Goal: Transaction & Acquisition: Download file/media

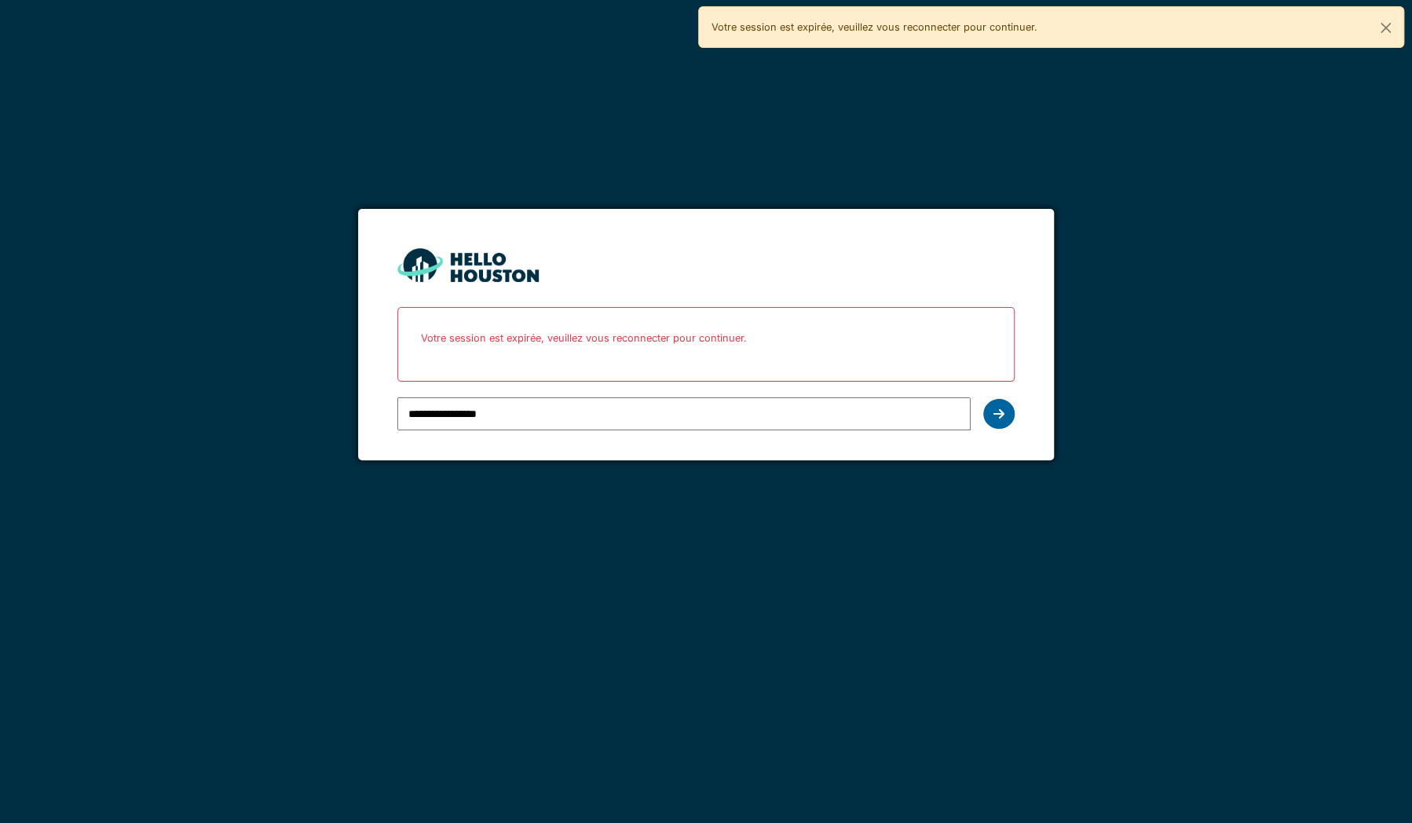
click at [1000, 410] on icon at bounding box center [998, 414] width 11 height 13
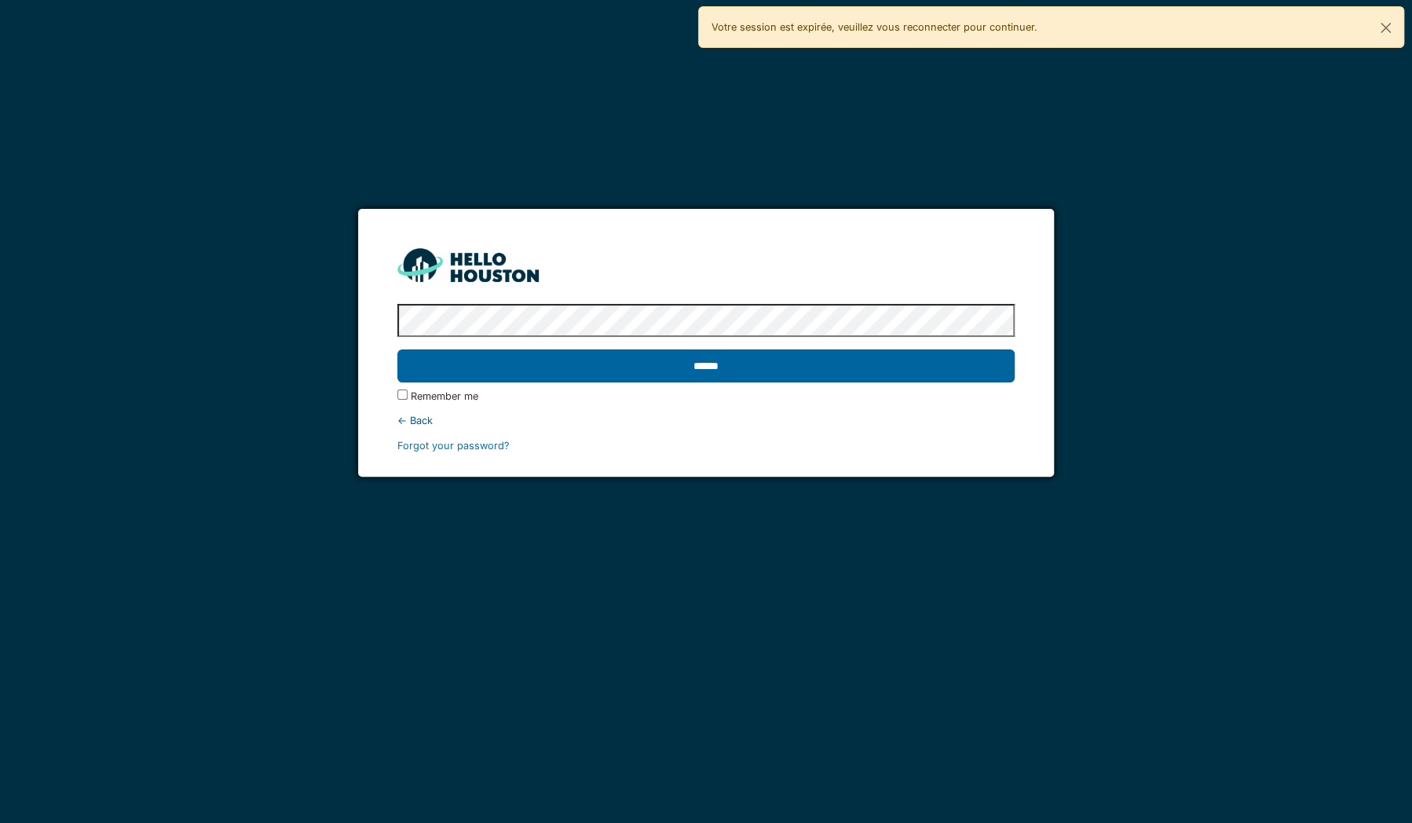
click at [814, 370] on input "******" at bounding box center [705, 365] width 617 height 33
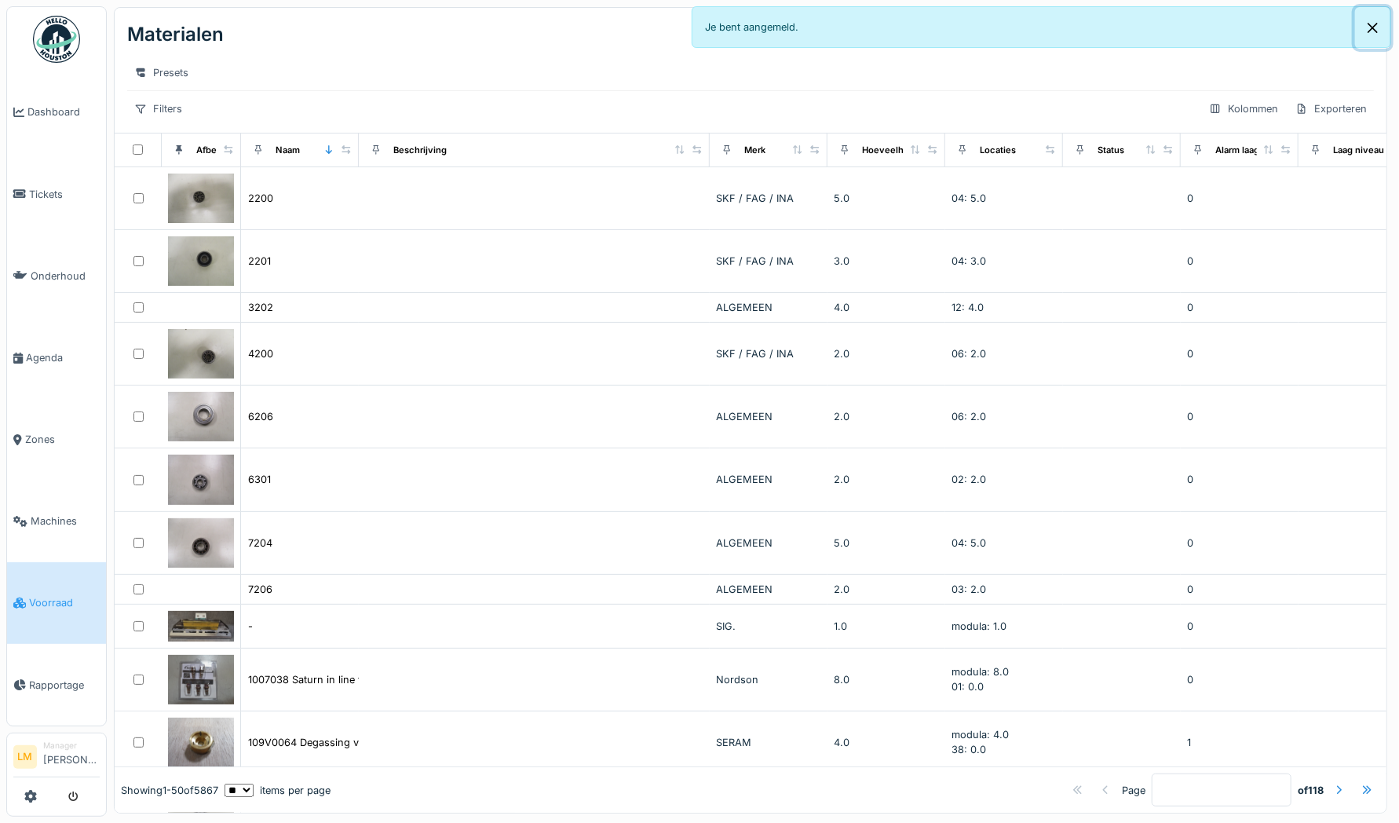
click at [1373, 34] on button "Close" at bounding box center [1372, 28] width 35 height 42
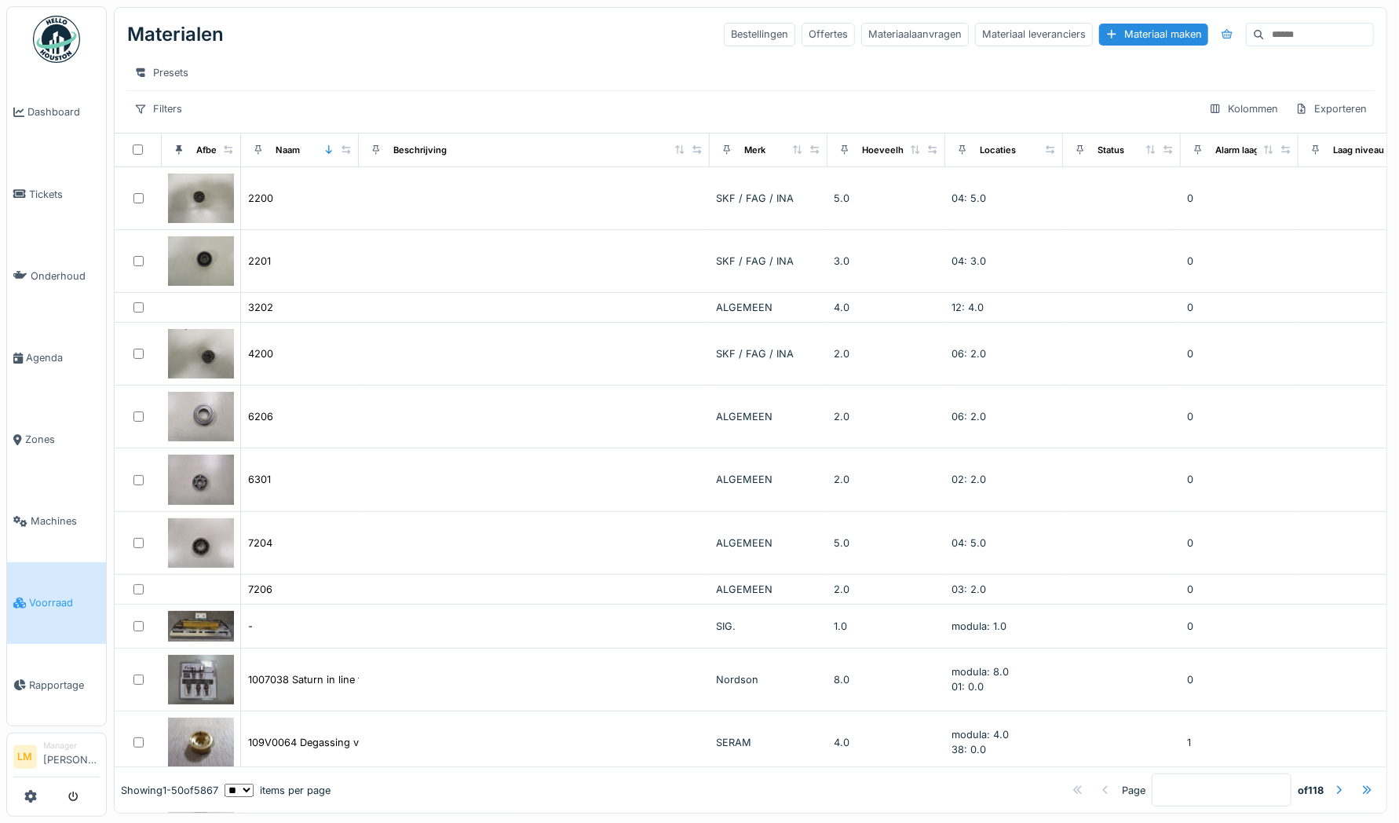
click at [1268, 35] on input at bounding box center [1319, 35] width 108 height 22
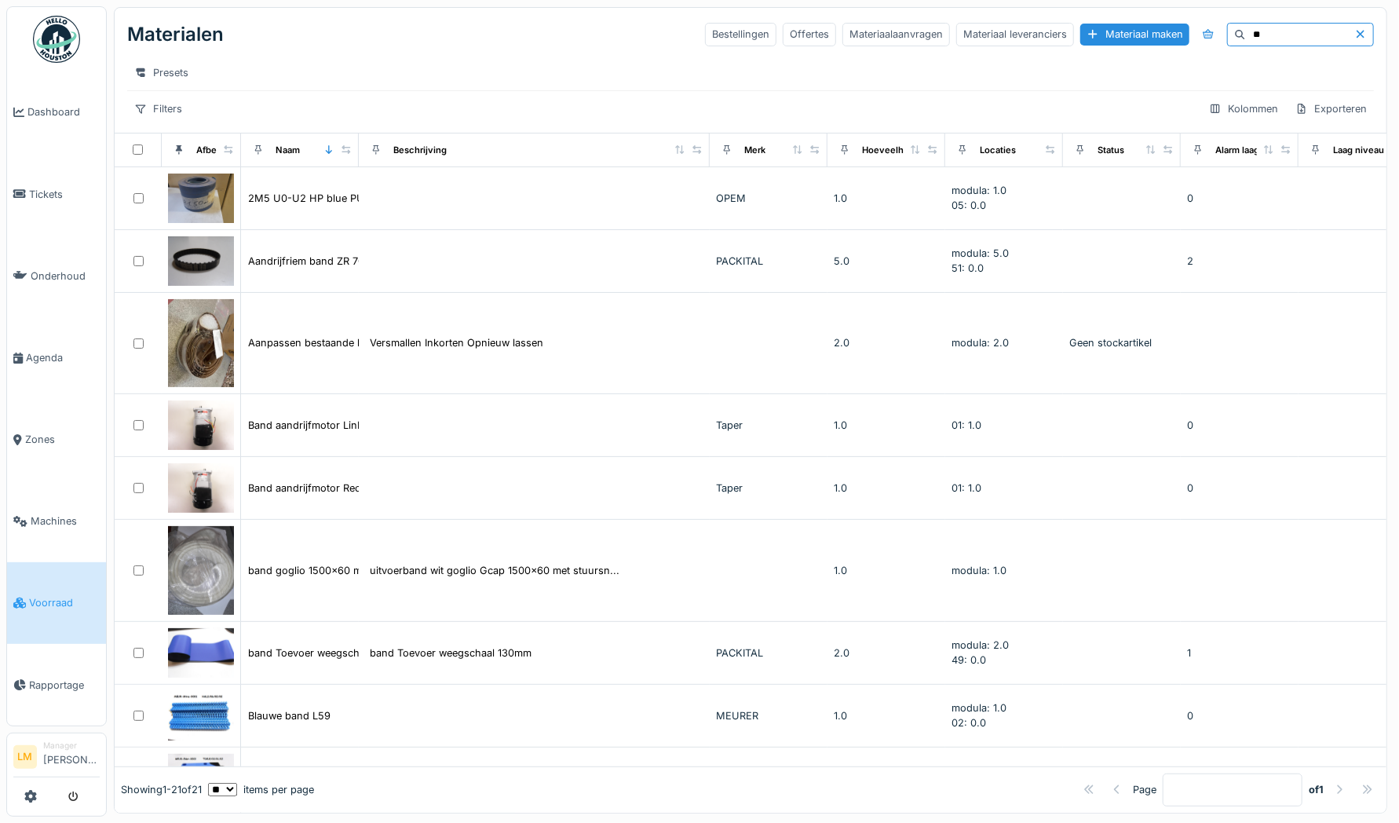
type input "*"
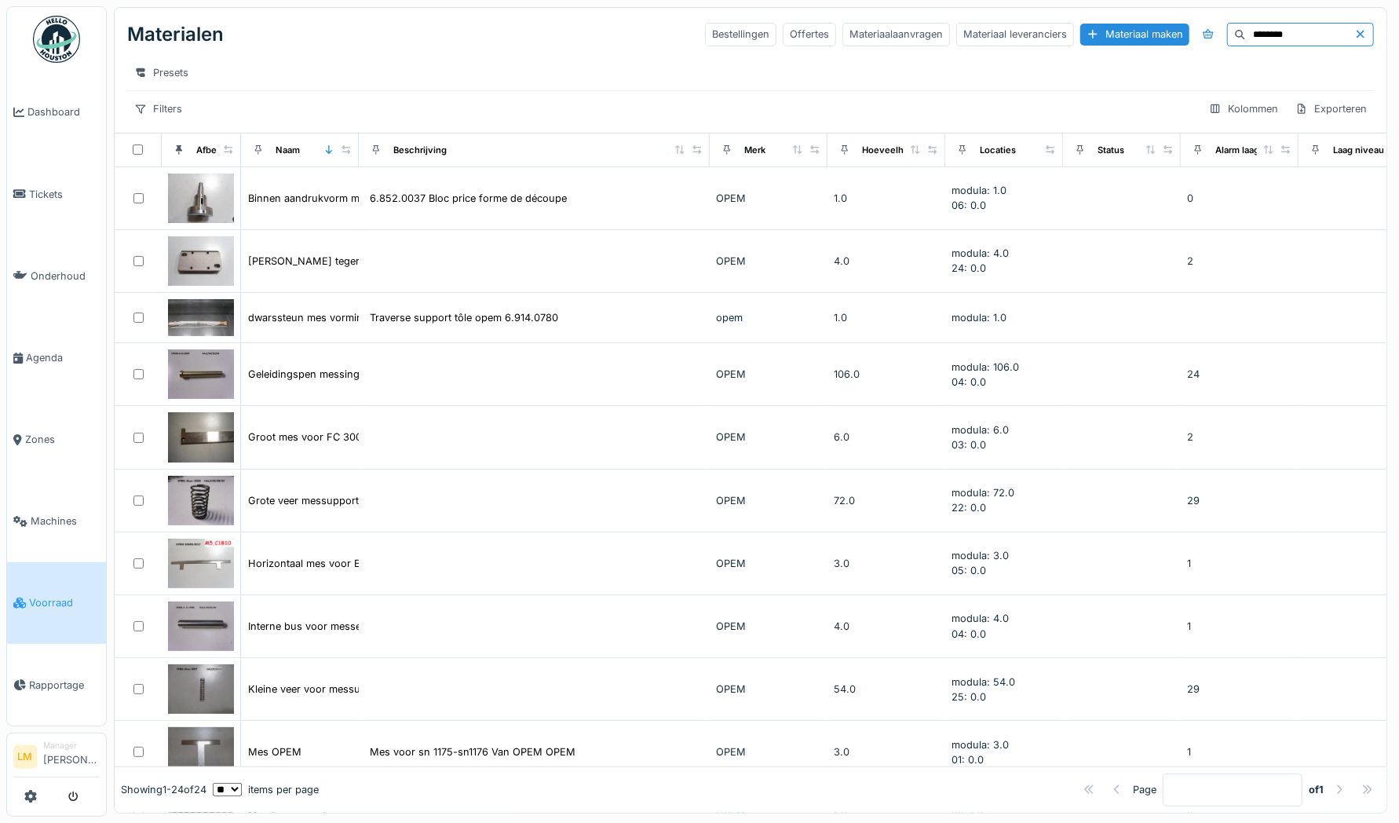
drag, startPoint x: 1266, startPoint y: 30, endPoint x: 927, endPoint y: -28, distance: 344.2
click at [927, 0] on html "Dashboard Tickets Onderhoud [GEOGRAPHIC_DATA] Zones Machines Voorraad Rapportag…" at bounding box center [699, 411] width 1399 height 823
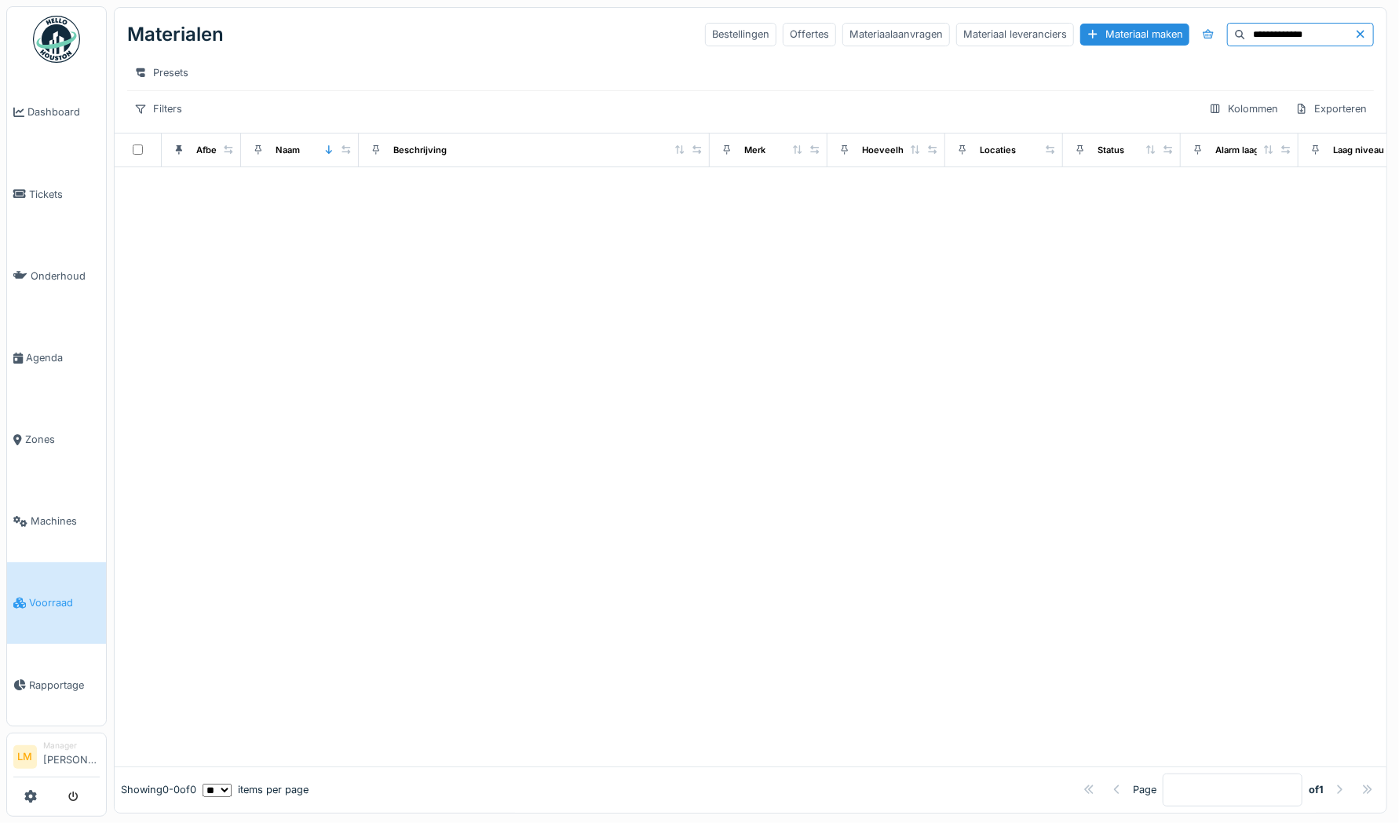
drag, startPoint x: 1291, startPoint y: 35, endPoint x: 863, endPoint y: 16, distance: 428.5
click at [863, 16] on div "**********" at bounding box center [750, 34] width 1247 height 41
type input "*"
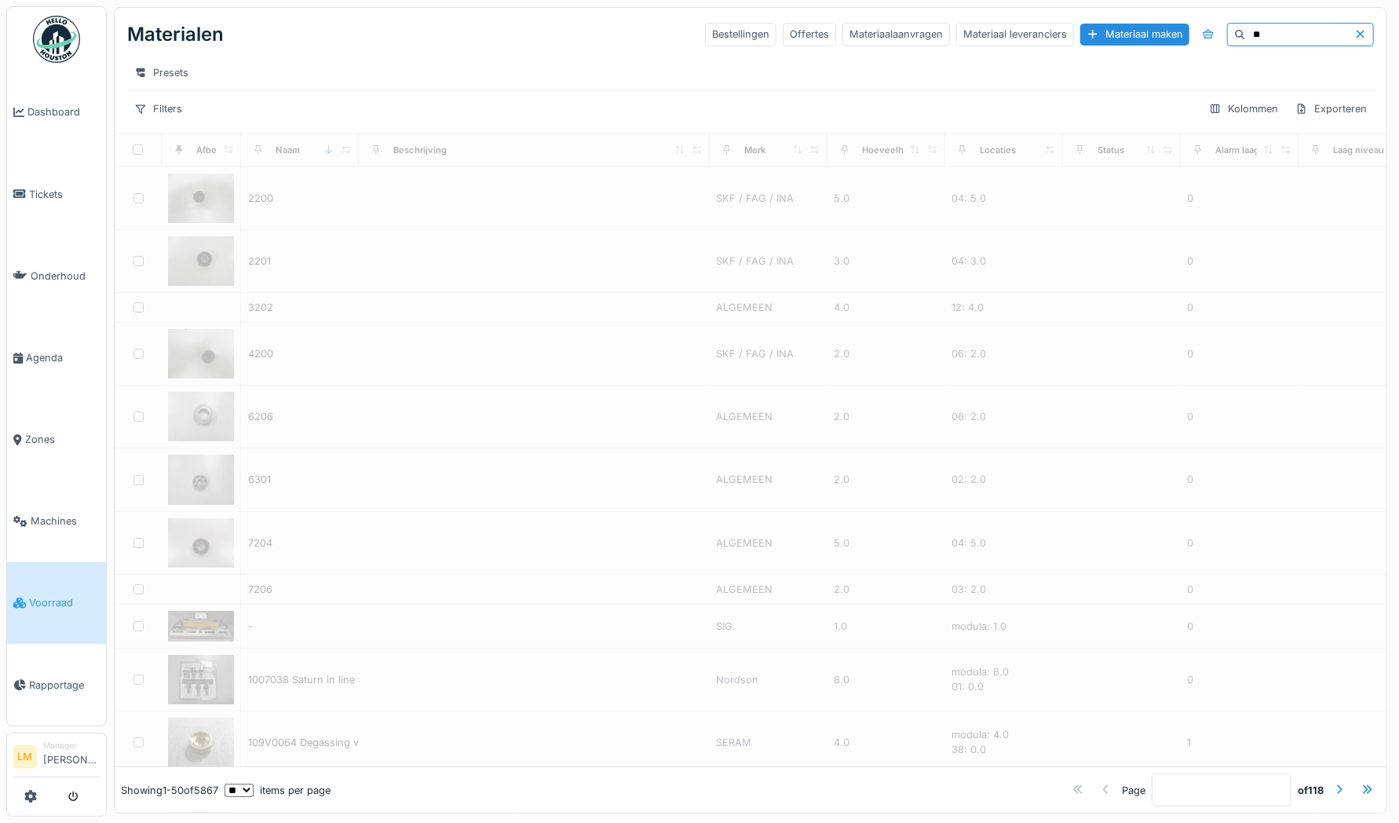
type input "*"
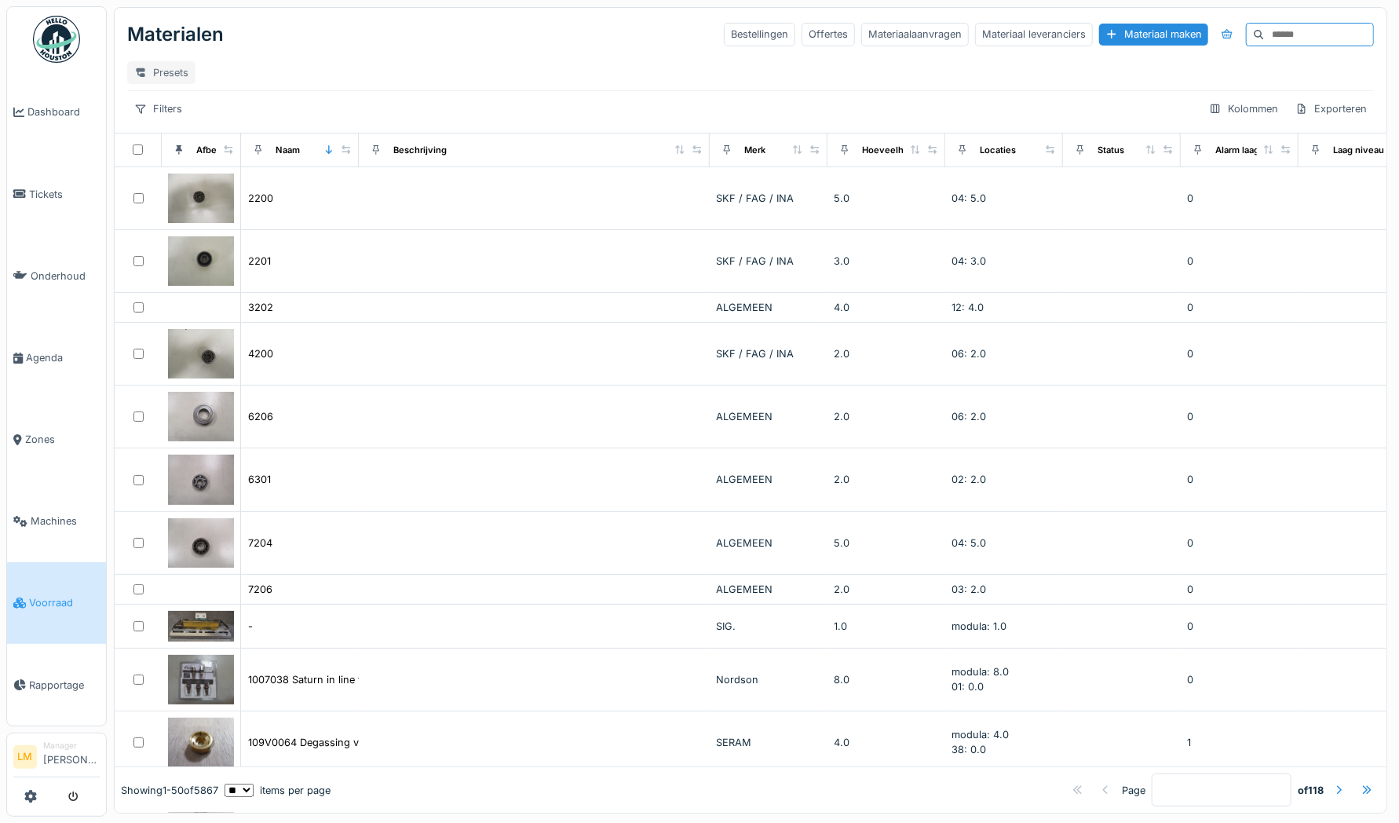
click at [166, 72] on div "Presets" at bounding box center [161, 72] width 68 height 23
click at [166, 71] on div "Presets" at bounding box center [161, 72] width 68 height 23
click at [159, 114] on div "Filters" at bounding box center [158, 108] width 62 height 23
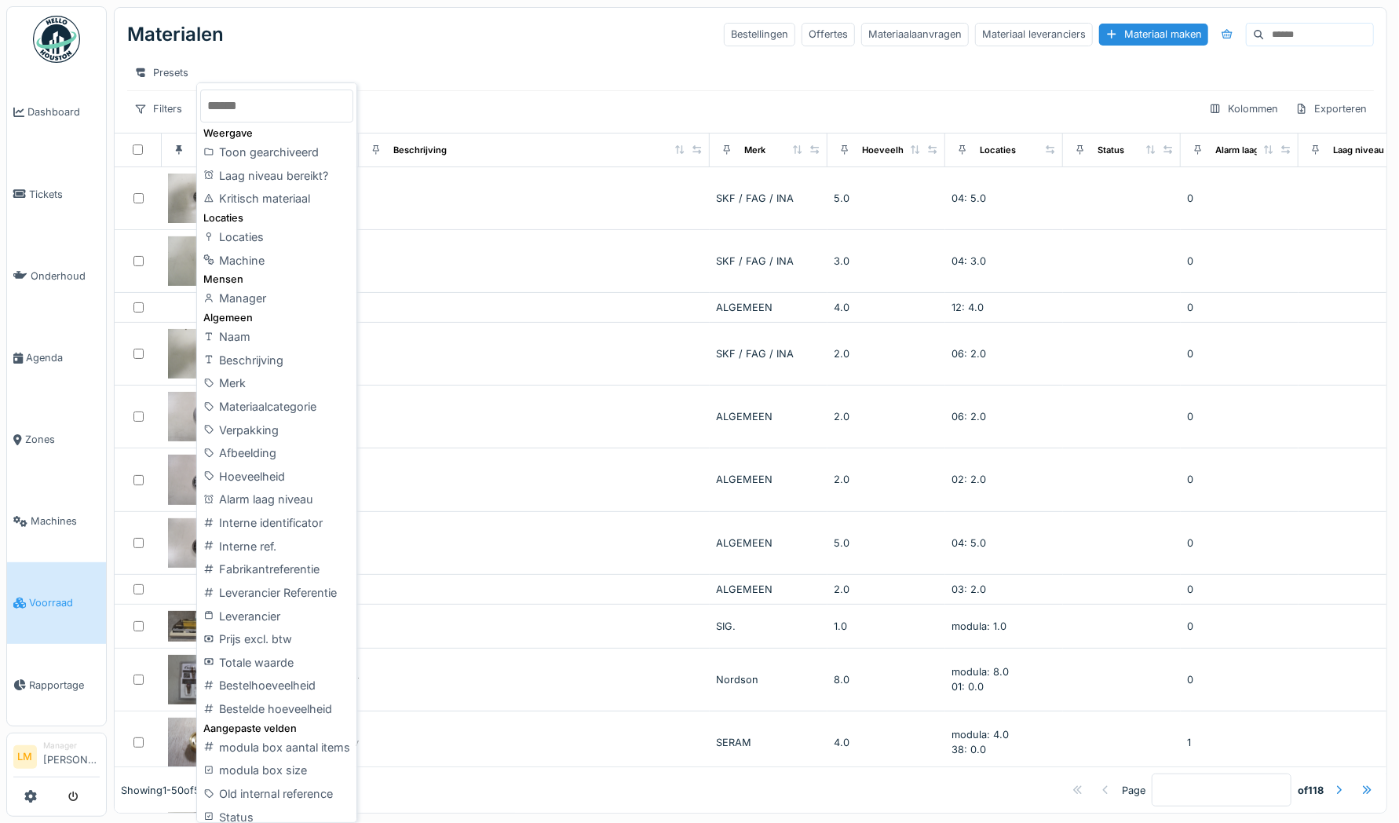
click at [229, 97] on input "text" at bounding box center [276, 106] width 152 height 33
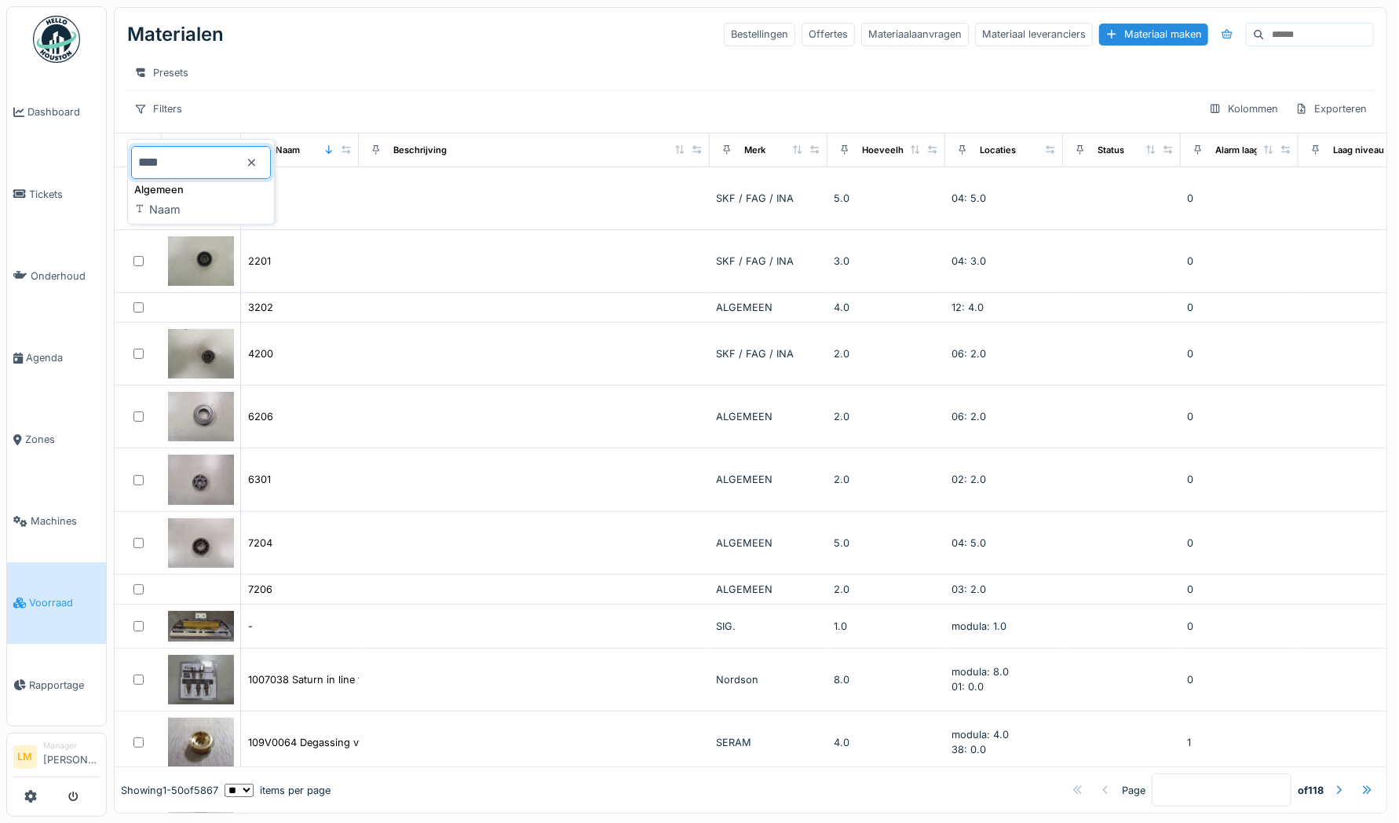
type input "****"
click at [172, 196] on div "Algemeen" at bounding box center [201, 189] width 140 height 15
click at [170, 209] on div "Naam" at bounding box center [201, 210] width 140 height 24
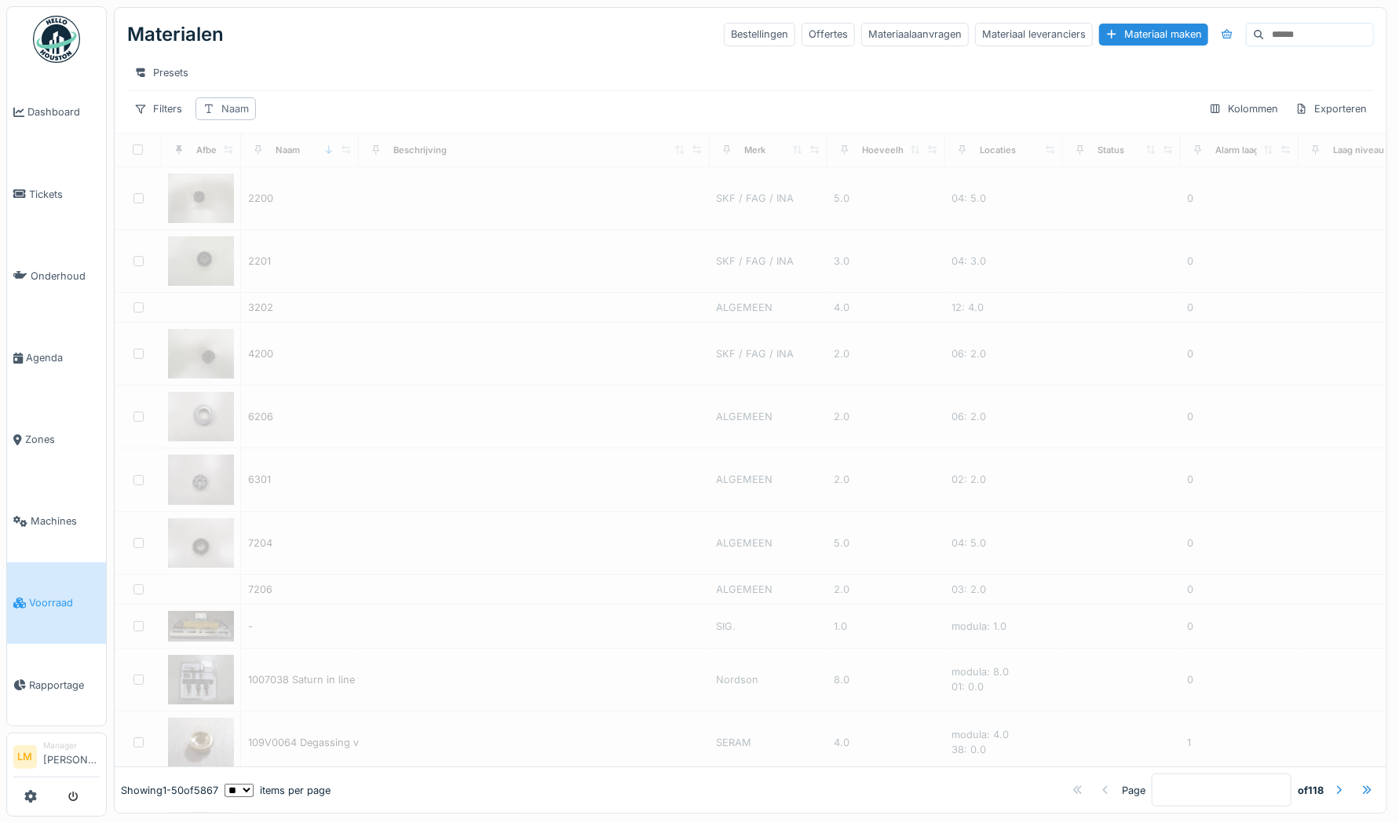
click at [230, 116] on div "Naam" at bounding box center [234, 108] width 27 height 15
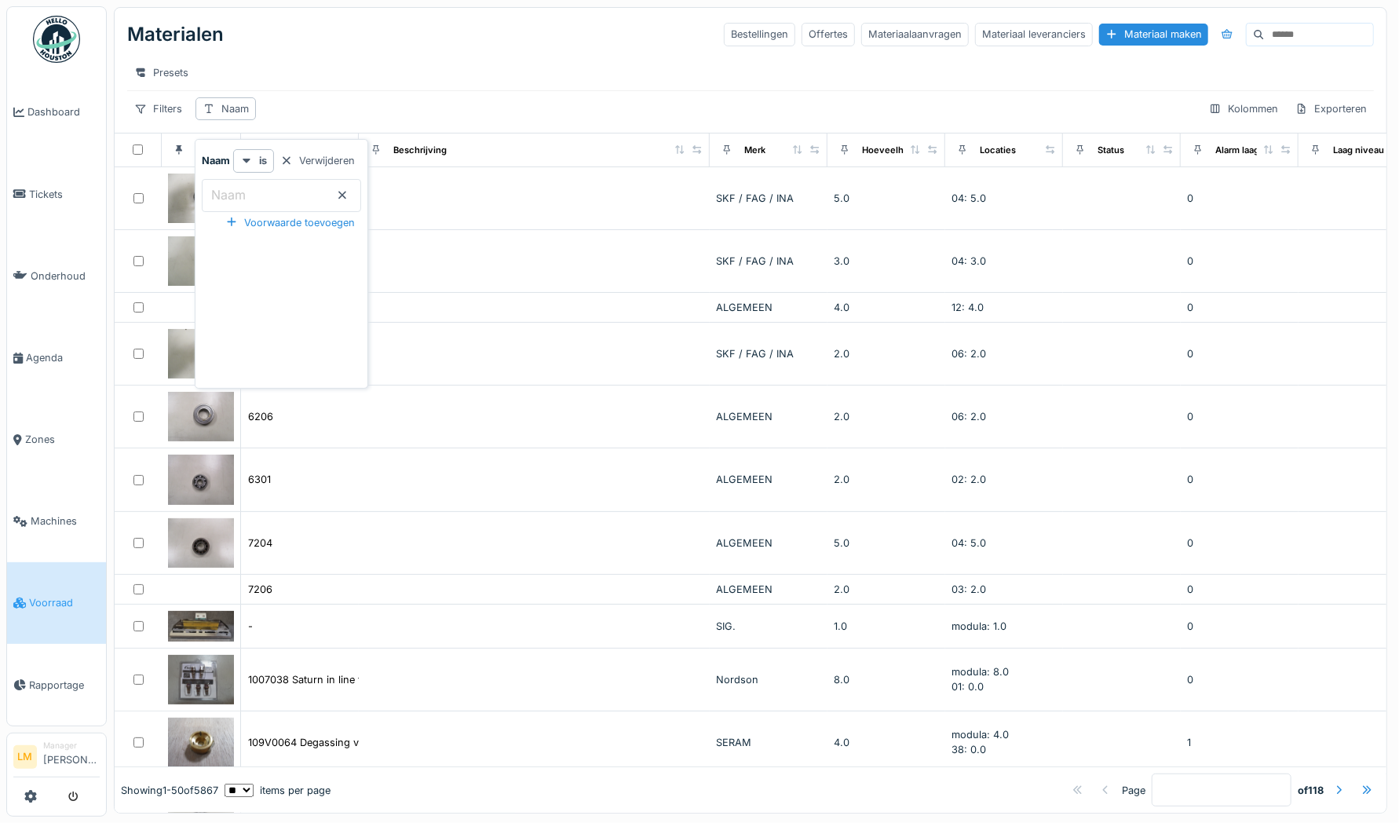
click at [331, 188] on input "Naam" at bounding box center [281, 195] width 159 height 33
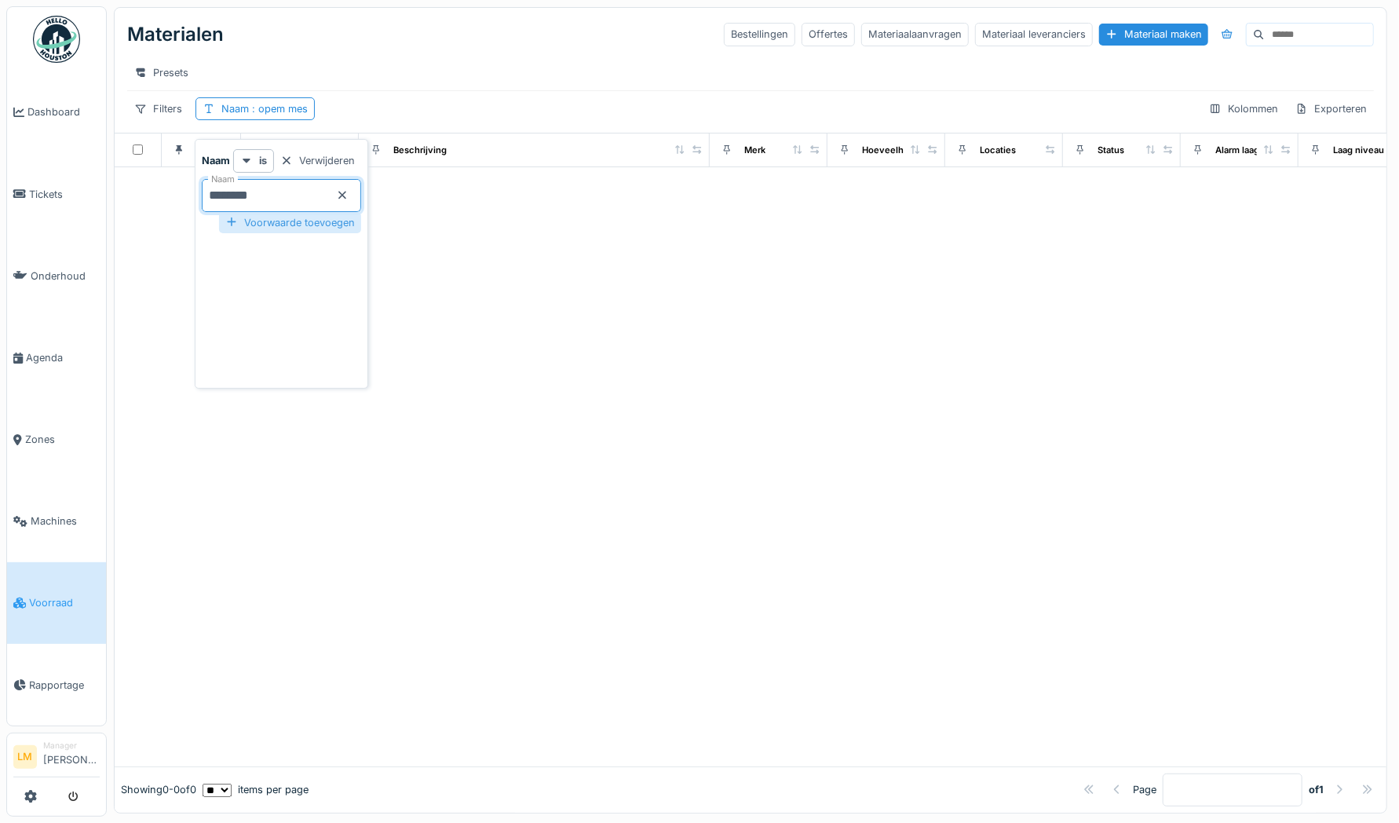
click at [353, 223] on div "Voorwaarde toevoegen" at bounding box center [290, 222] width 142 height 21
click at [286, 192] on input "********" at bounding box center [281, 195] width 159 height 33
type input "****"
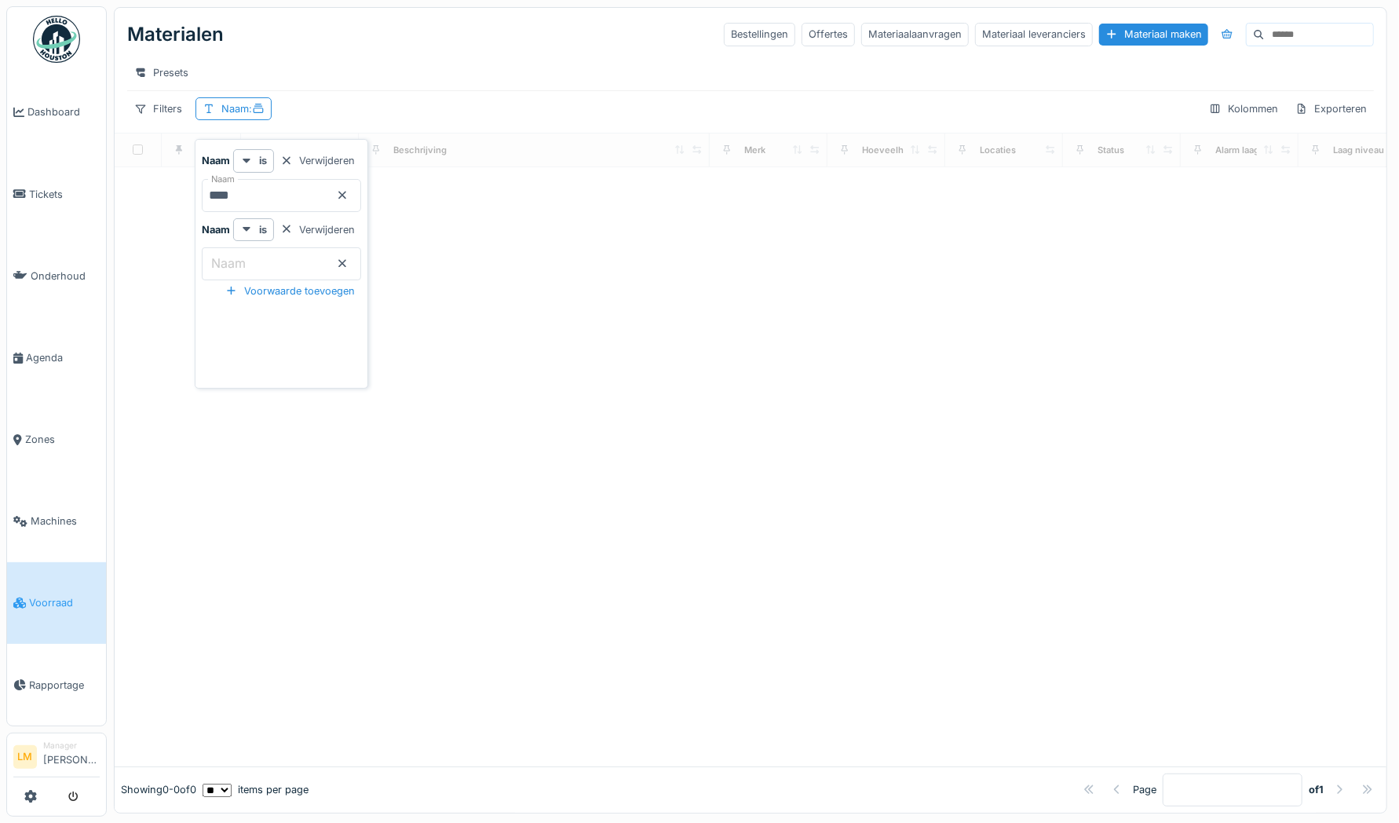
click at [273, 262] on input "Naam" at bounding box center [281, 263] width 159 height 33
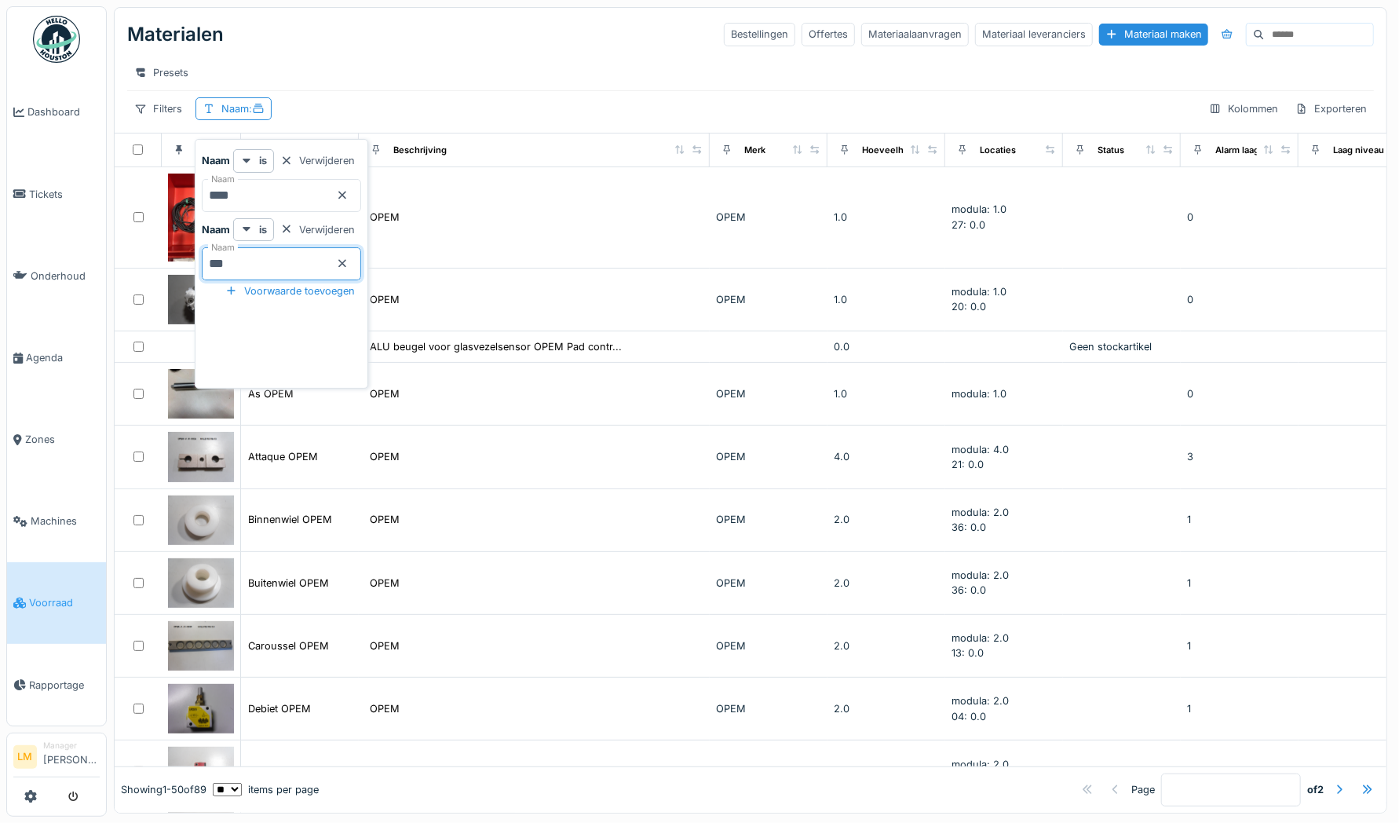
type input "***"
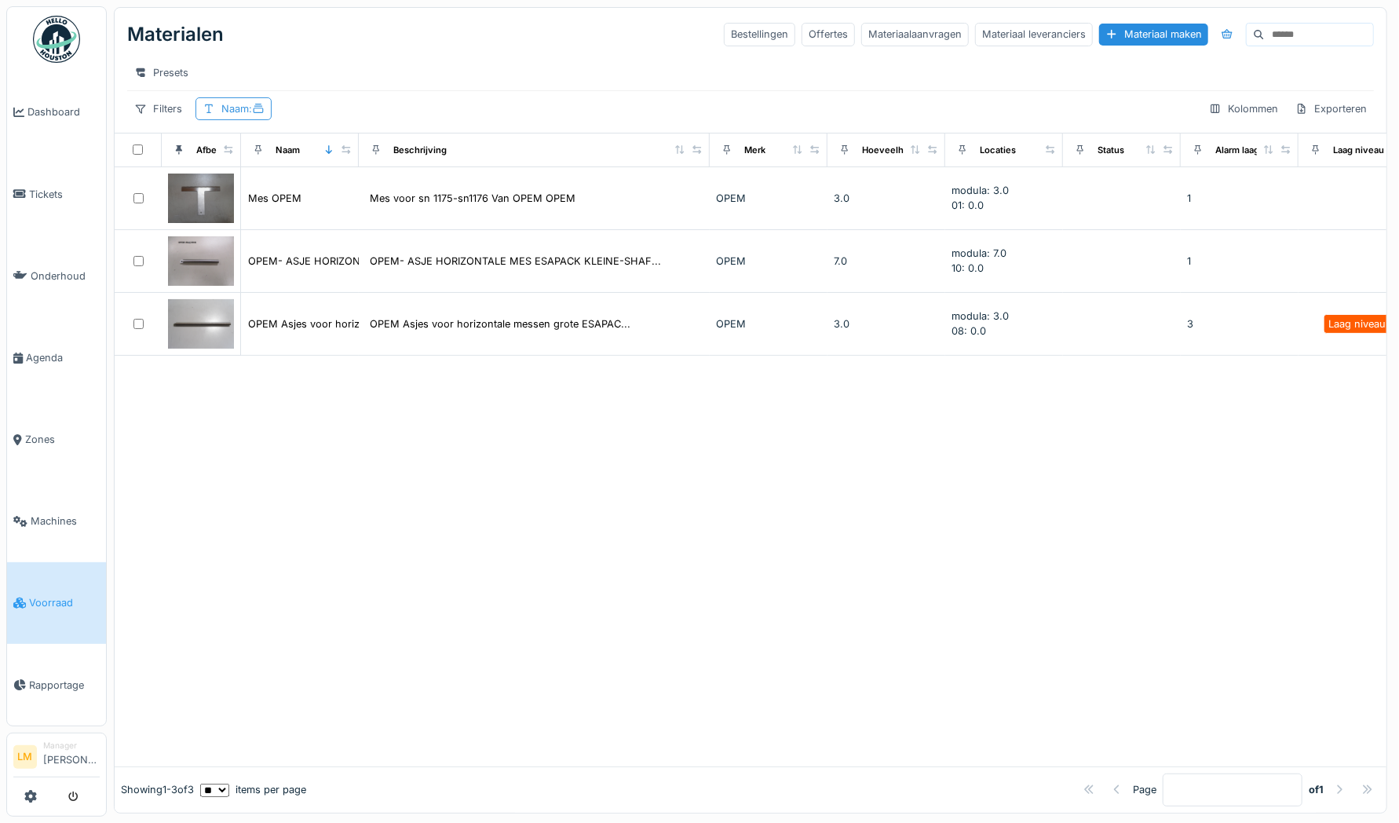
click at [262, 114] on icon at bounding box center [258, 109] width 13 height 10
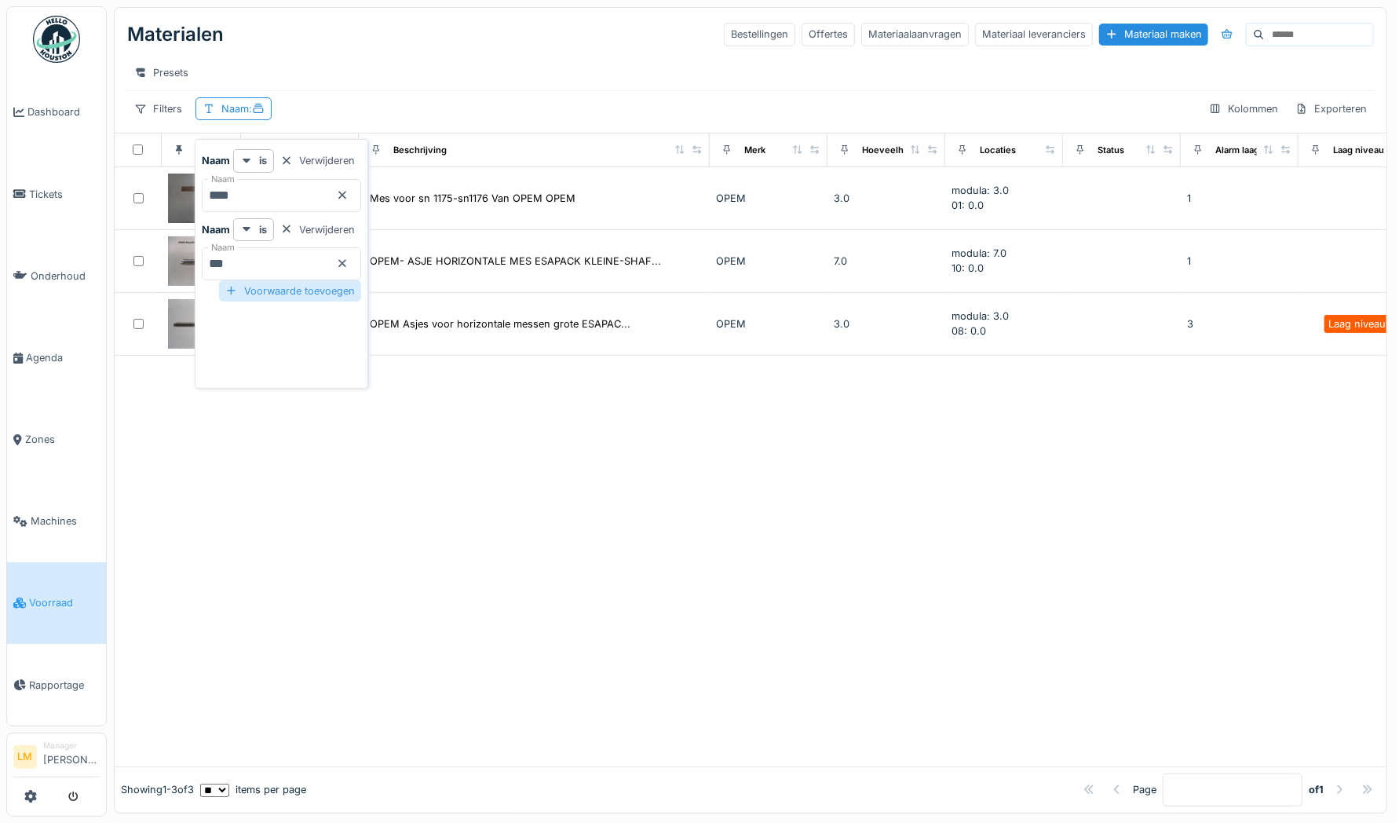
click at [281, 287] on div "Voorwaarde toevoegen" at bounding box center [290, 290] width 142 height 21
click at [251, 330] on input "Naam" at bounding box center [281, 332] width 159 height 33
type input "****"
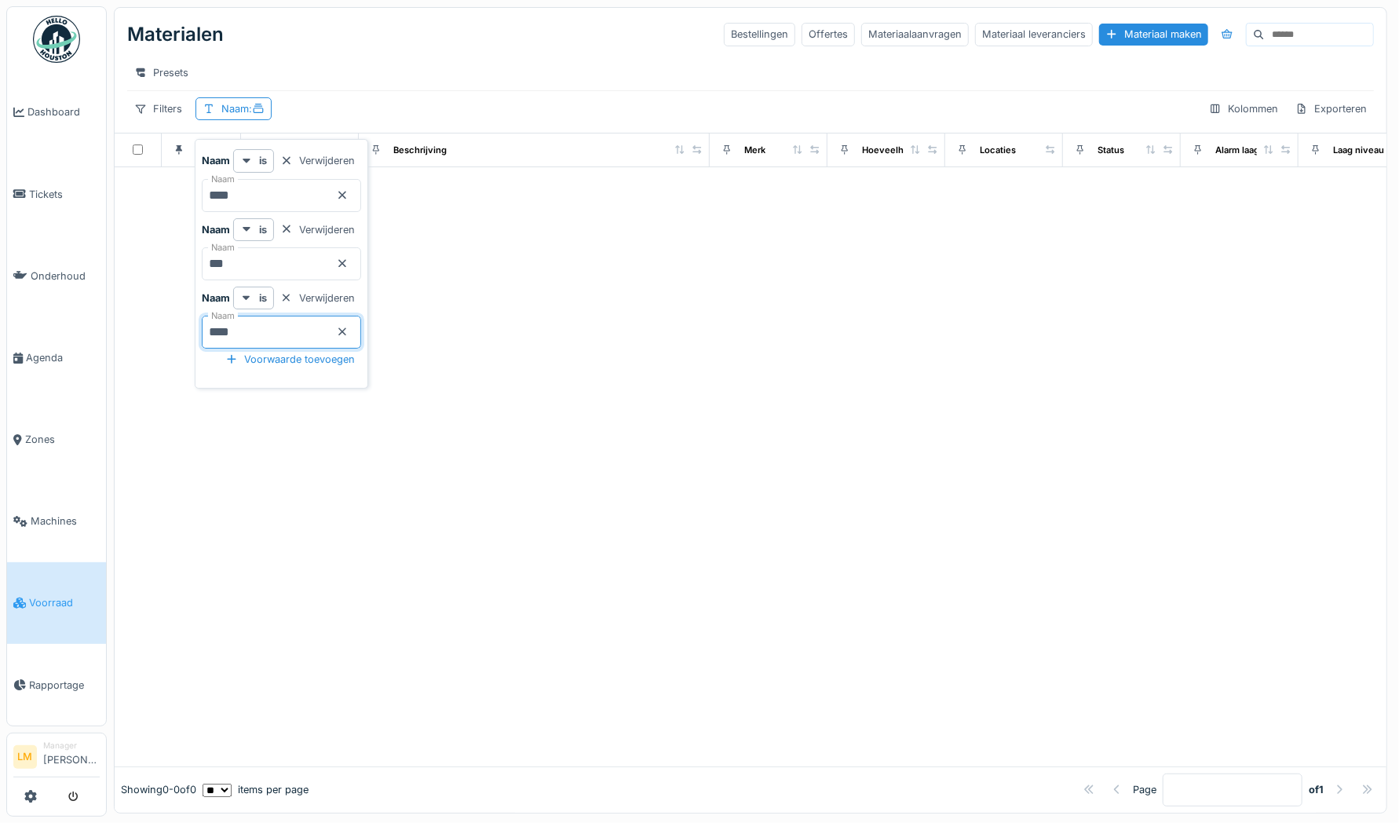
click at [349, 198] on icon at bounding box center [342, 195] width 13 height 10
click at [361, 159] on div "Verwijderen" at bounding box center [317, 160] width 87 height 21
type input "***"
type input "****"
click at [360, 231] on div "Verwijderen" at bounding box center [317, 229] width 87 height 21
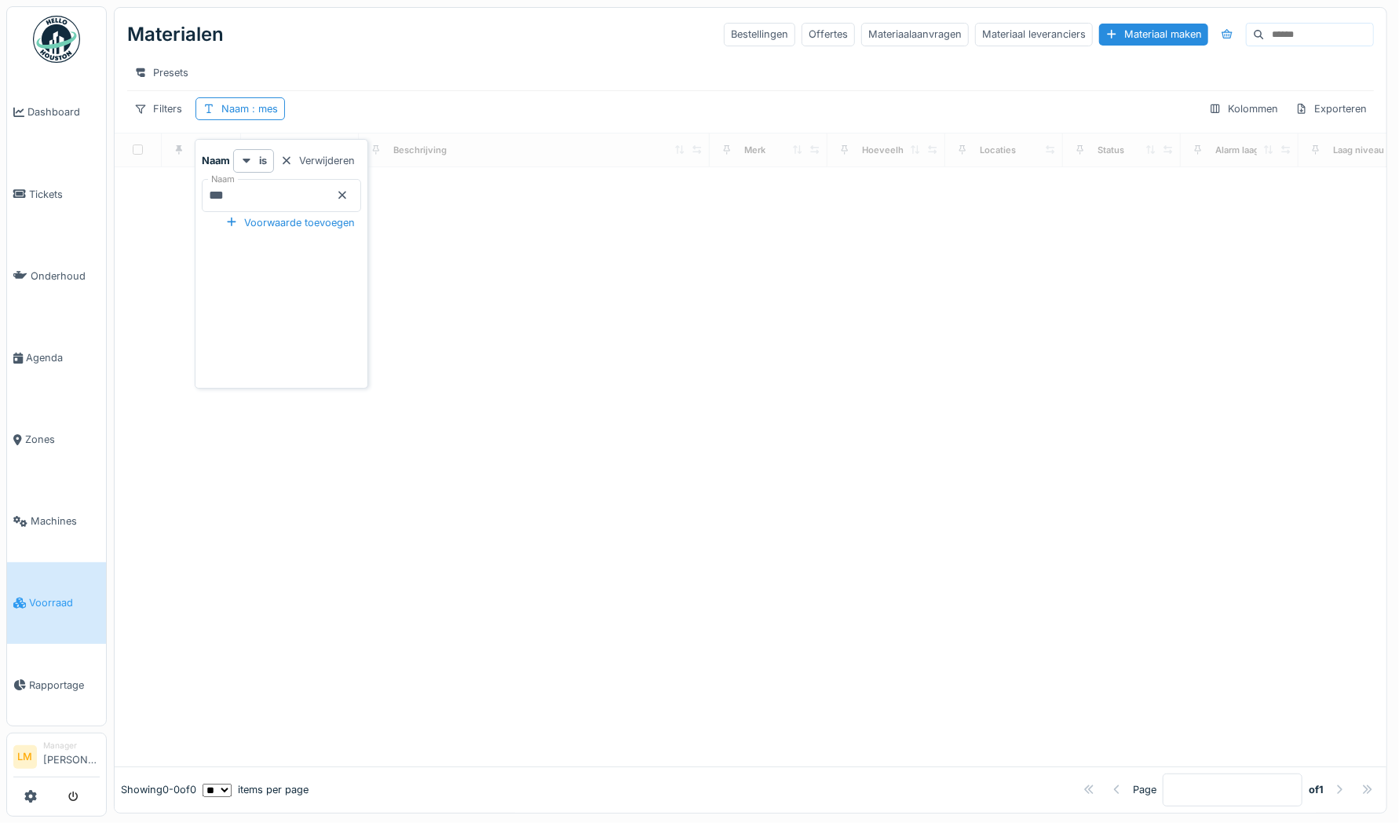
click at [412, 82] on div "Presets" at bounding box center [750, 72] width 1247 height 23
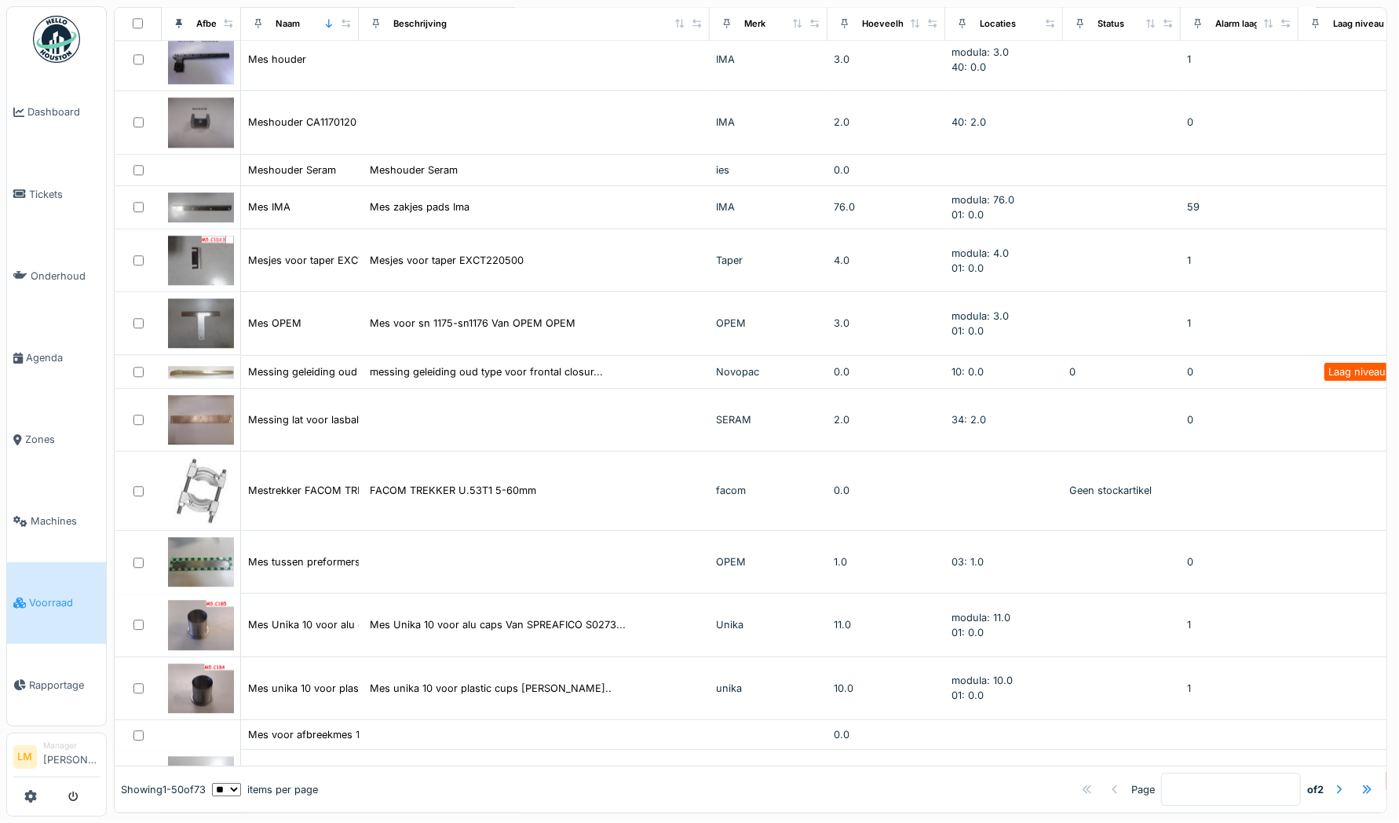
scroll to position [2457, 0]
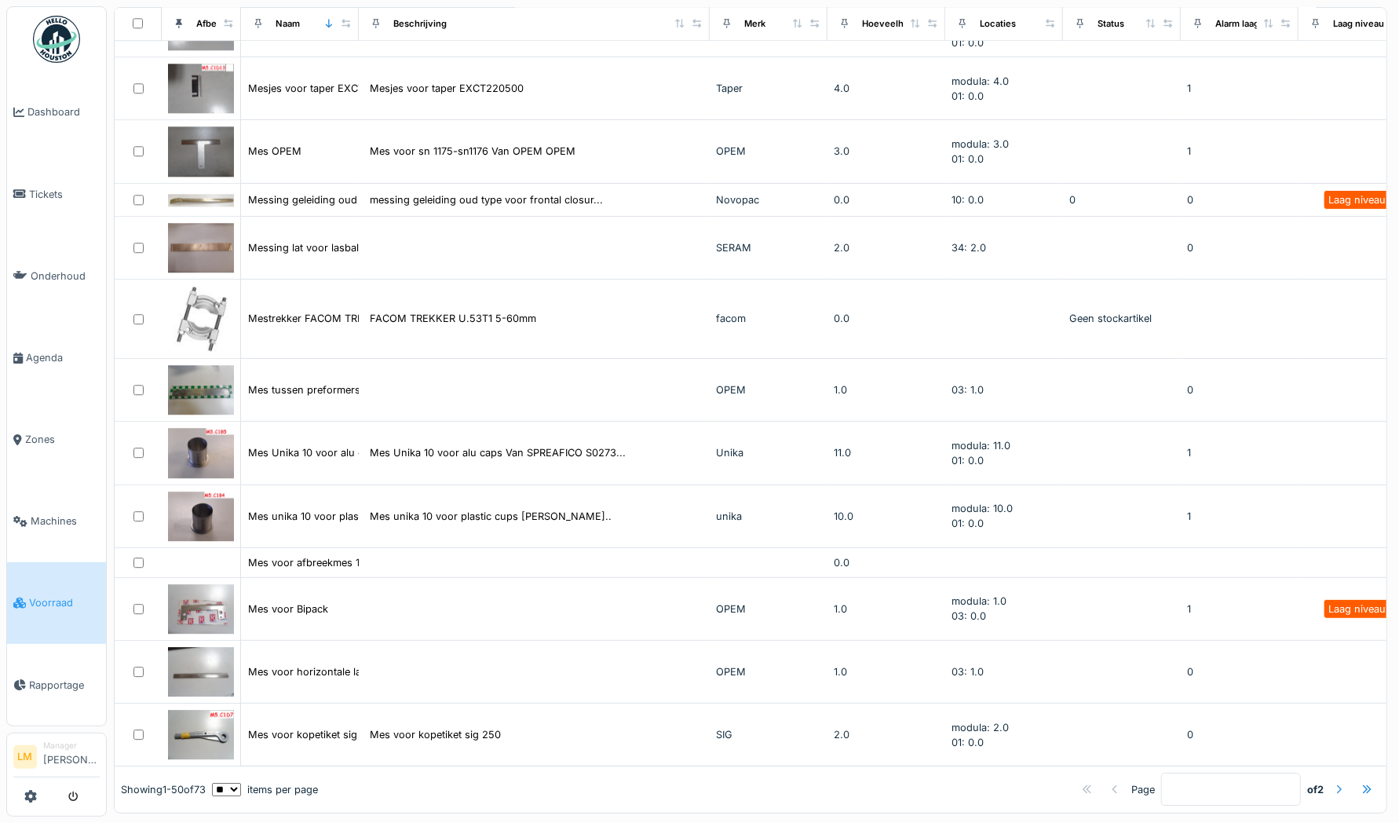
click at [1334, 782] on div at bounding box center [1340, 789] width 13 height 15
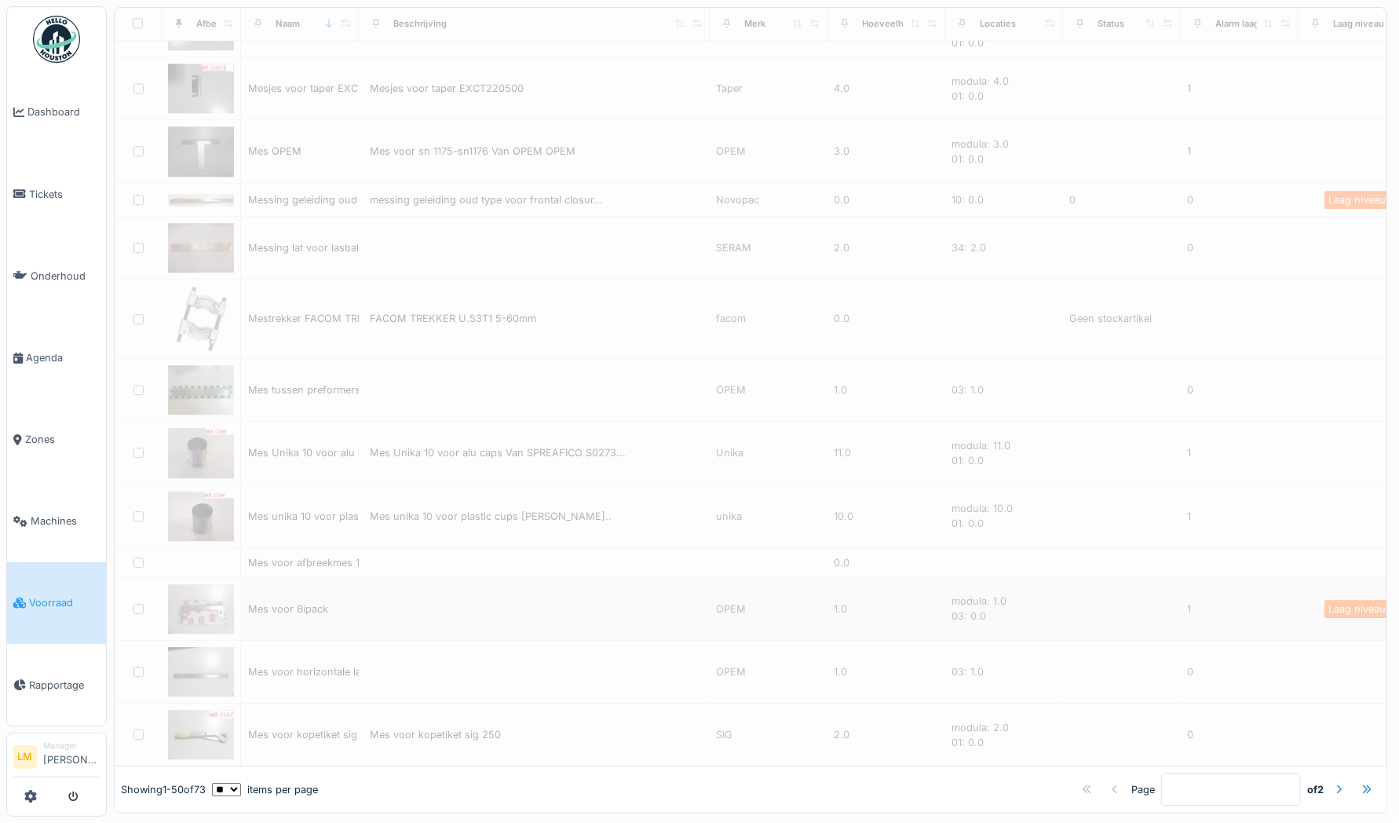
type input "*"
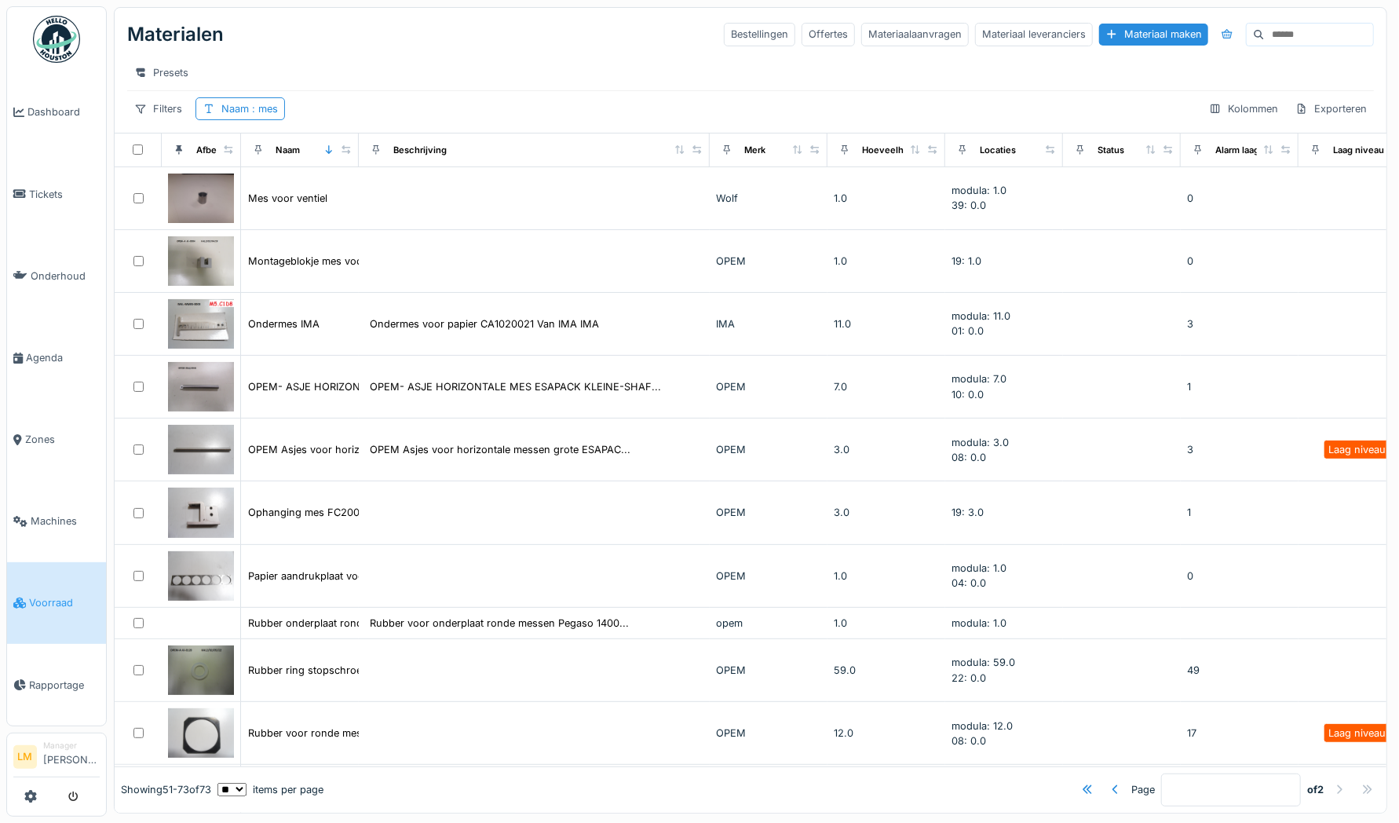
scroll to position [0, 0]
click at [273, 107] on span ": mes" at bounding box center [263, 109] width 29 height 12
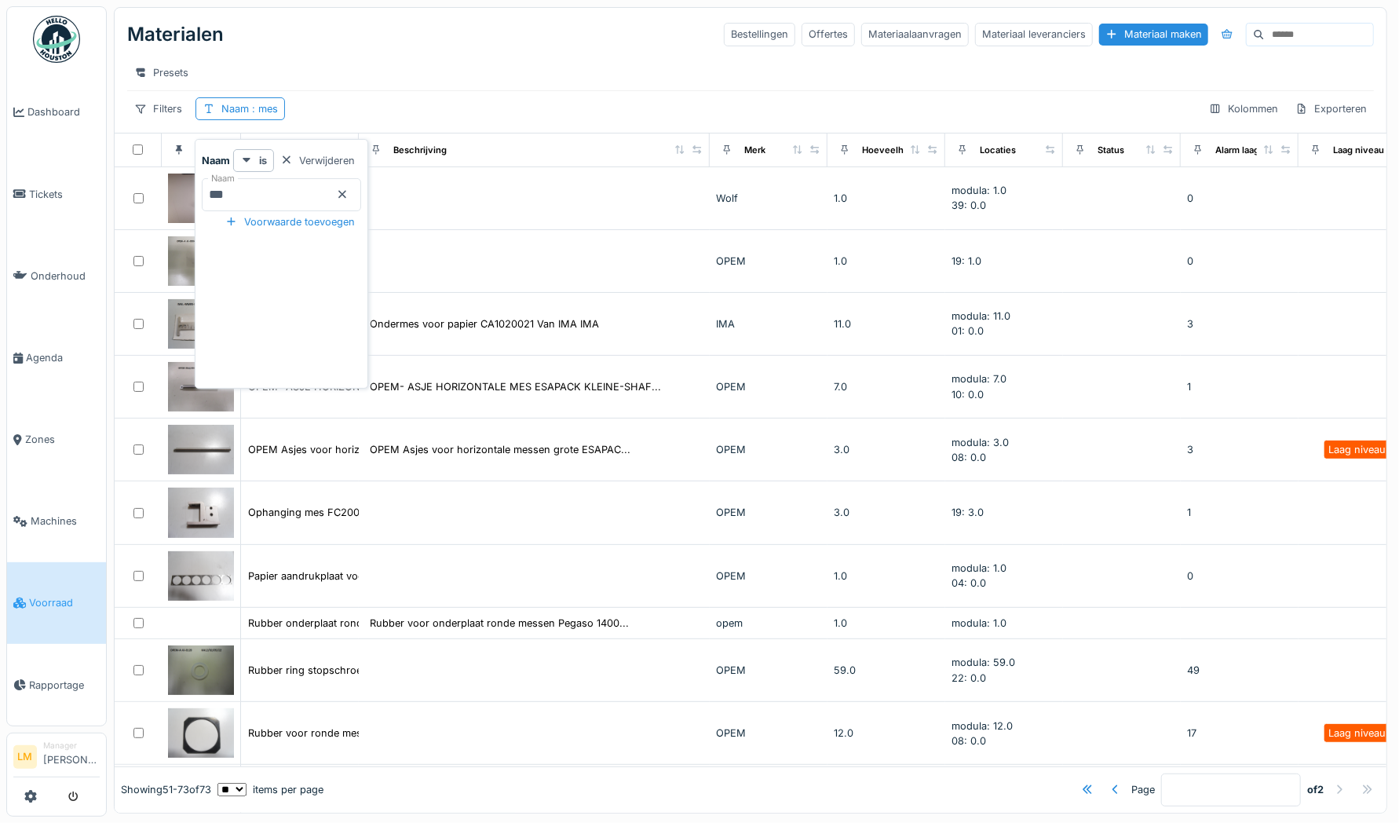
click at [318, 101] on div "Filters Naam : mes Kolommen Exporteren" at bounding box center [750, 108] width 1247 height 23
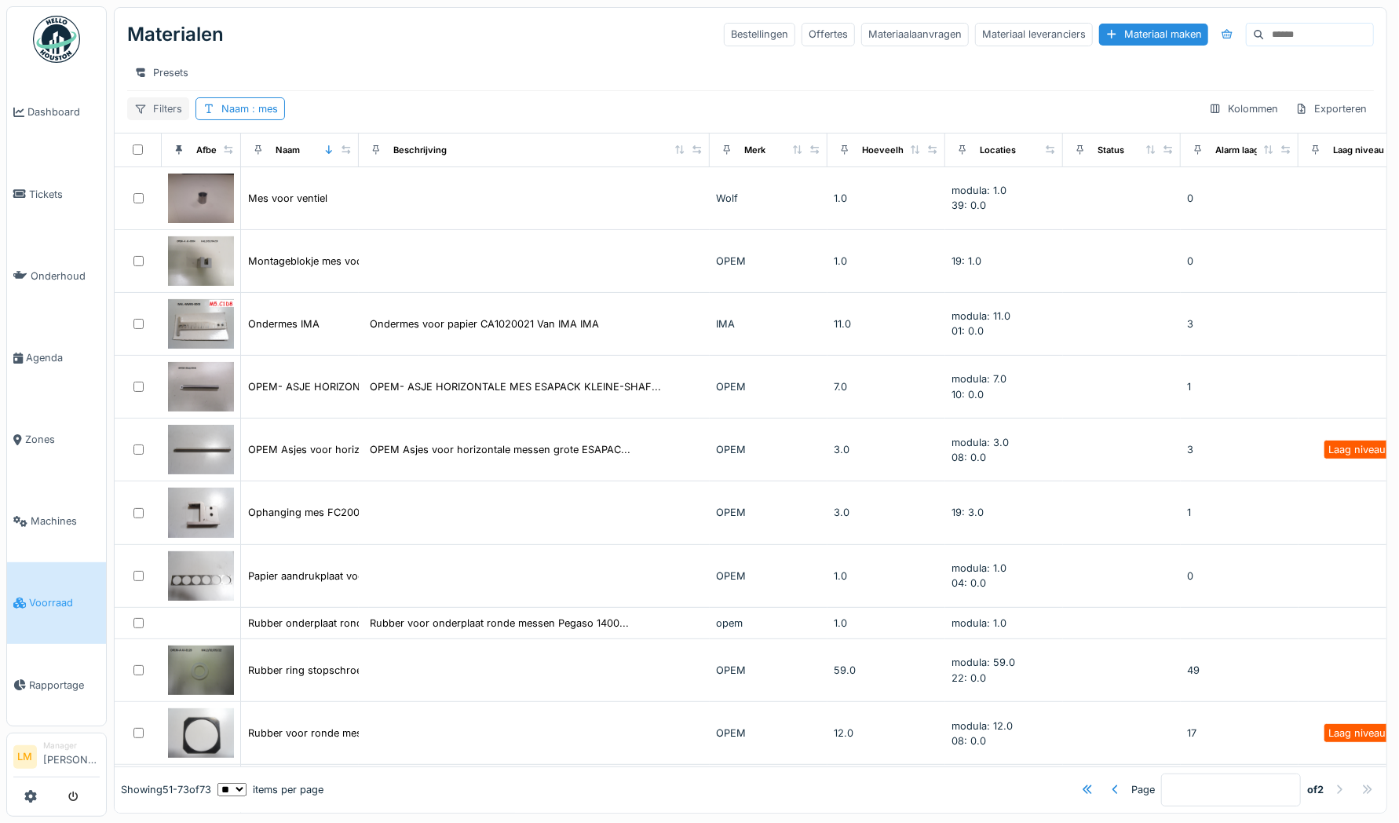
click at [168, 104] on div "Filters" at bounding box center [158, 108] width 62 height 23
type input "****"
click at [223, 197] on div "Merk" at bounding box center [201, 209] width 140 height 24
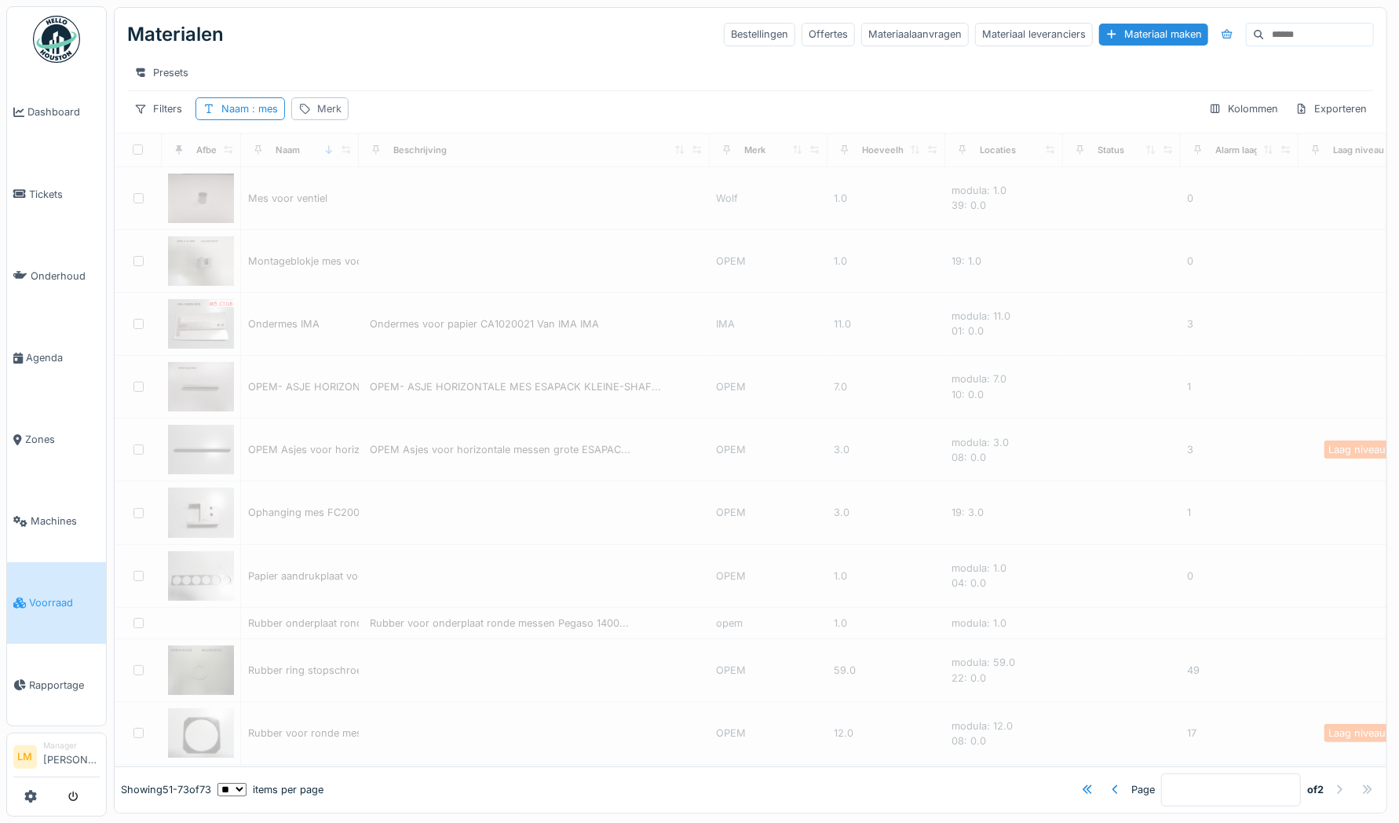
click at [331, 110] on div "Merk" at bounding box center [329, 108] width 24 height 15
type input "*"
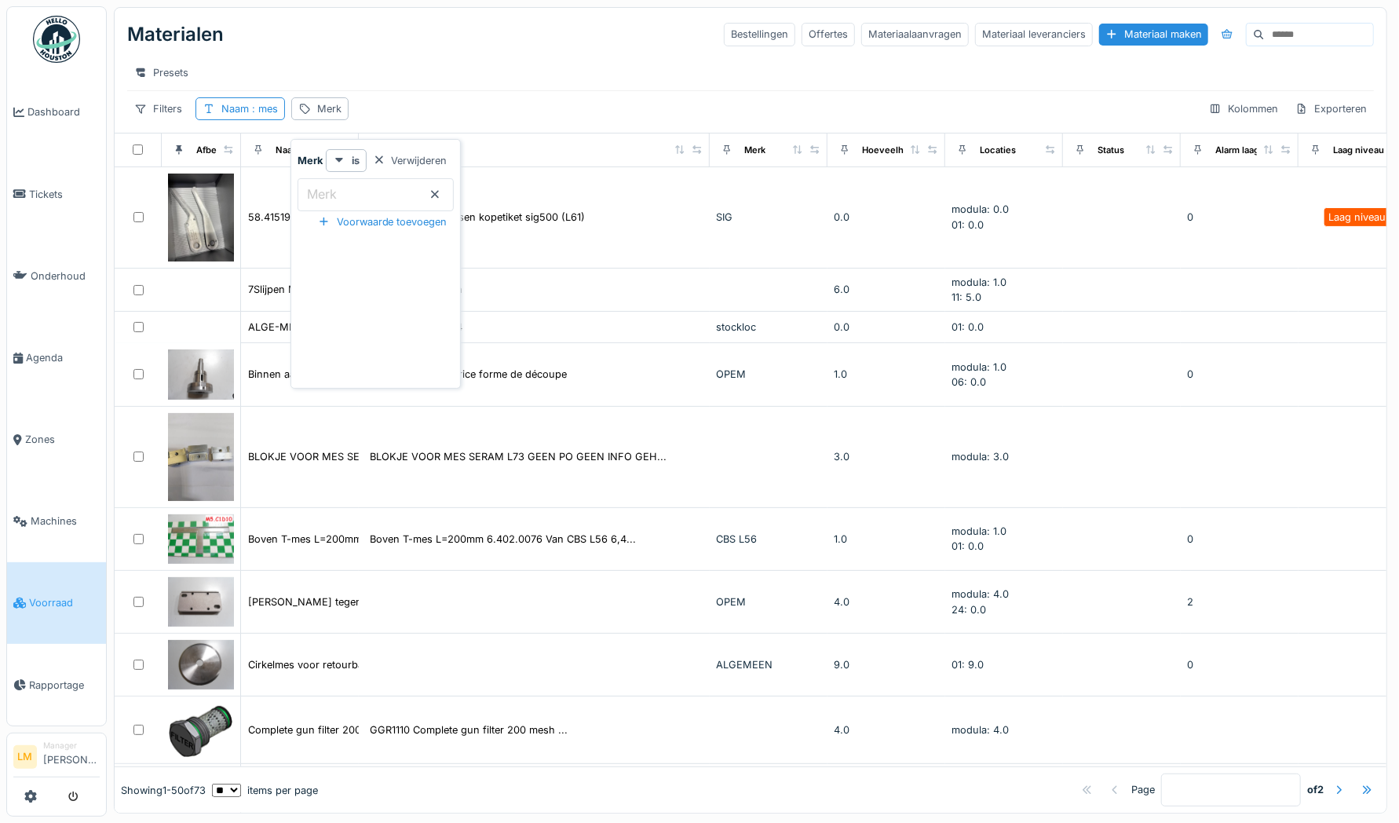
click at [345, 181] on input "Merk" at bounding box center [376, 194] width 156 height 33
type input "****"
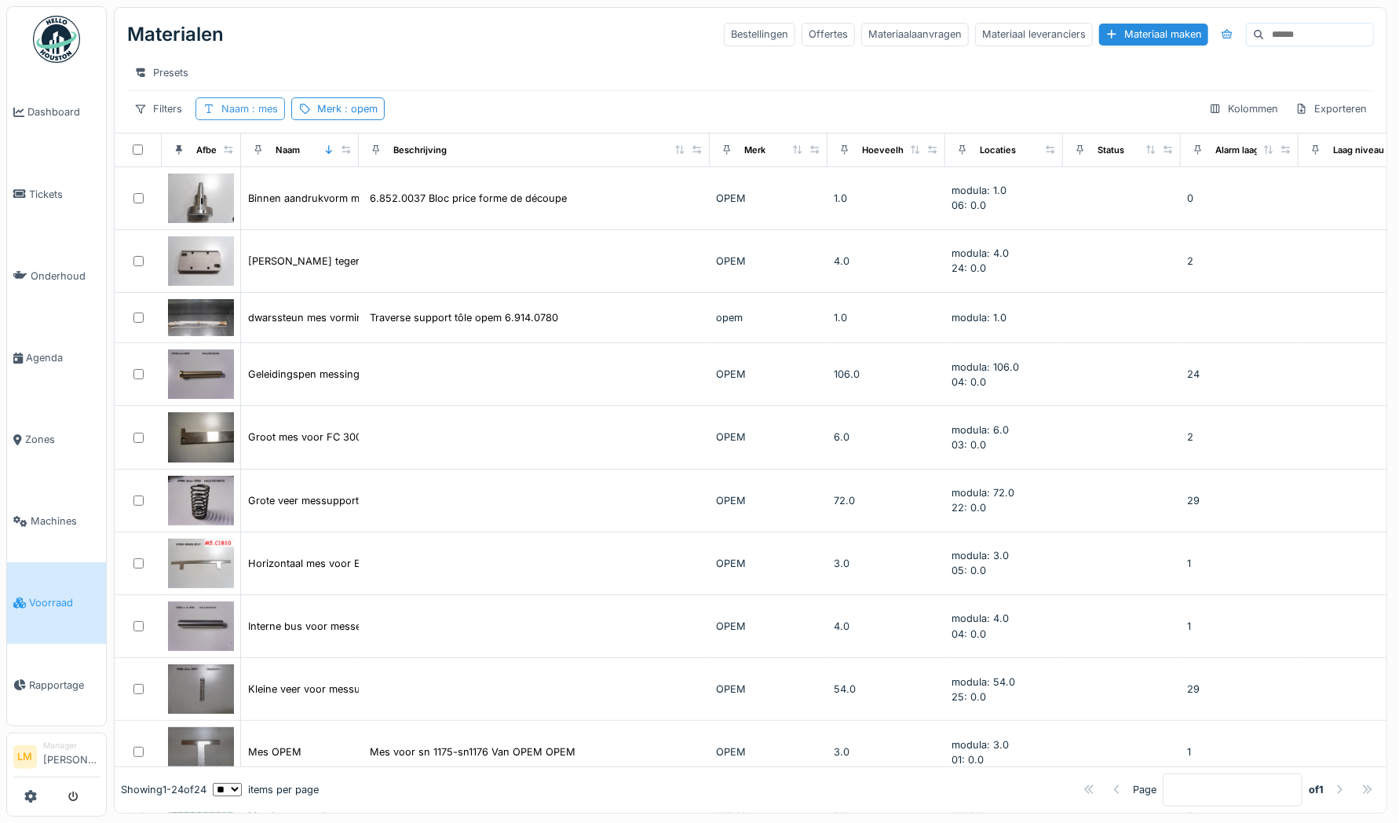
click at [214, 114] on icon at bounding box center [209, 109] width 13 height 10
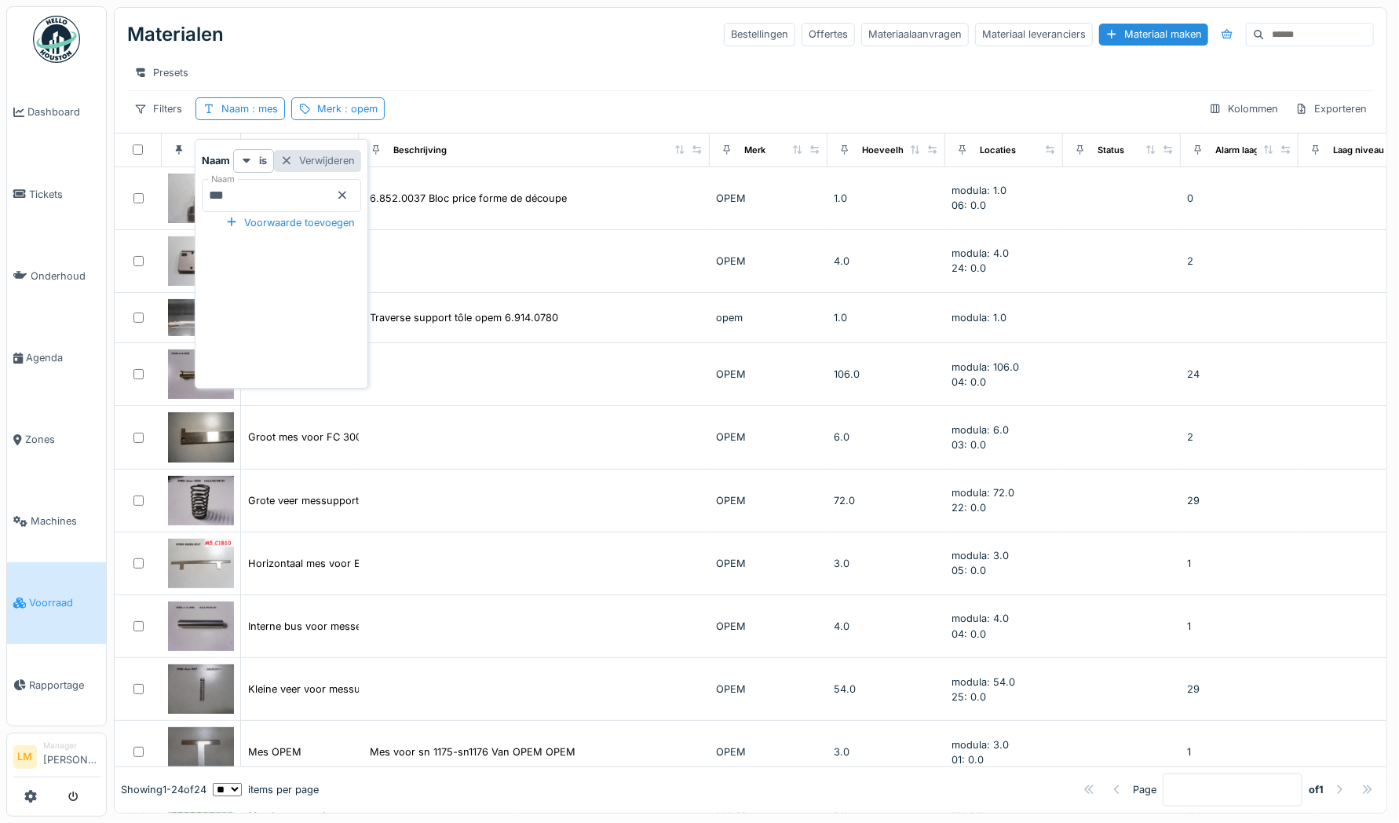
click at [350, 165] on div "Verwijderen" at bounding box center [317, 160] width 87 height 21
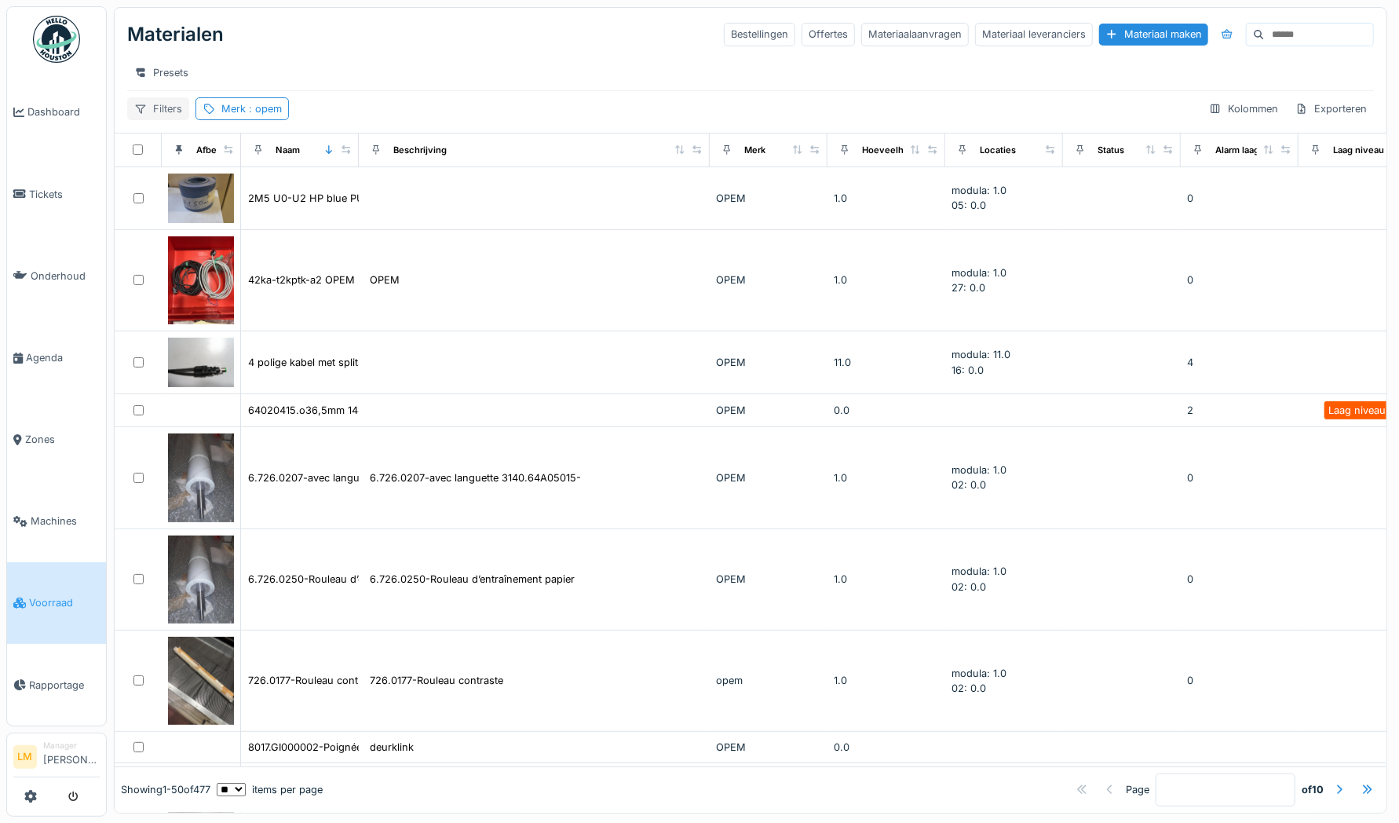
click at [174, 119] on div "Filters" at bounding box center [158, 108] width 62 height 23
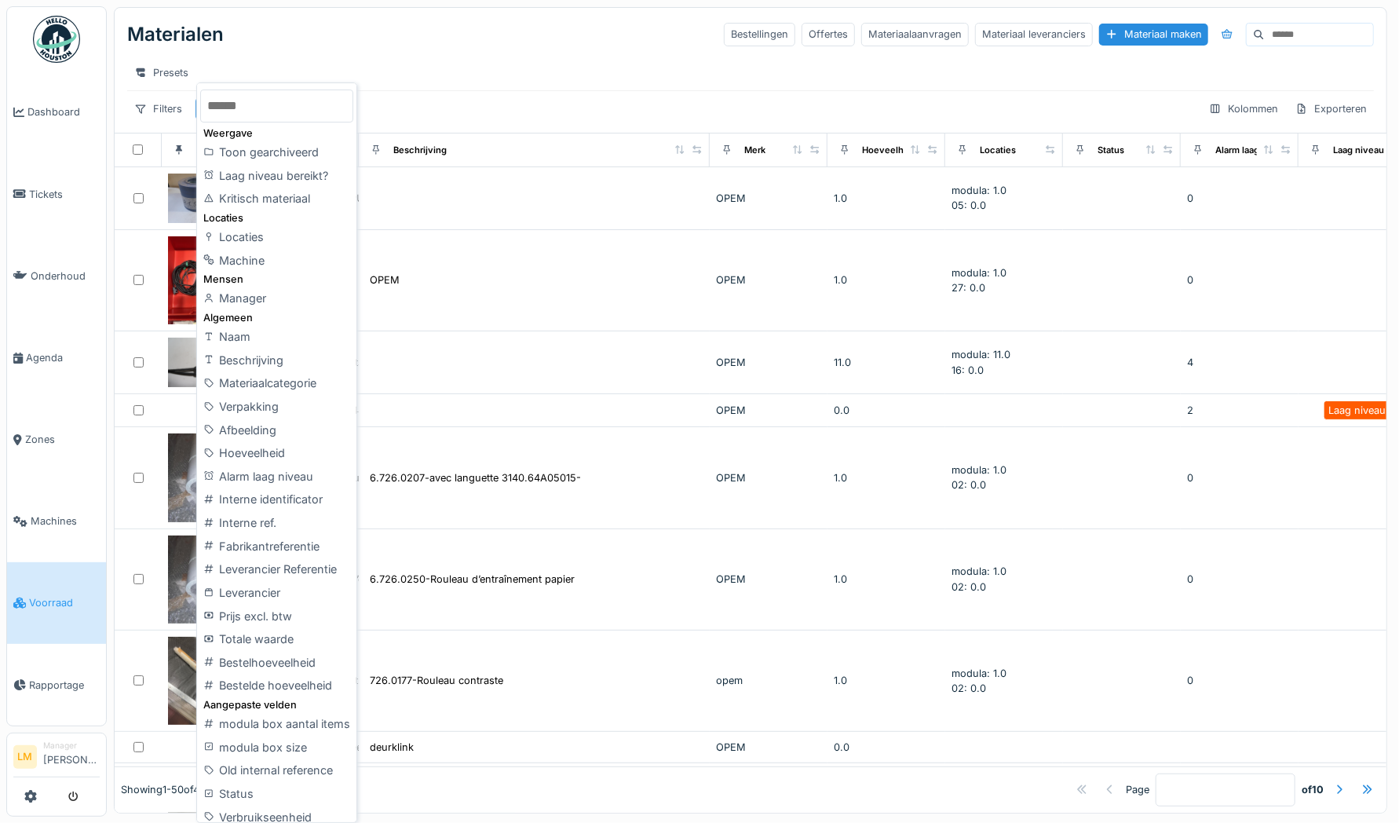
click at [268, 104] on input "text" at bounding box center [276, 106] width 152 height 33
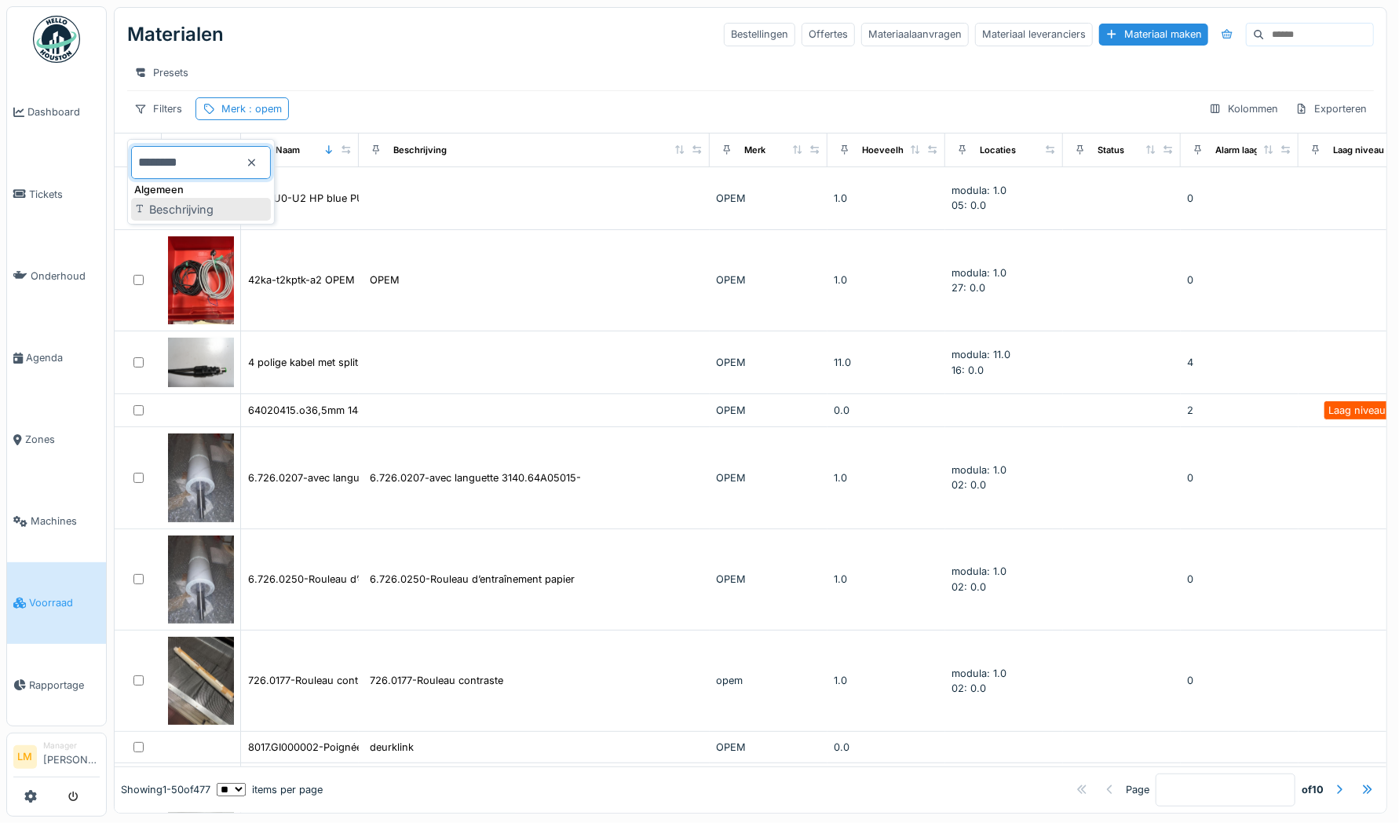
type input "********"
click at [217, 203] on div "Beschrijving" at bounding box center [201, 210] width 140 height 24
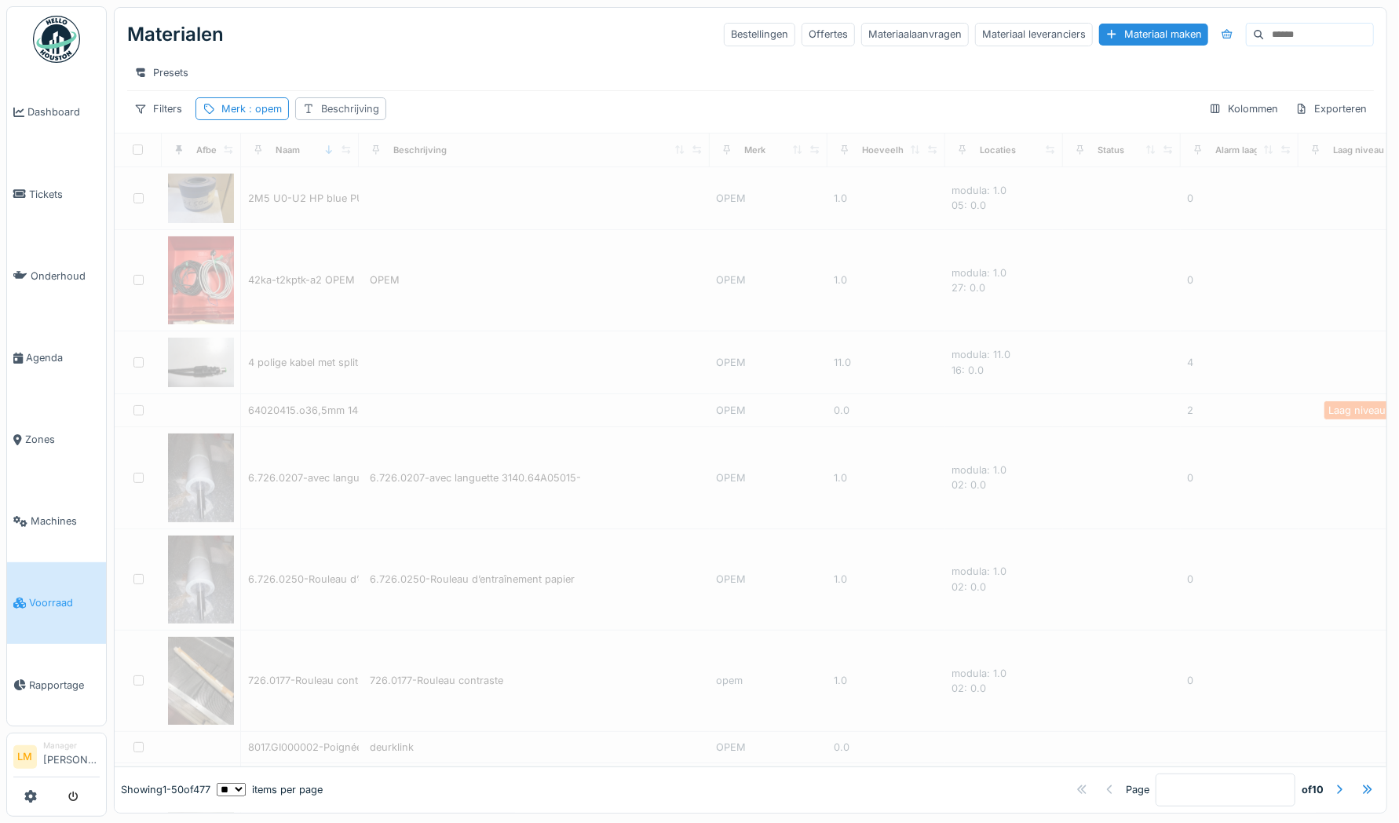
click at [360, 115] on div "Beschrijving" at bounding box center [350, 108] width 58 height 15
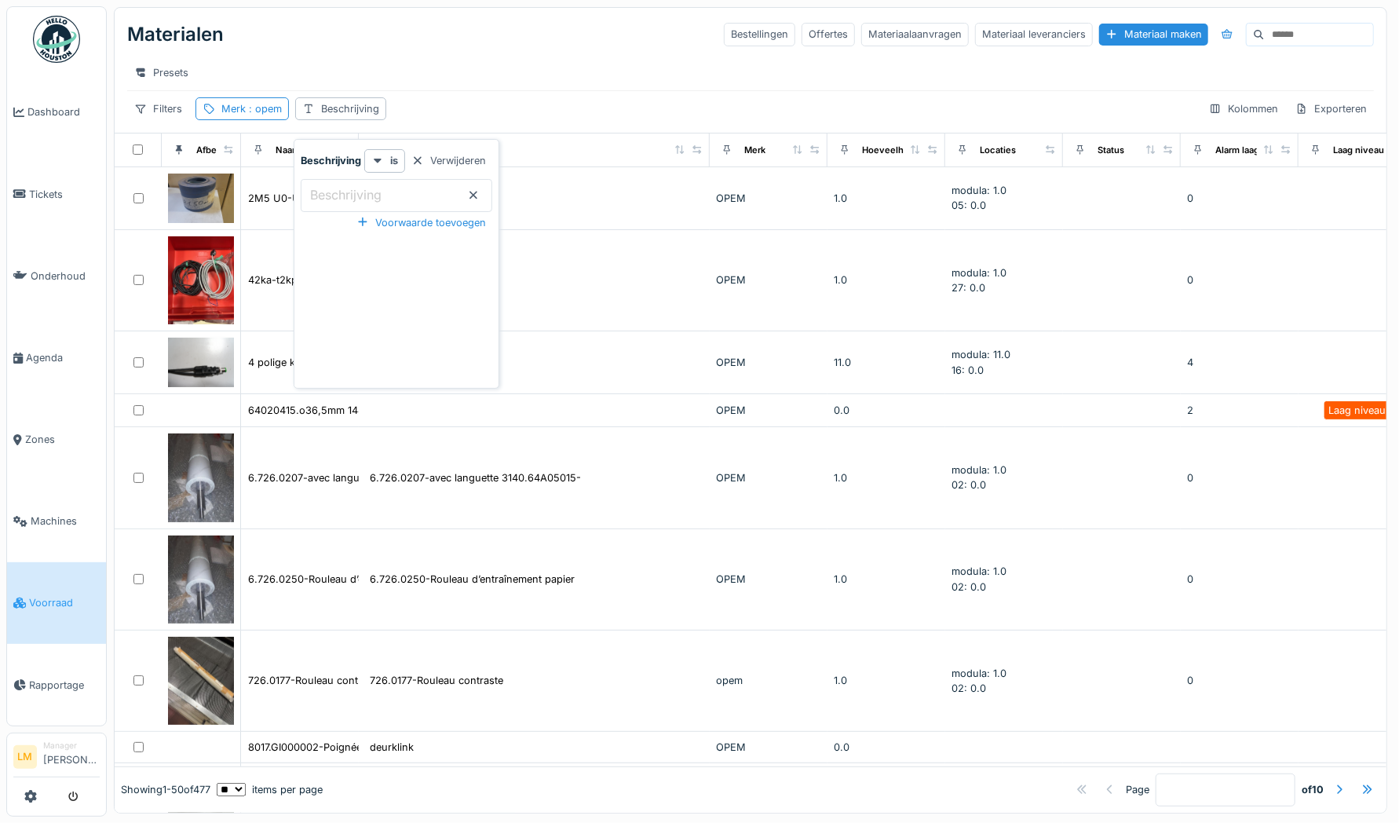
click at [361, 190] on label "Beschrijving" at bounding box center [346, 194] width 78 height 19
click at [361, 190] on input "Beschrijving" at bounding box center [397, 195] width 192 height 33
type input "***"
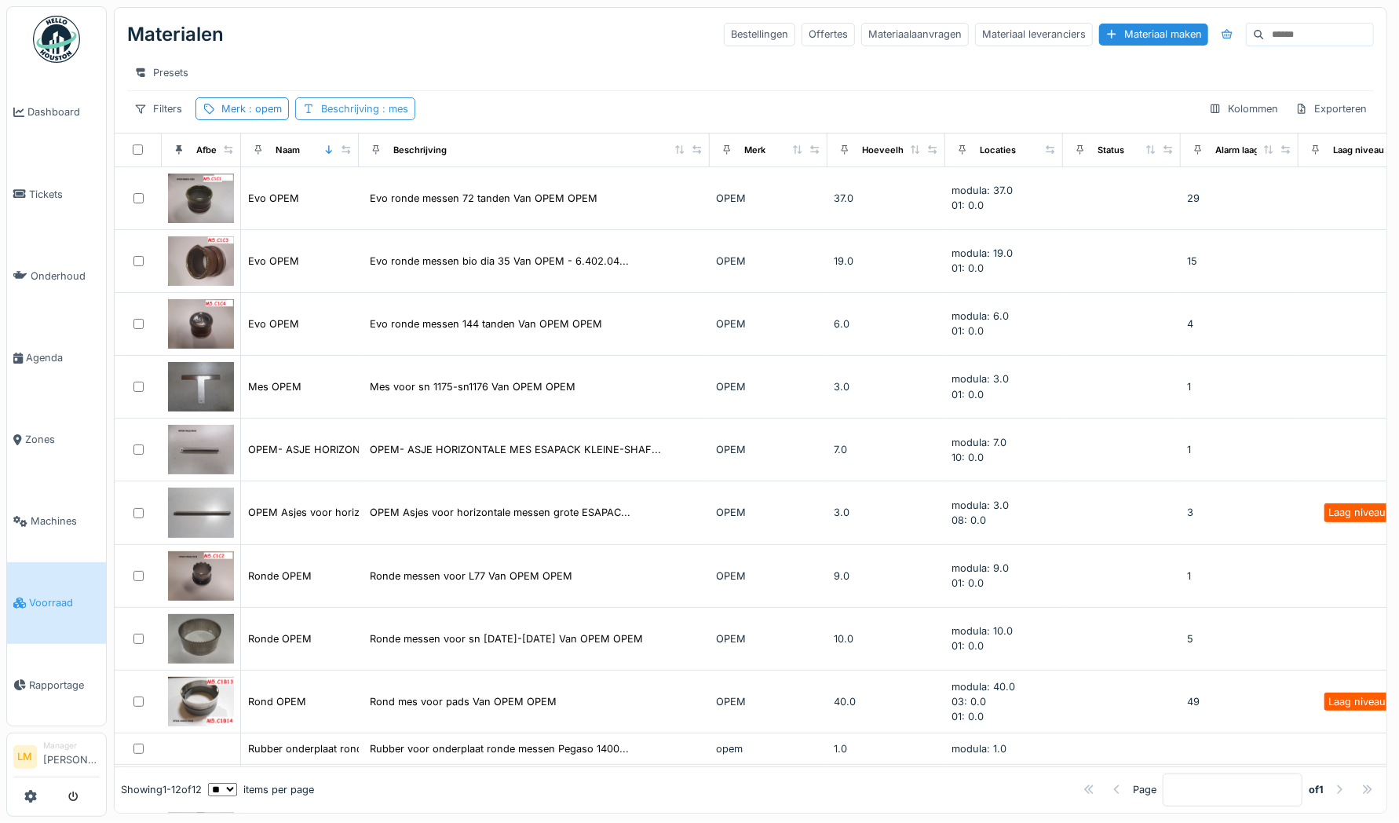
click at [380, 115] on span ": mes" at bounding box center [393, 109] width 29 height 12
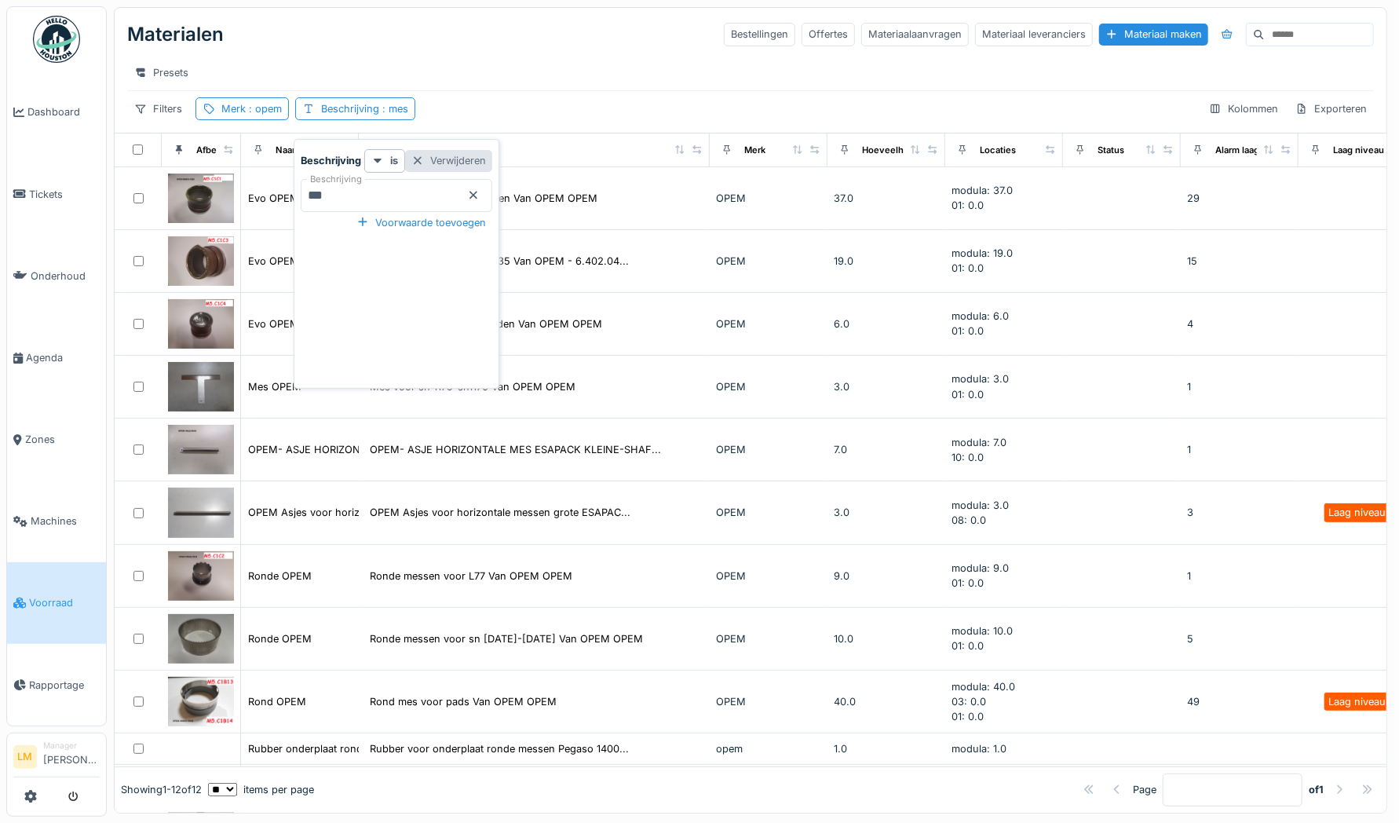
click at [452, 152] on div "Verwijderen" at bounding box center [448, 160] width 87 height 21
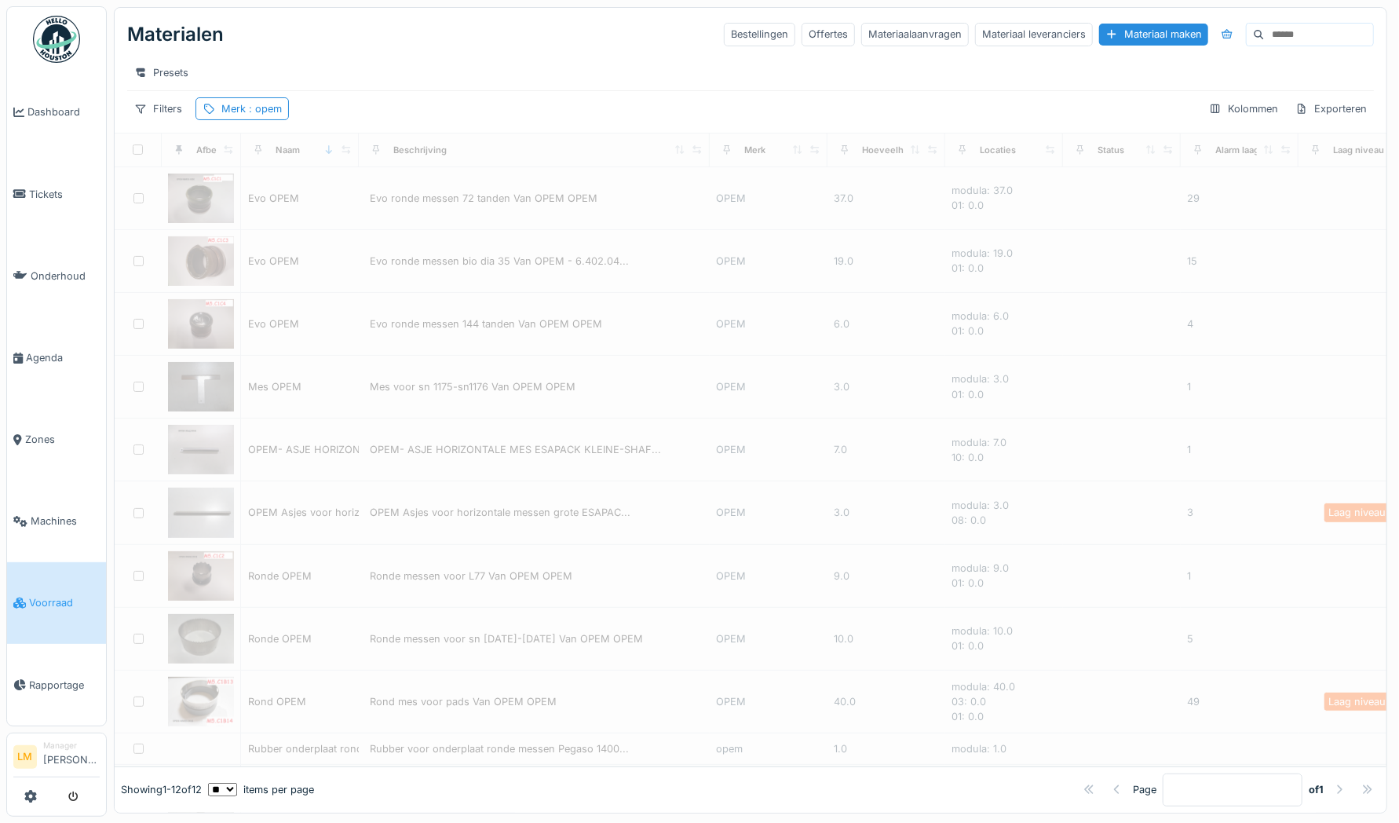
click at [470, 75] on div "Presets" at bounding box center [750, 72] width 1247 height 23
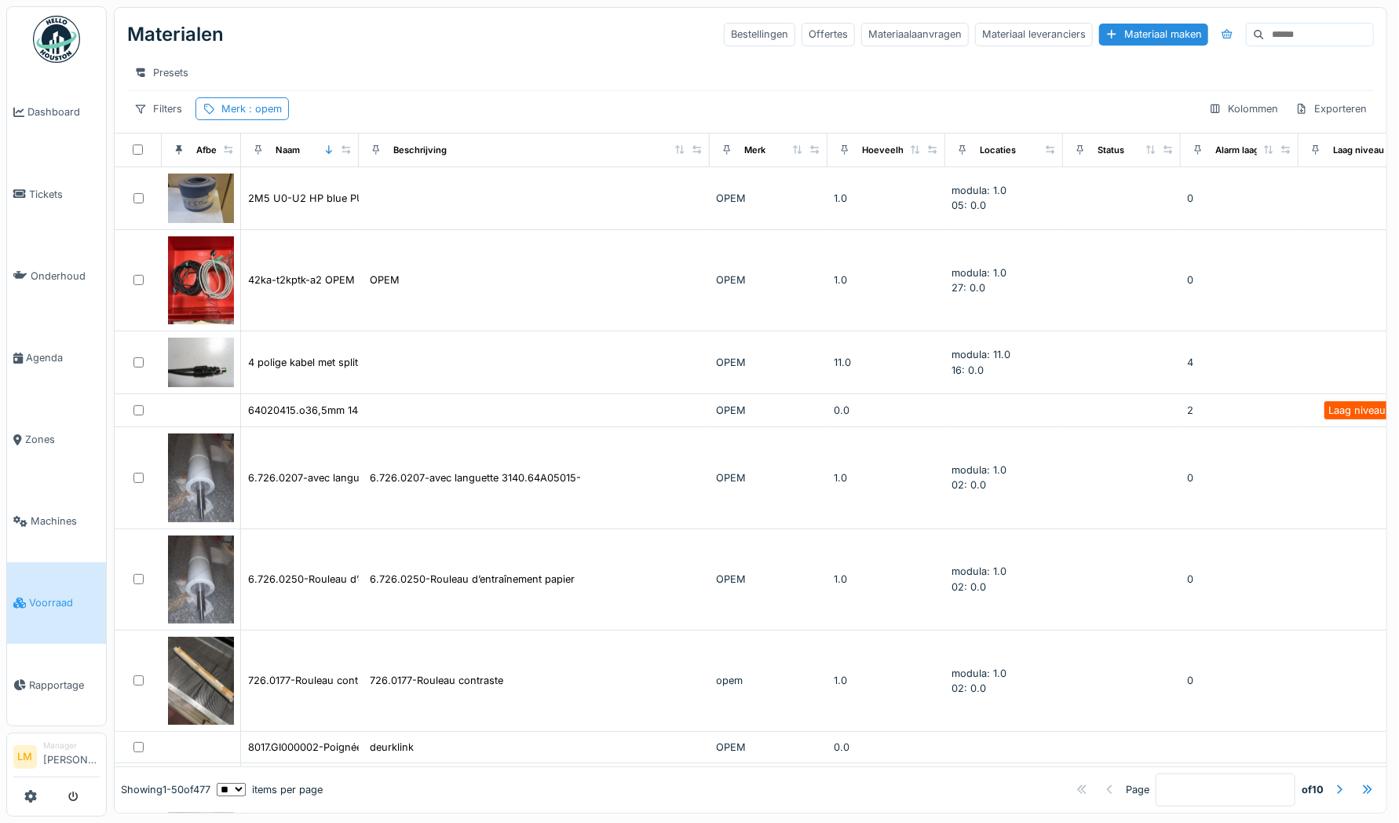
drag, startPoint x: 203, startPoint y: 776, endPoint x: 227, endPoint y: 781, distance: 24.0
click at [227, 781] on div "Showing 1 - 50 of 477 ** ** ** *** *** *** items per page Page * of 10" at bounding box center [751, 790] width 1272 height 46
click at [251, 115] on span ": opem" at bounding box center [264, 109] width 36 height 12
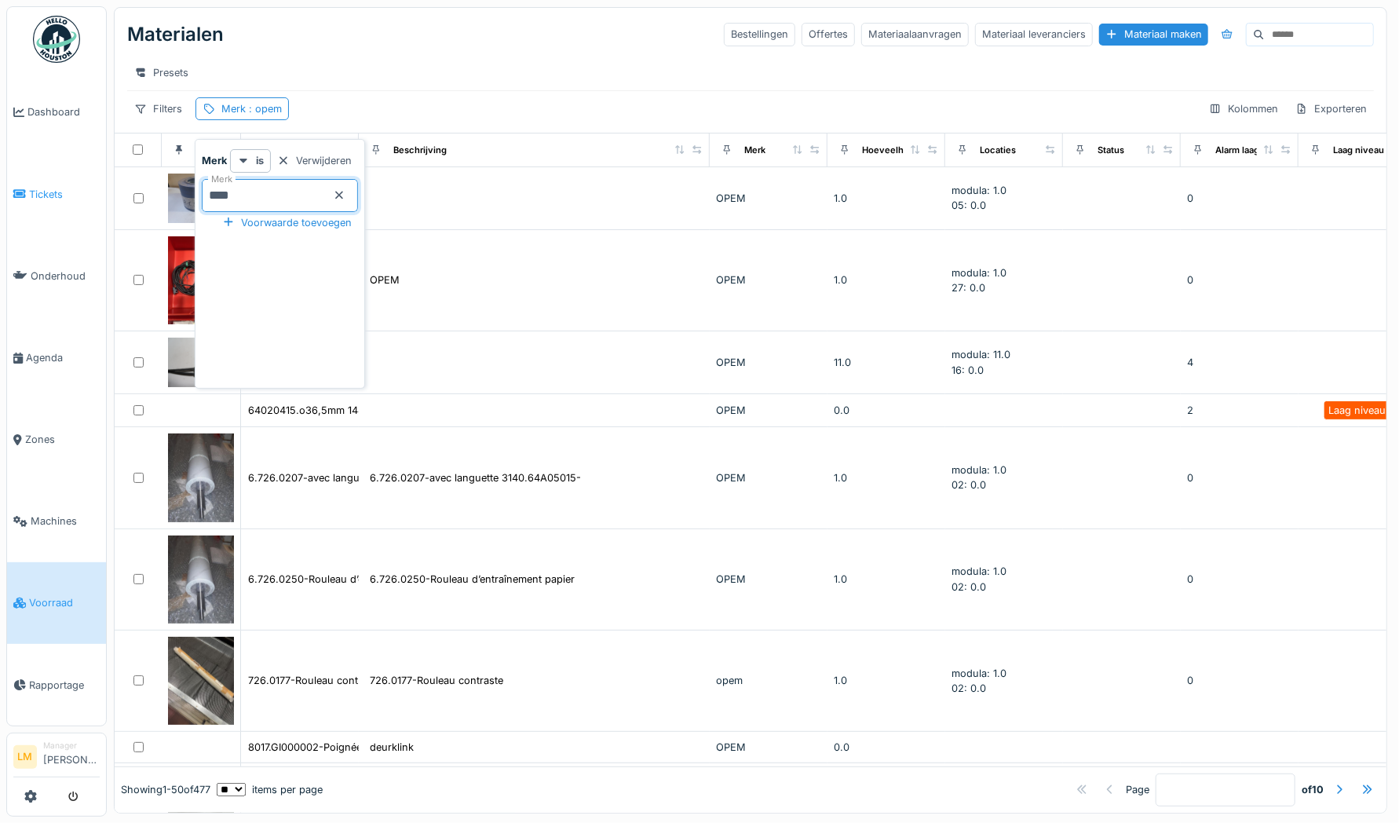
drag, startPoint x: 265, startPoint y: 200, endPoint x: 24, endPoint y: 187, distance: 242.3
click at [24, 187] on body "Dashboard Tickets Onderhoud [GEOGRAPHIC_DATA] Zones Machines Voorraad Rapportag…" at bounding box center [699, 411] width 1399 height 823
type input "***"
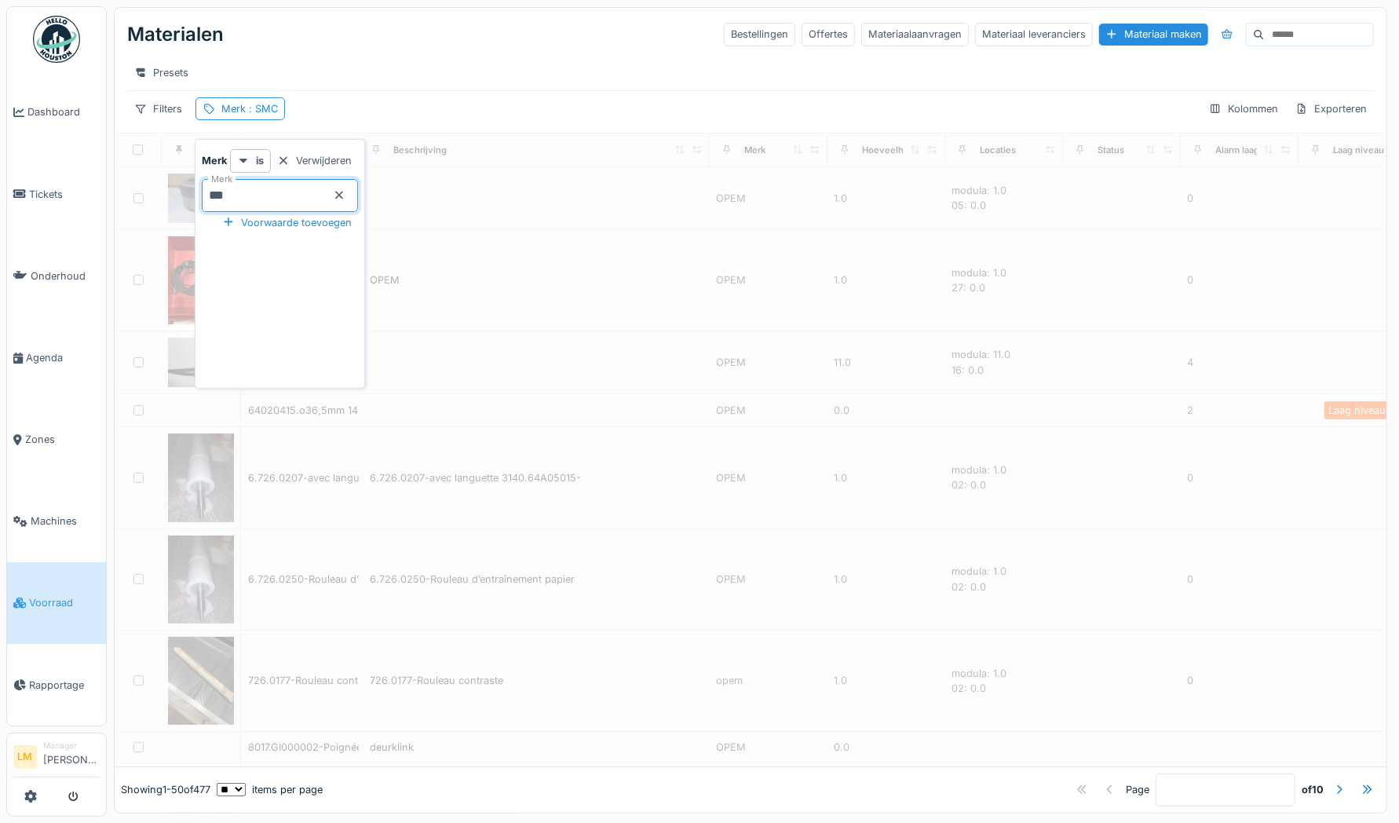
click at [562, 59] on div "Presets" at bounding box center [750, 72] width 1247 height 35
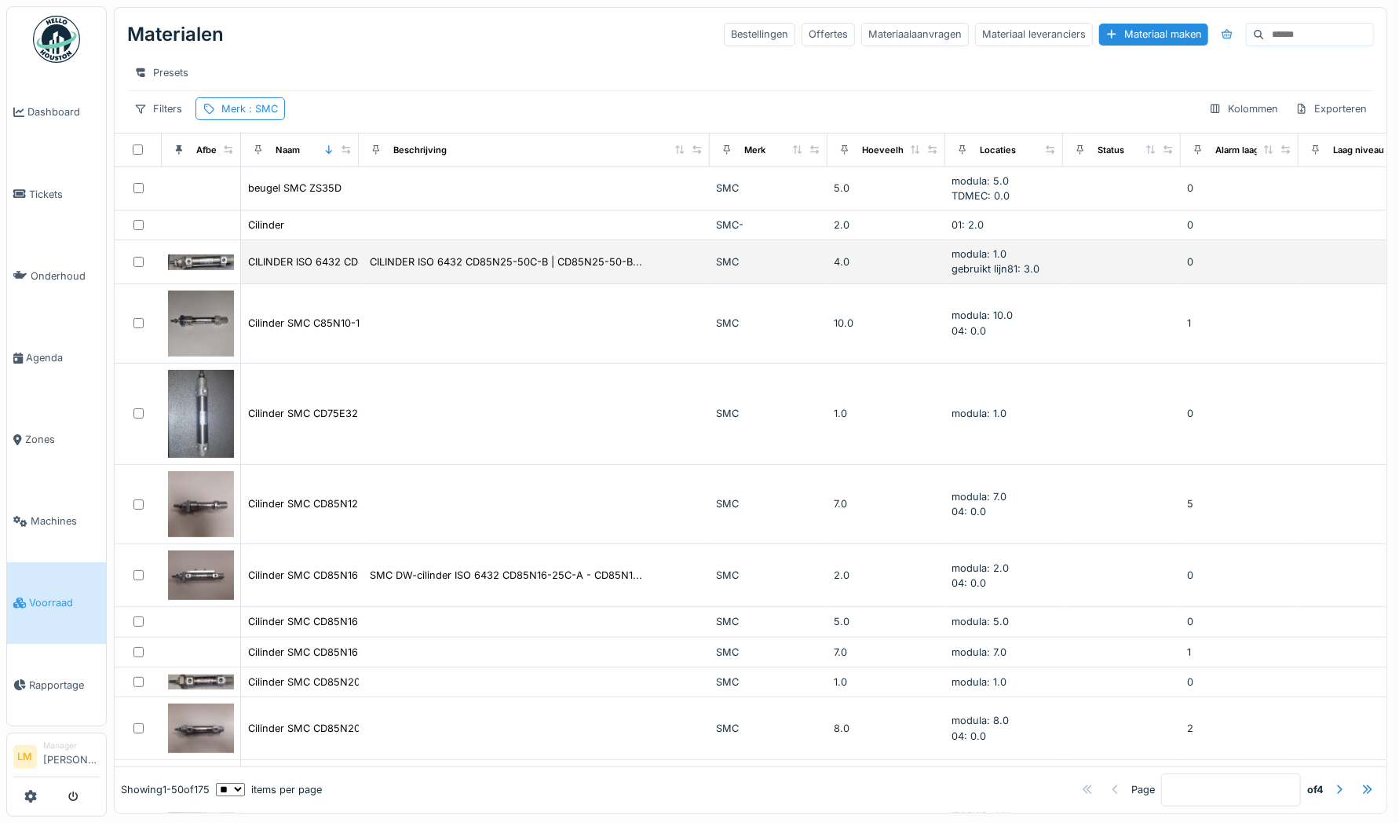
click at [1015, 275] on span "gebruikt lijn81: 3.0" at bounding box center [996, 269] width 88 height 12
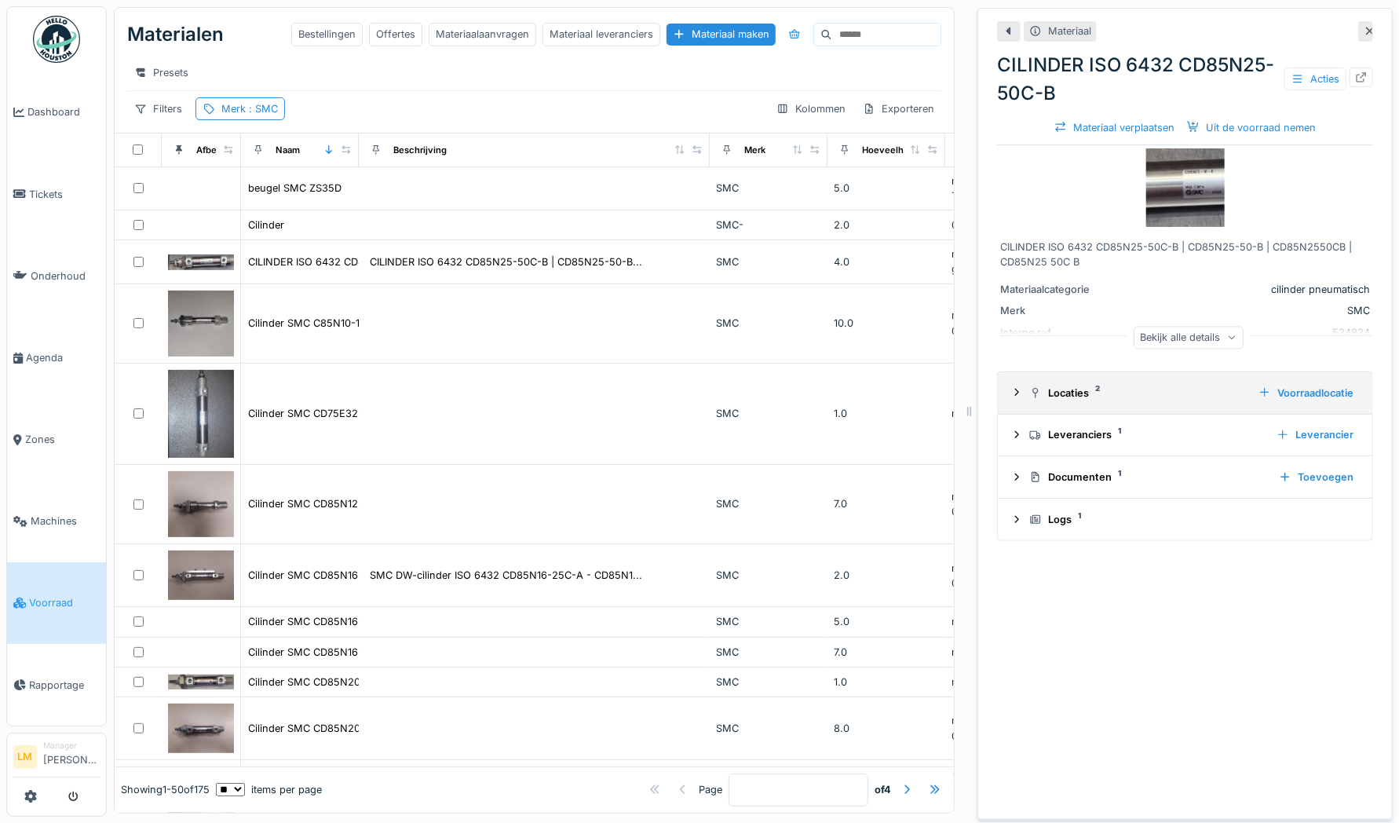
click at [1024, 384] on div "Locaties 2 Voorraadlocatie" at bounding box center [1185, 392] width 349 height 21
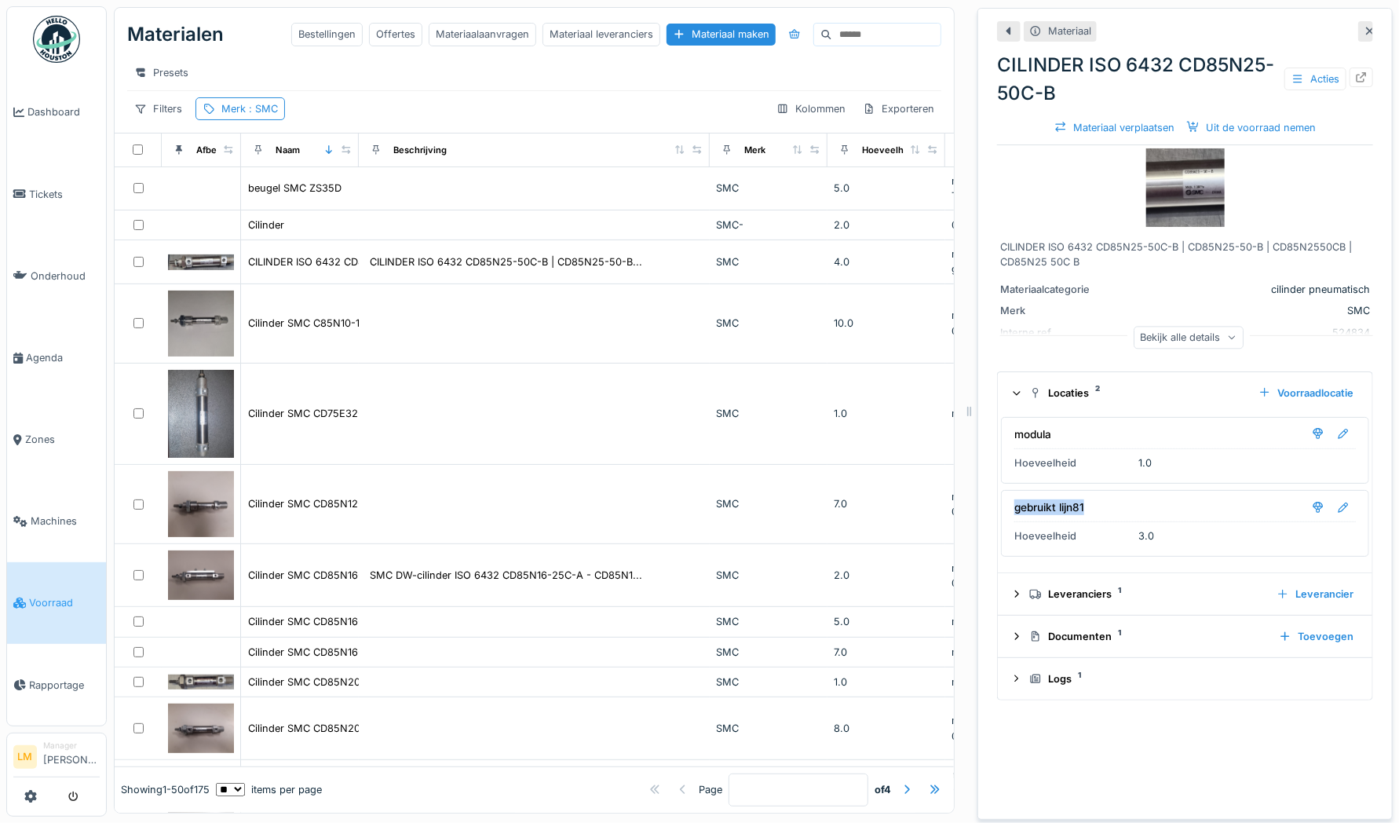
drag, startPoint x: 1005, startPoint y: 508, endPoint x: 1082, endPoint y: 499, distance: 77.4
click at [1082, 499] on div "gebruikt lijn81" at bounding box center [1186, 509] width 342 height 25
drag, startPoint x: 1082, startPoint y: 499, endPoint x: 1115, endPoint y: 511, distance: 35.0
click at [1115, 511] on div "gebruikt lijn81" at bounding box center [1186, 509] width 342 height 25
click at [1305, 400] on div "Voorraadlocatie" at bounding box center [1307, 392] width 108 height 21
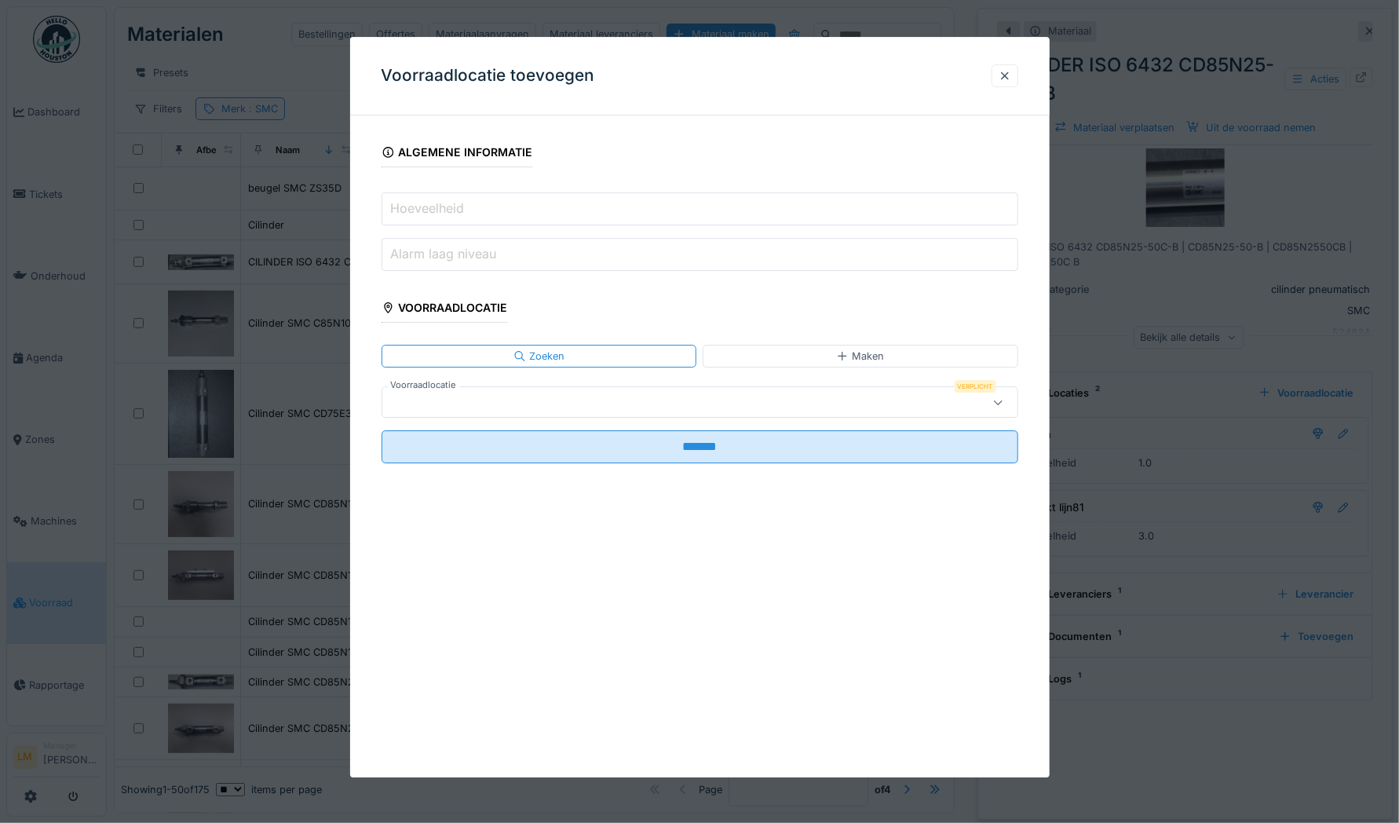
click at [510, 398] on div at bounding box center [663, 402] width 548 height 17
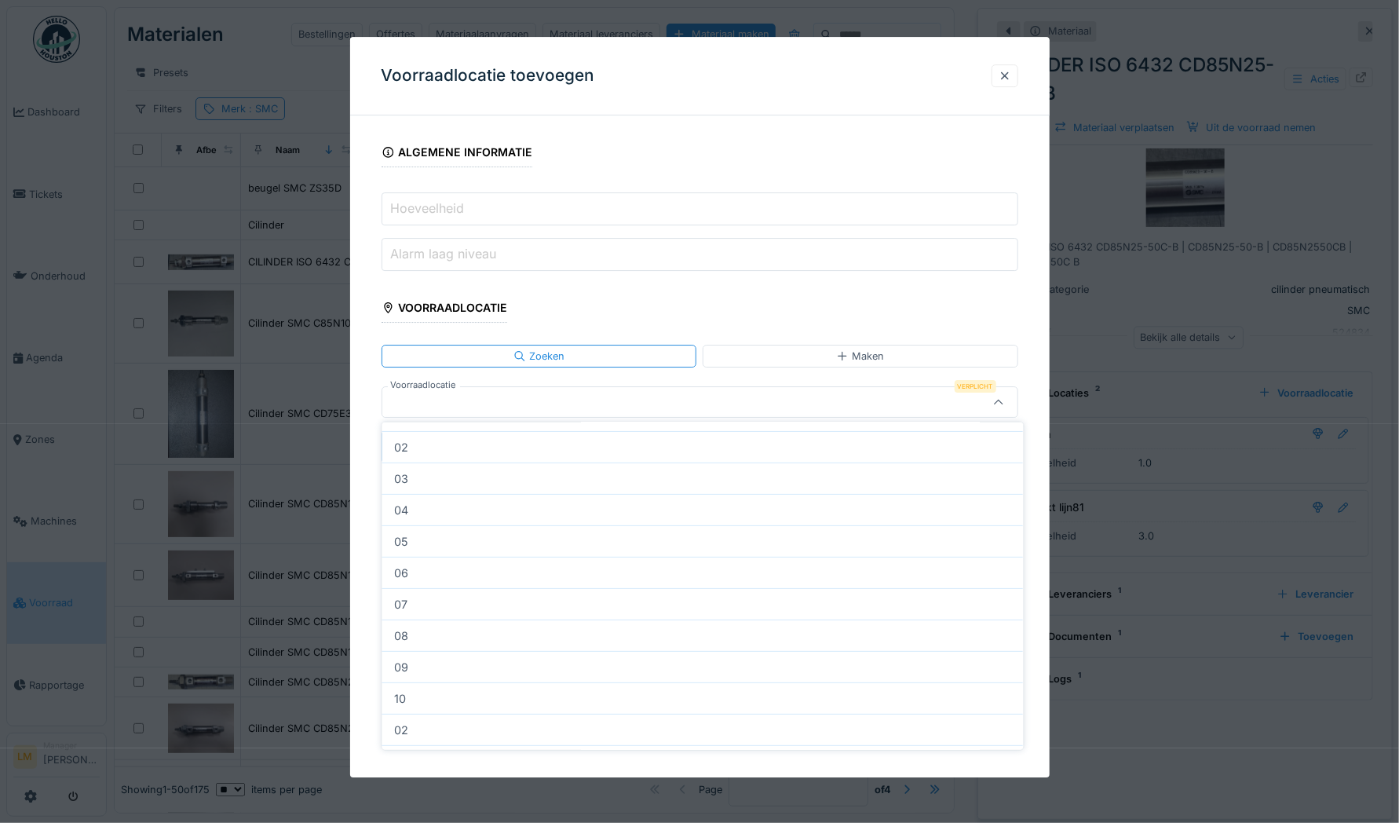
scroll to position [437, 0]
drag, startPoint x: 664, startPoint y: 740, endPoint x: 715, endPoint y: 741, distance: 51.8
click at [715, 741] on div "20 van 11589 zichtbaar" at bounding box center [703, 737] width 642 height 28
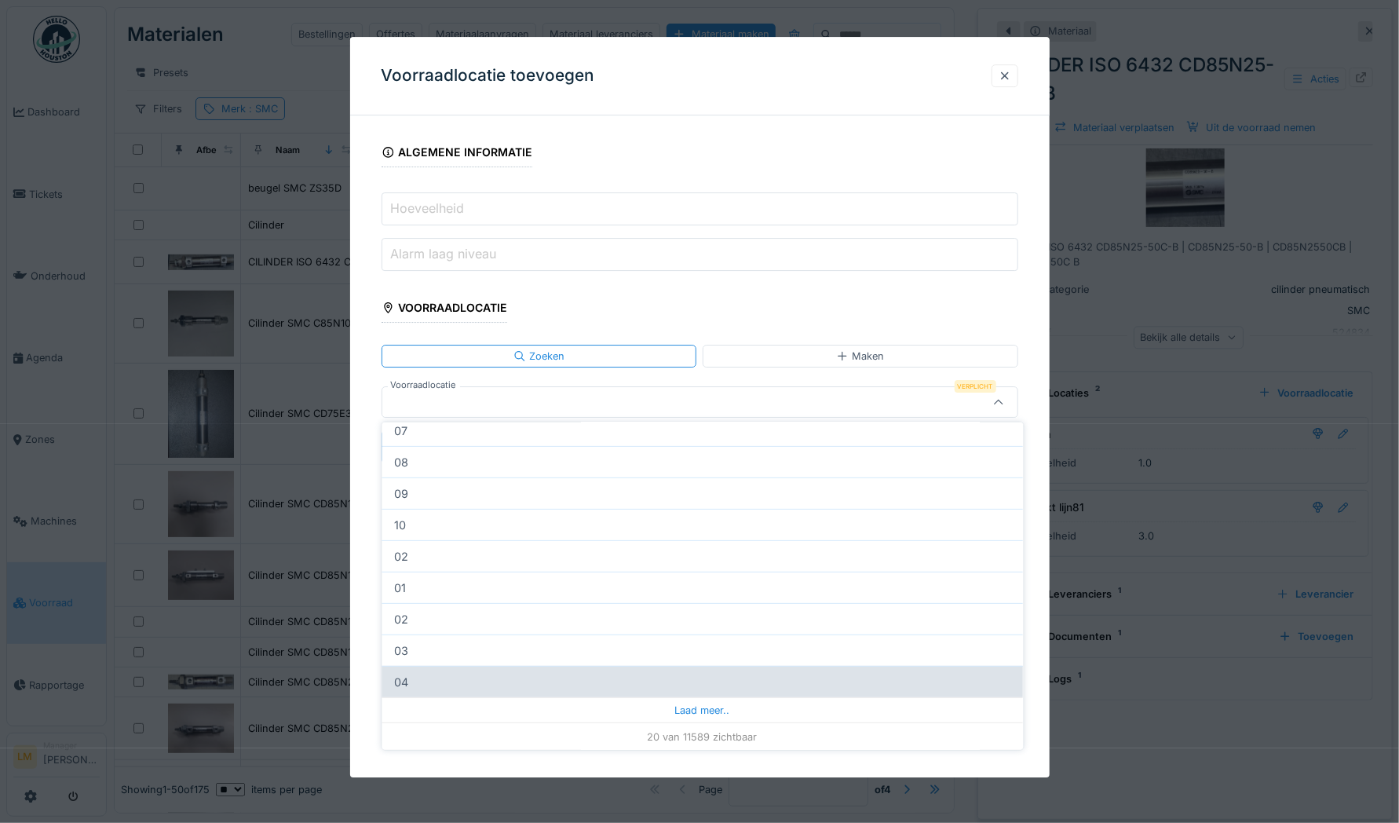
drag, startPoint x: 715, startPoint y: 741, endPoint x: 692, endPoint y: 707, distance: 41.2
click at [692, 707] on div "Laad meer.." at bounding box center [703, 709] width 642 height 25
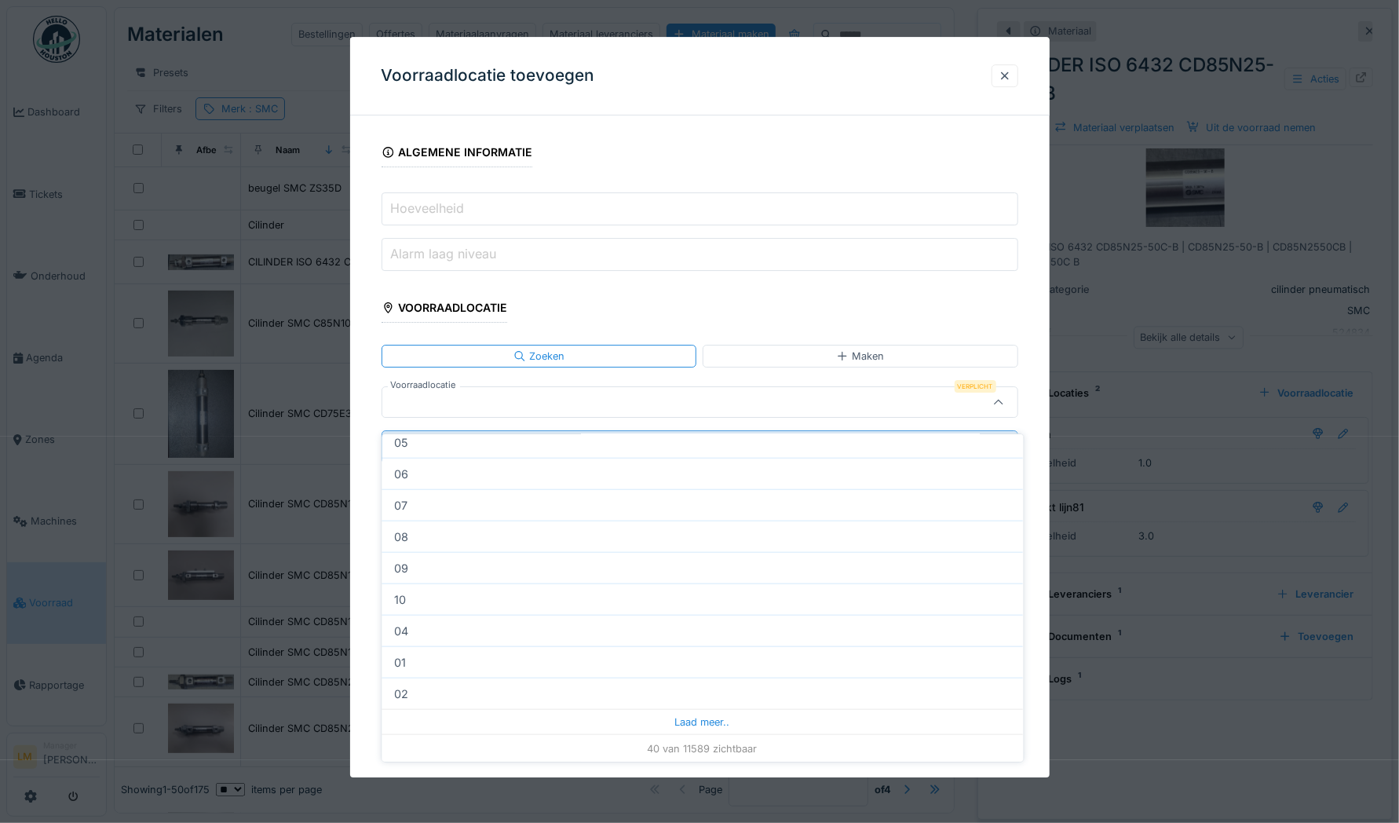
scroll to position [12, 0]
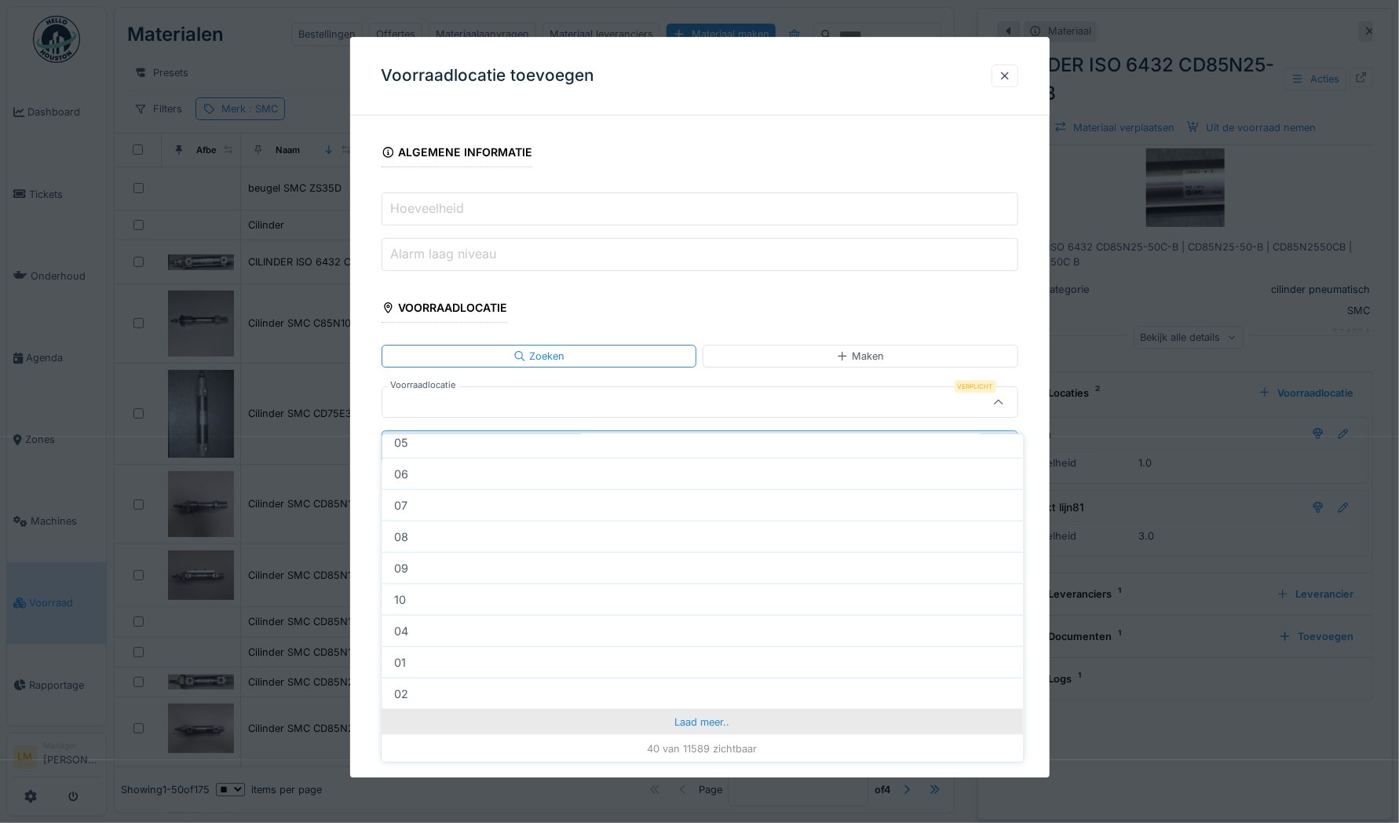
click at [701, 713] on div "Laad meer.." at bounding box center [703, 721] width 642 height 25
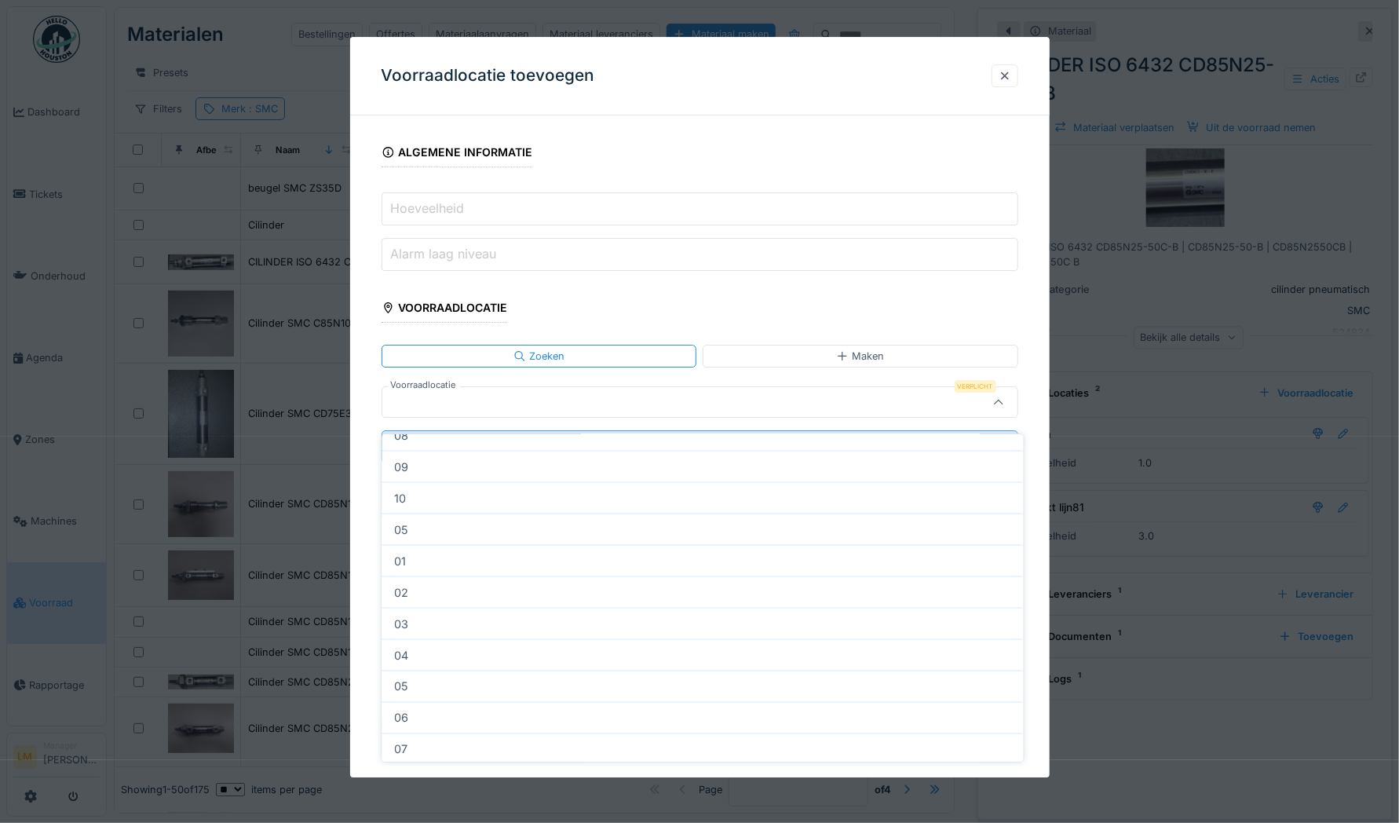
scroll to position [1693, 0]
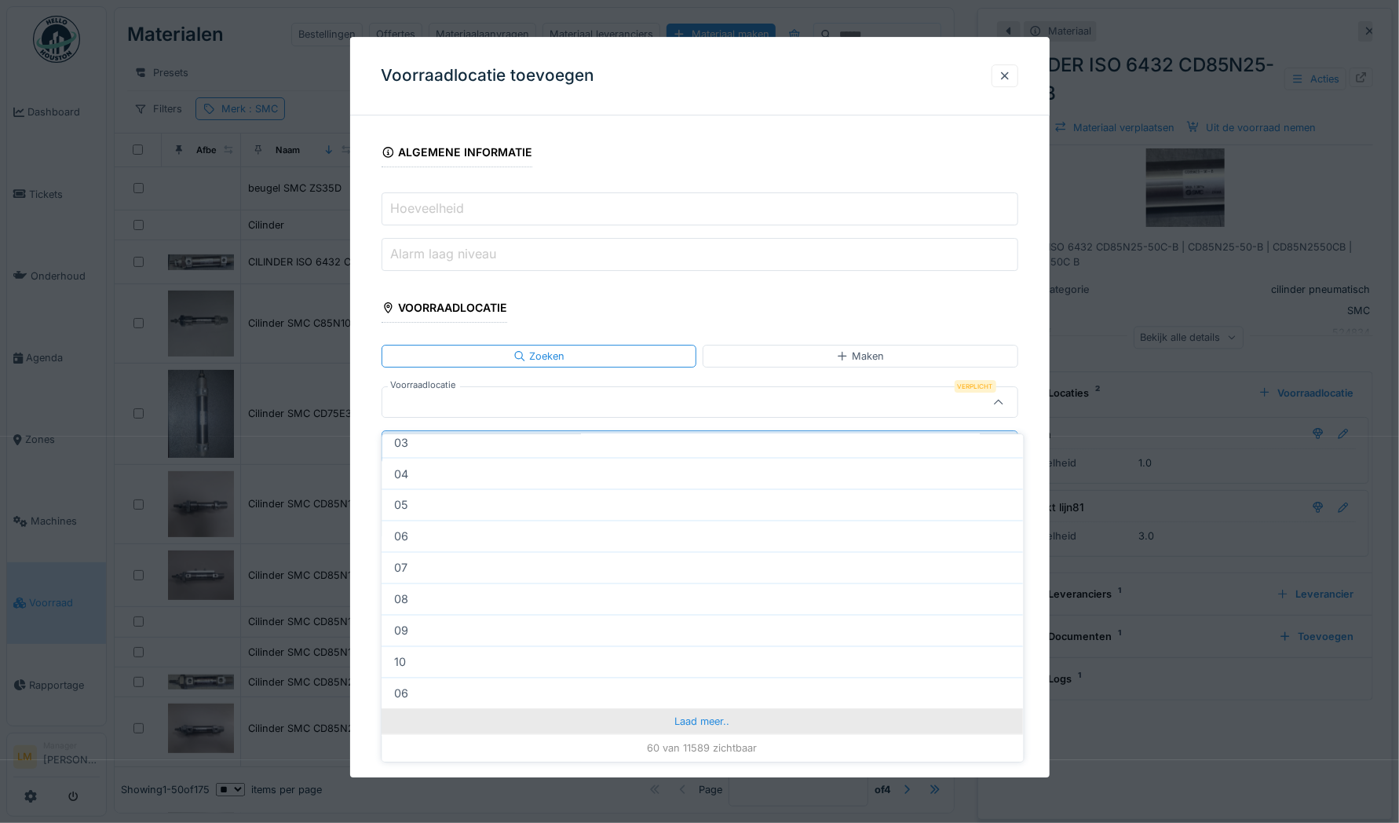
click at [701, 713] on div "Laad meer.." at bounding box center [703, 721] width 642 height 25
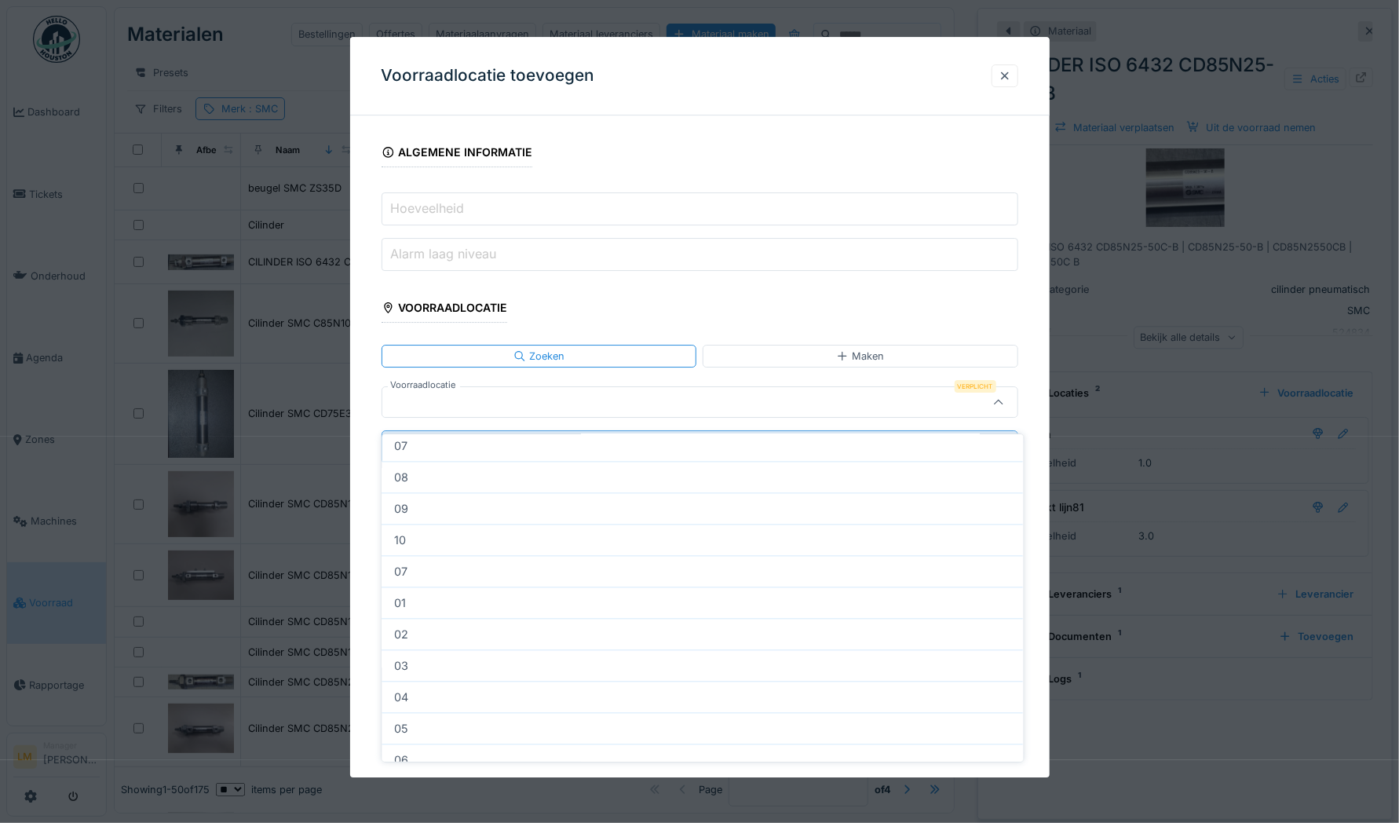
scroll to position [2321, 0]
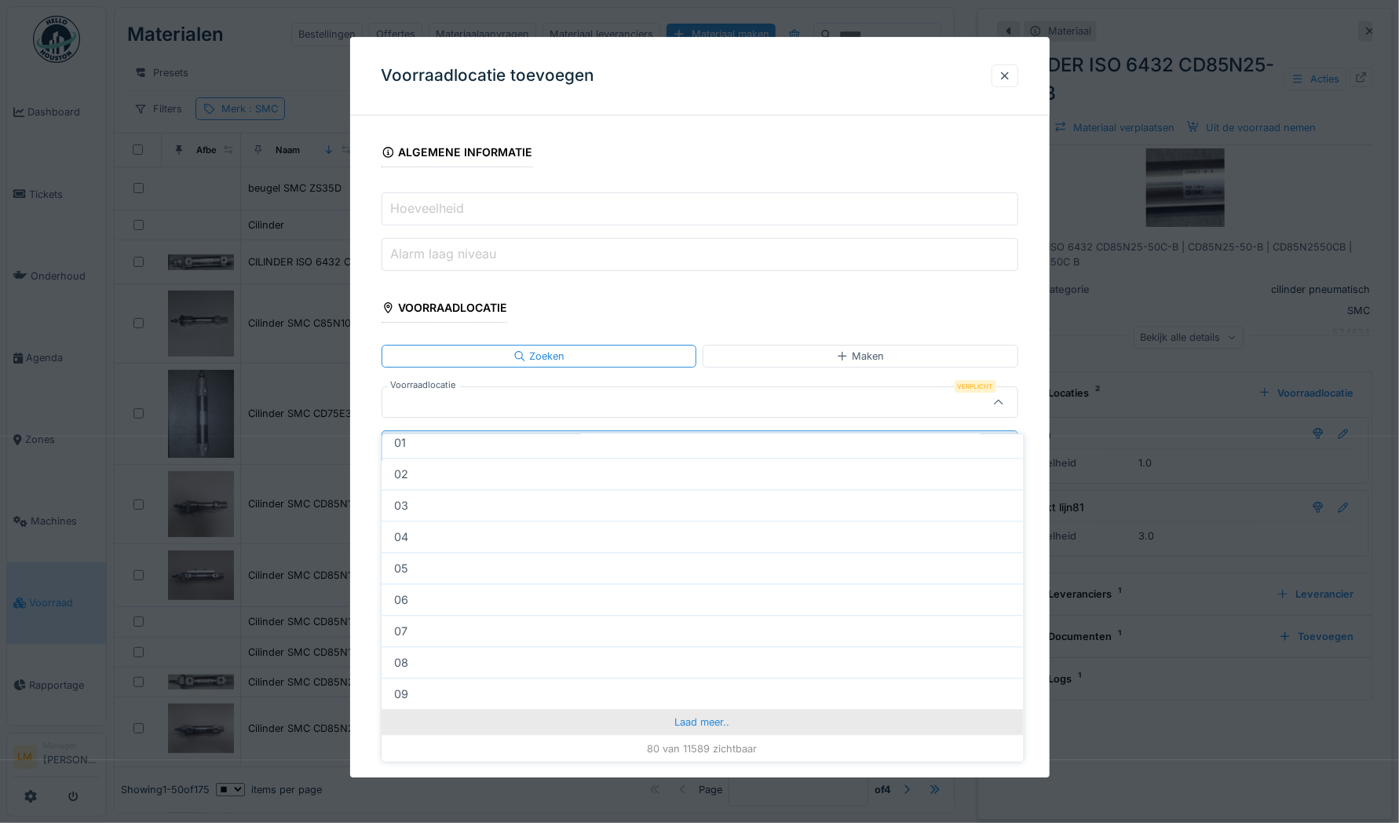
click at [702, 716] on div "Laad meer.." at bounding box center [703, 721] width 642 height 25
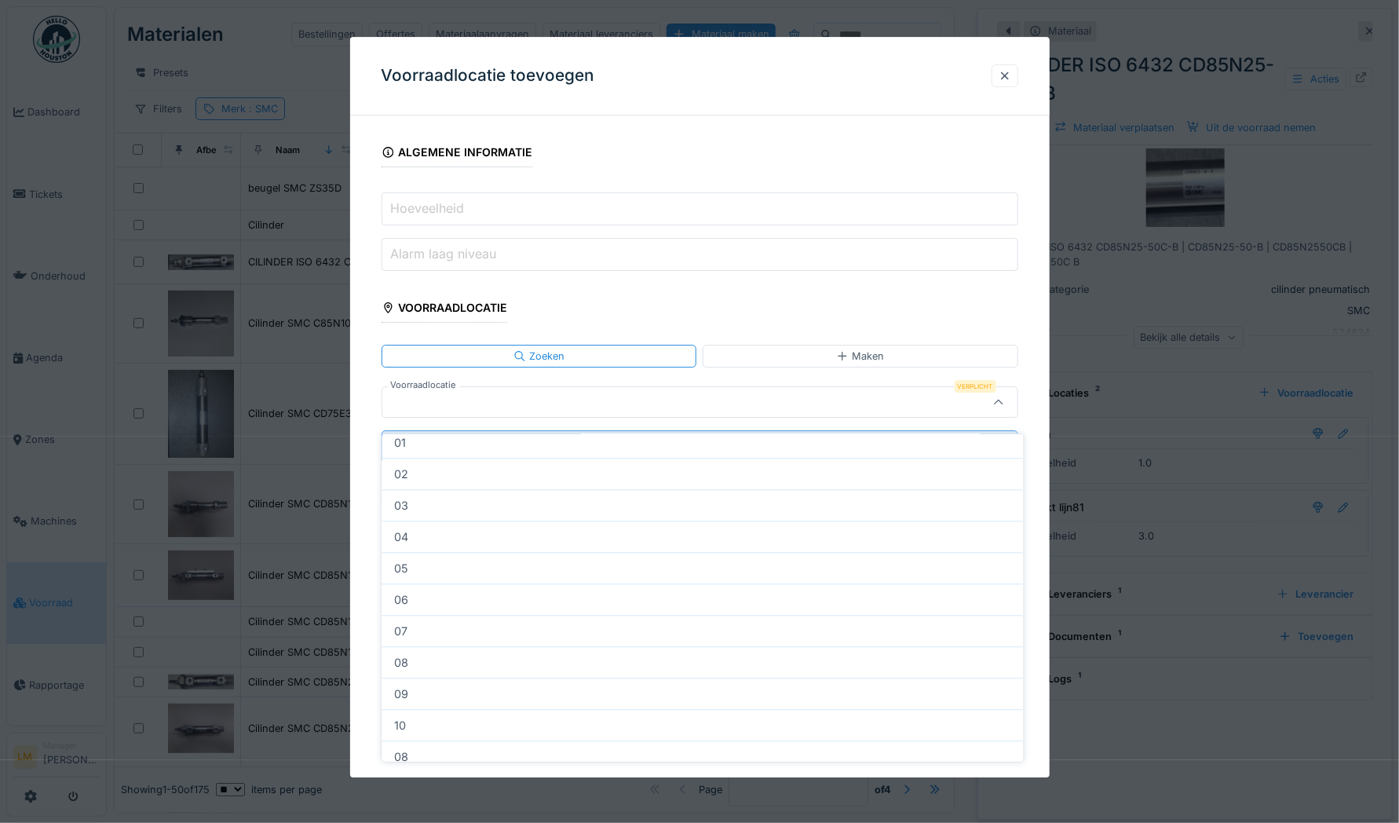
scroll to position [2950, 0]
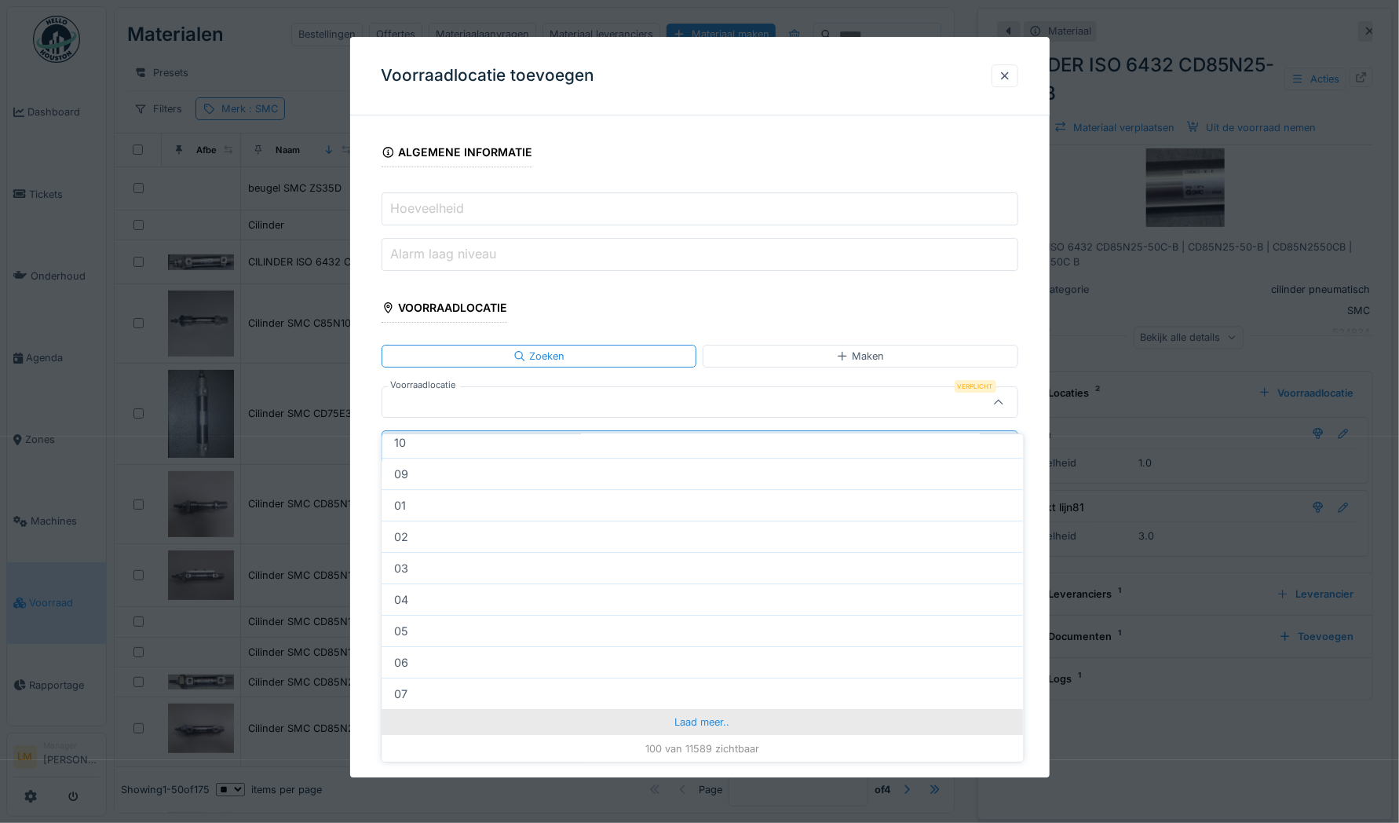
click at [702, 712] on div "Laad meer.." at bounding box center [703, 721] width 642 height 25
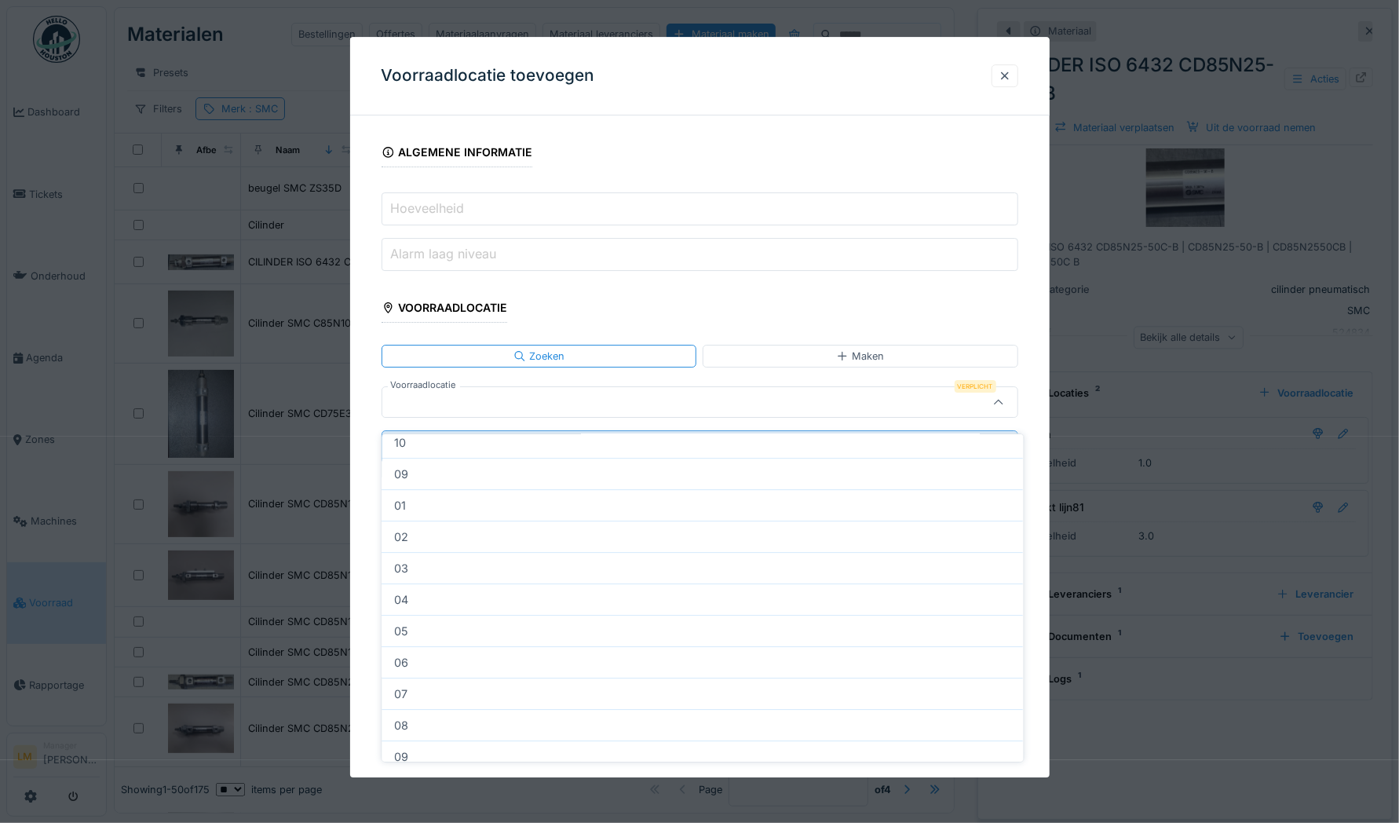
scroll to position [3578, 0]
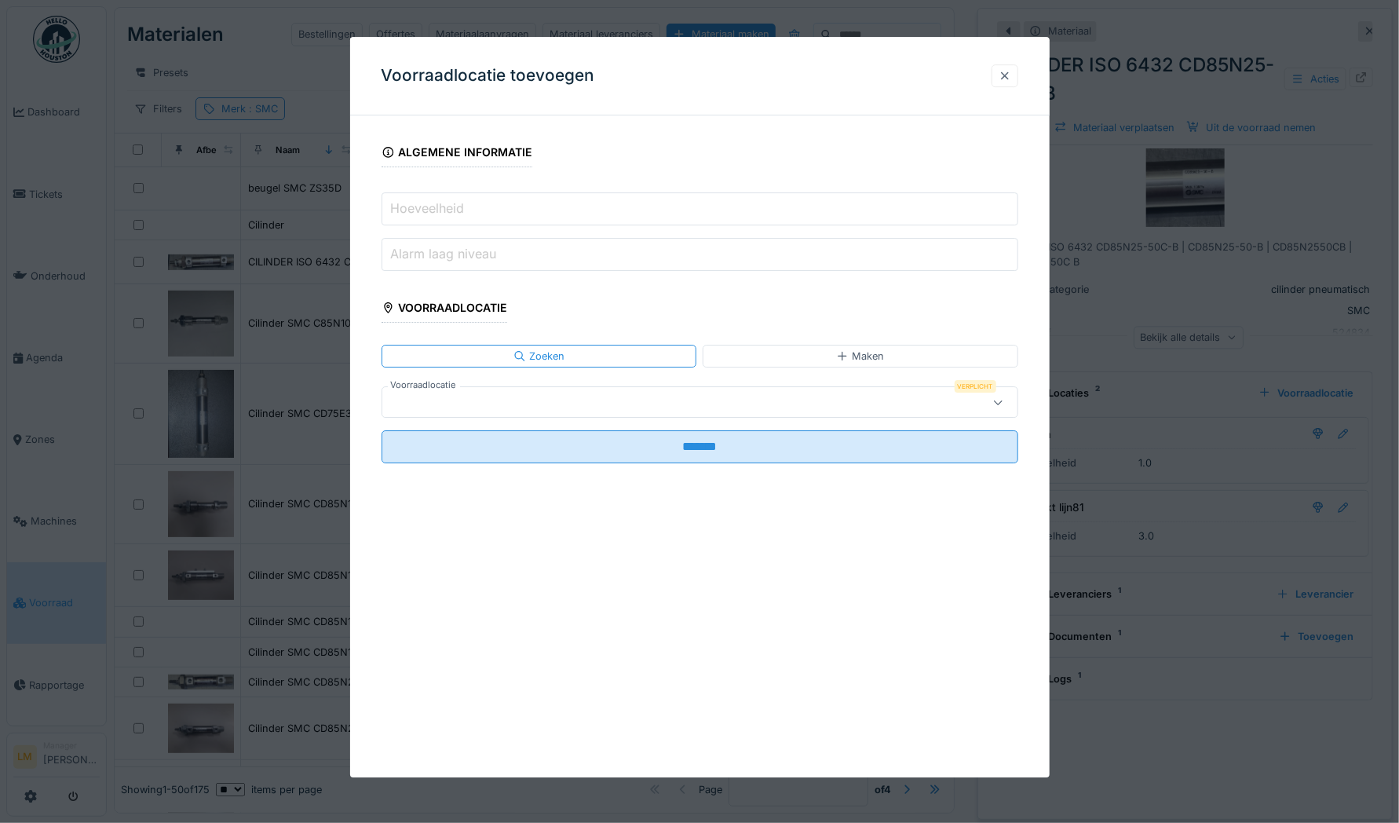
click at [1008, 77] on div at bounding box center [1005, 75] width 13 height 15
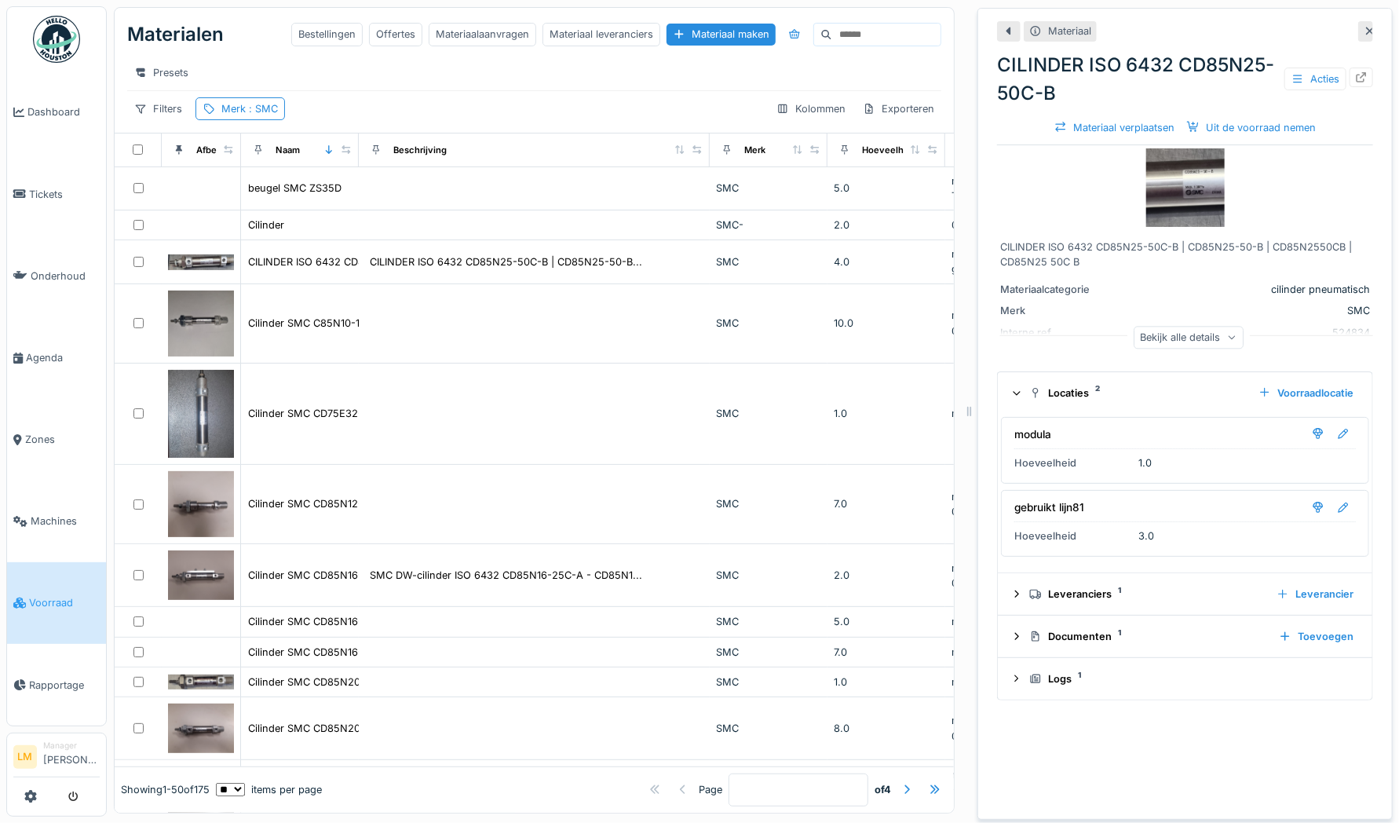
click at [1364, 26] on icon at bounding box center [1370, 31] width 13 height 10
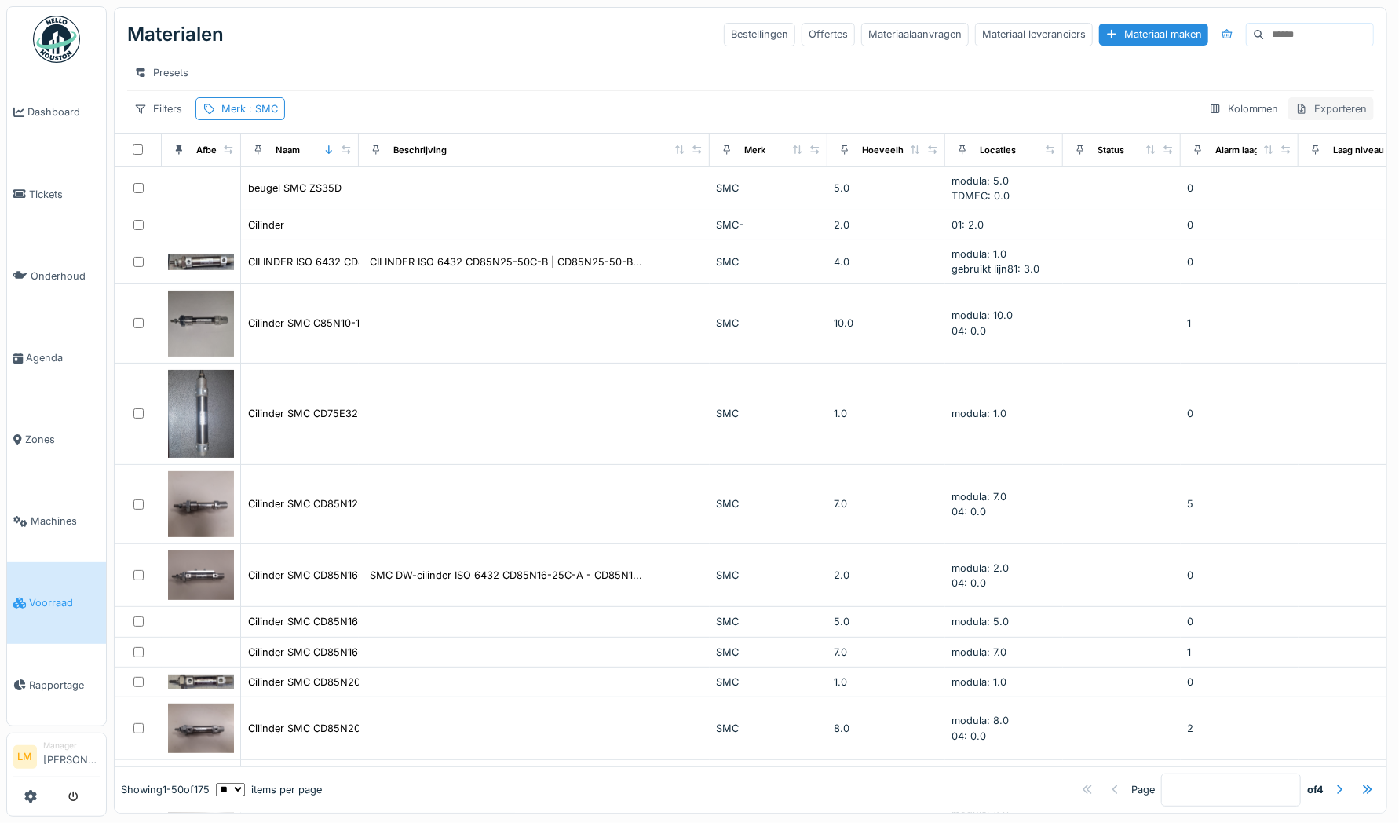
click at [1298, 115] on div "Exporteren" at bounding box center [1332, 108] width 86 height 23
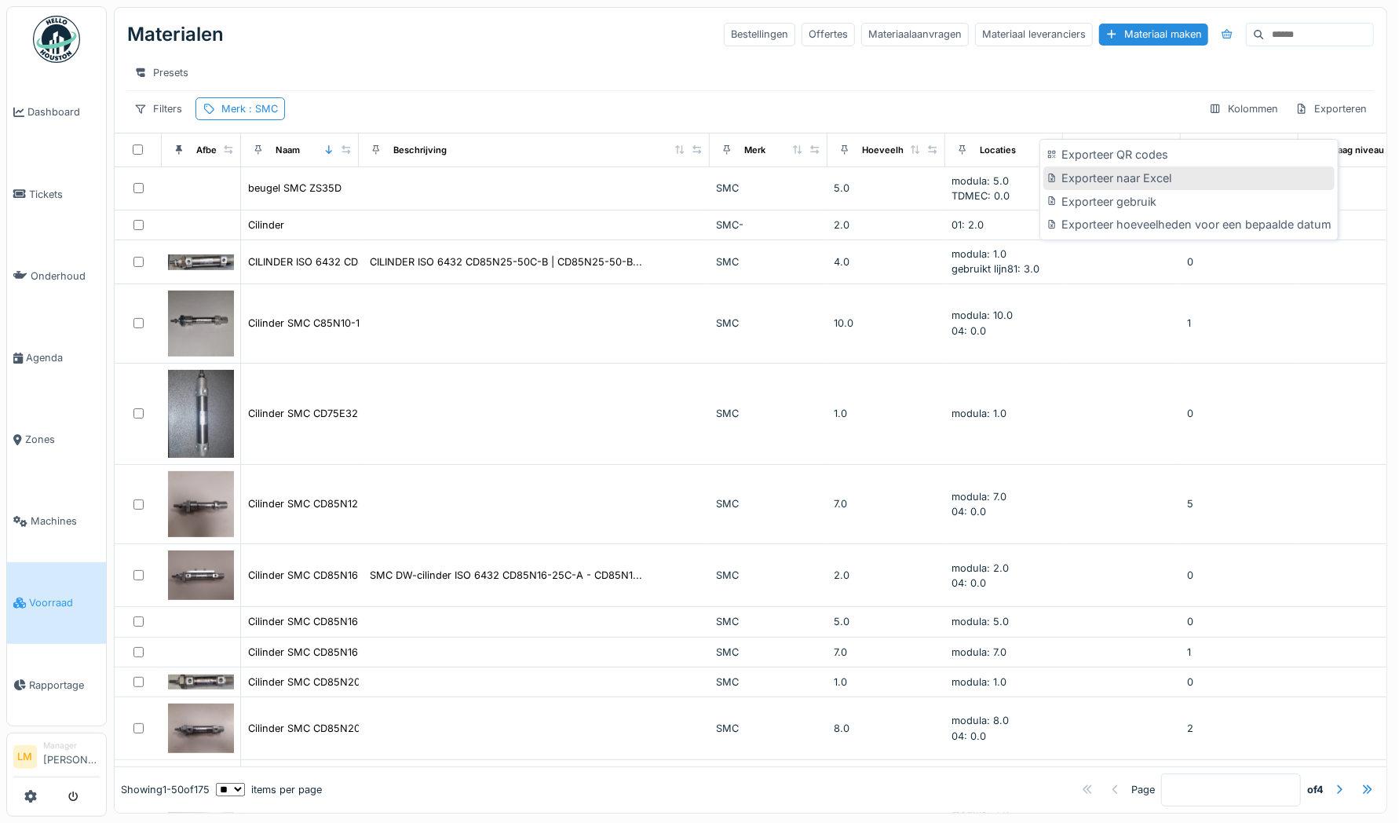
click at [1095, 166] on div "Exporteer naar Excel" at bounding box center [1189, 178] width 291 height 24
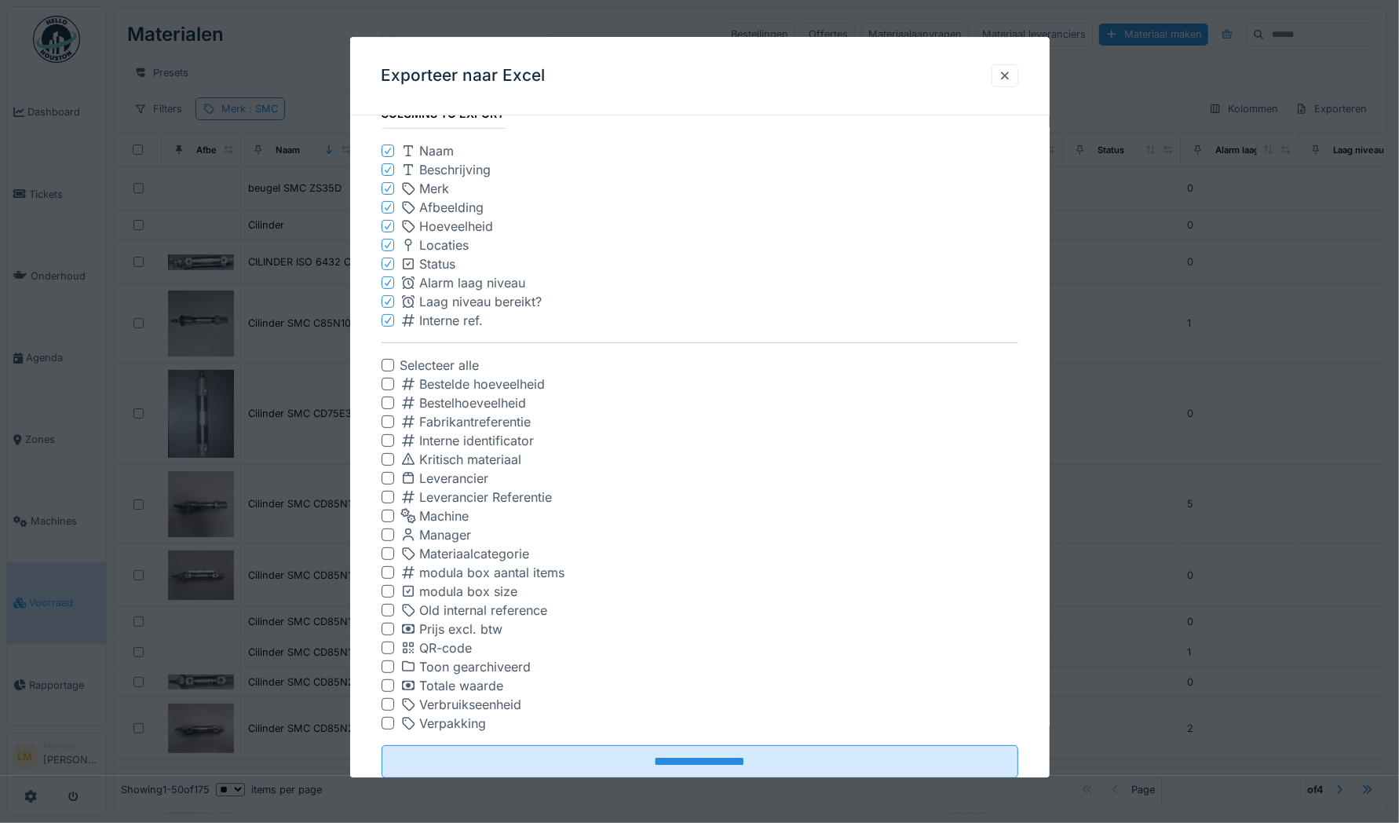
scroll to position [109, 0]
click at [385, 188] on icon at bounding box center [387, 189] width 9 height 8
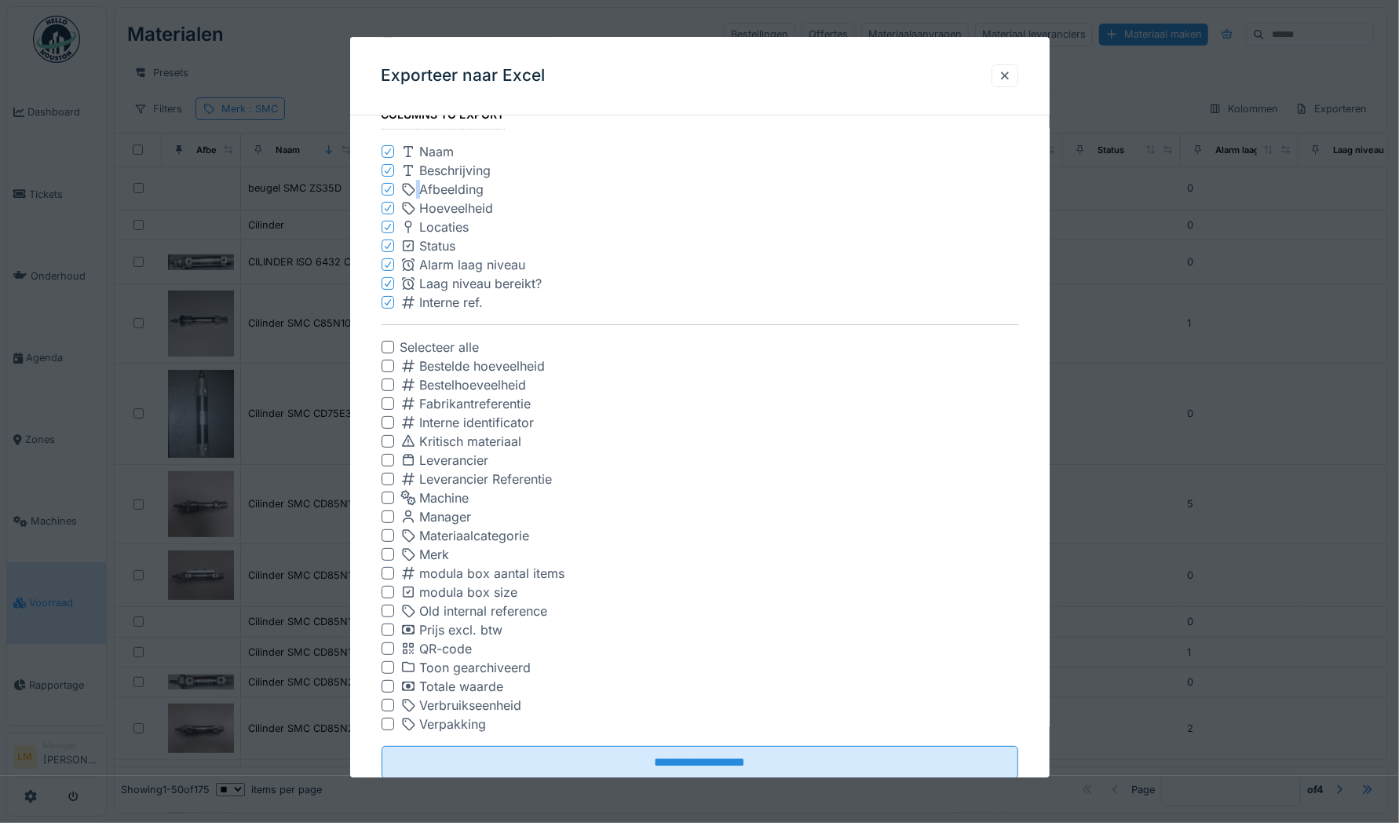
click at [385, 188] on icon at bounding box center [387, 189] width 9 height 8
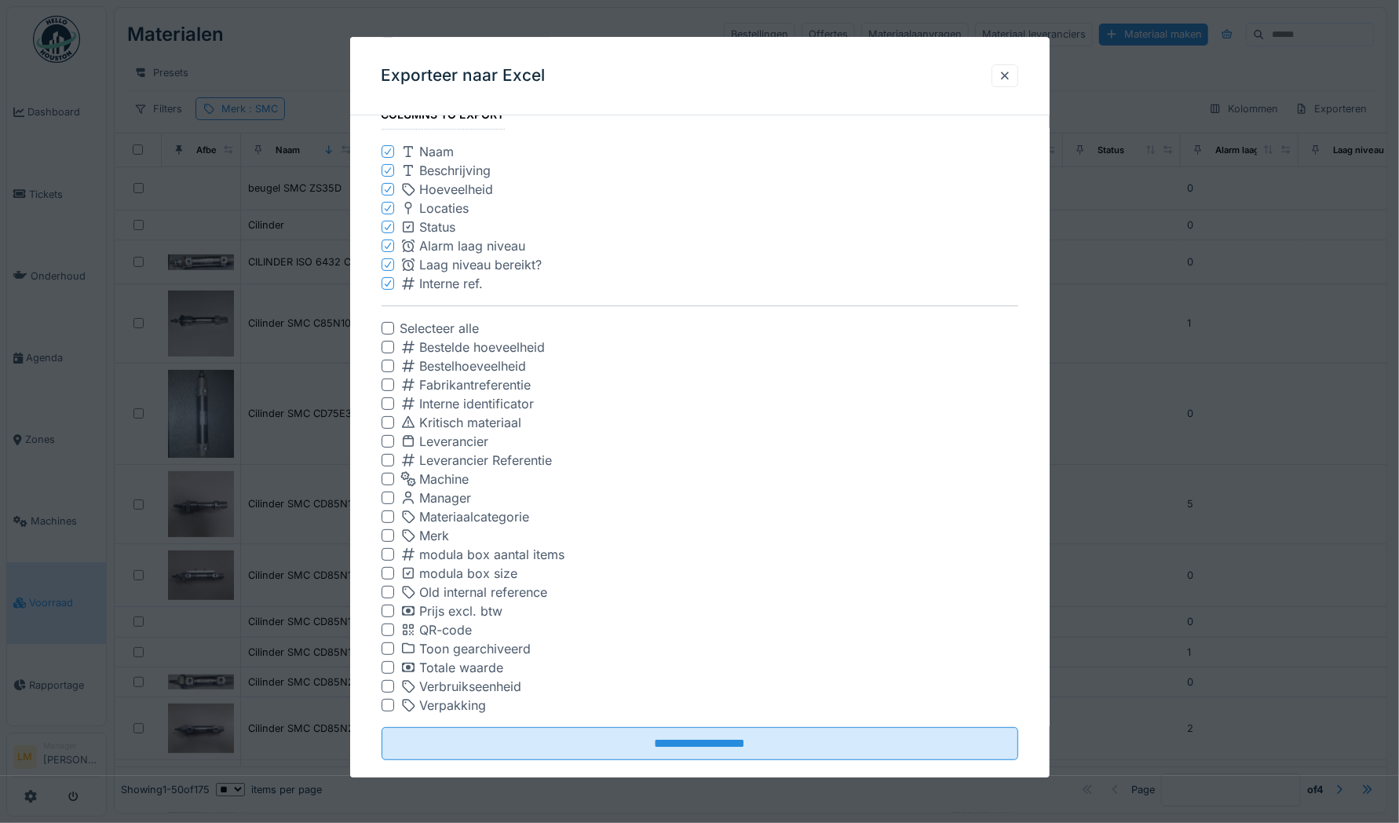
click at [1231, 172] on div at bounding box center [699, 411] width 1399 height 823
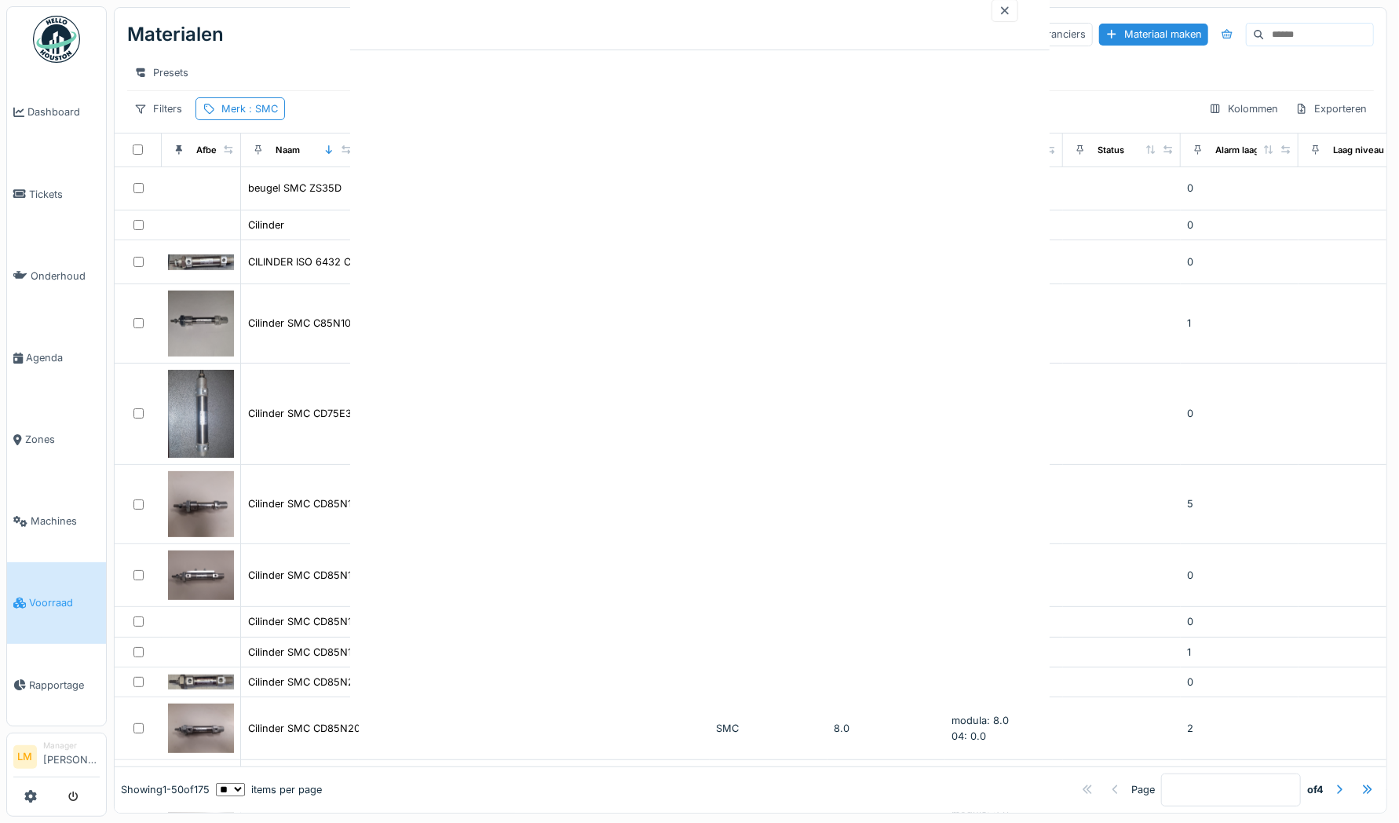
scroll to position [0, 0]
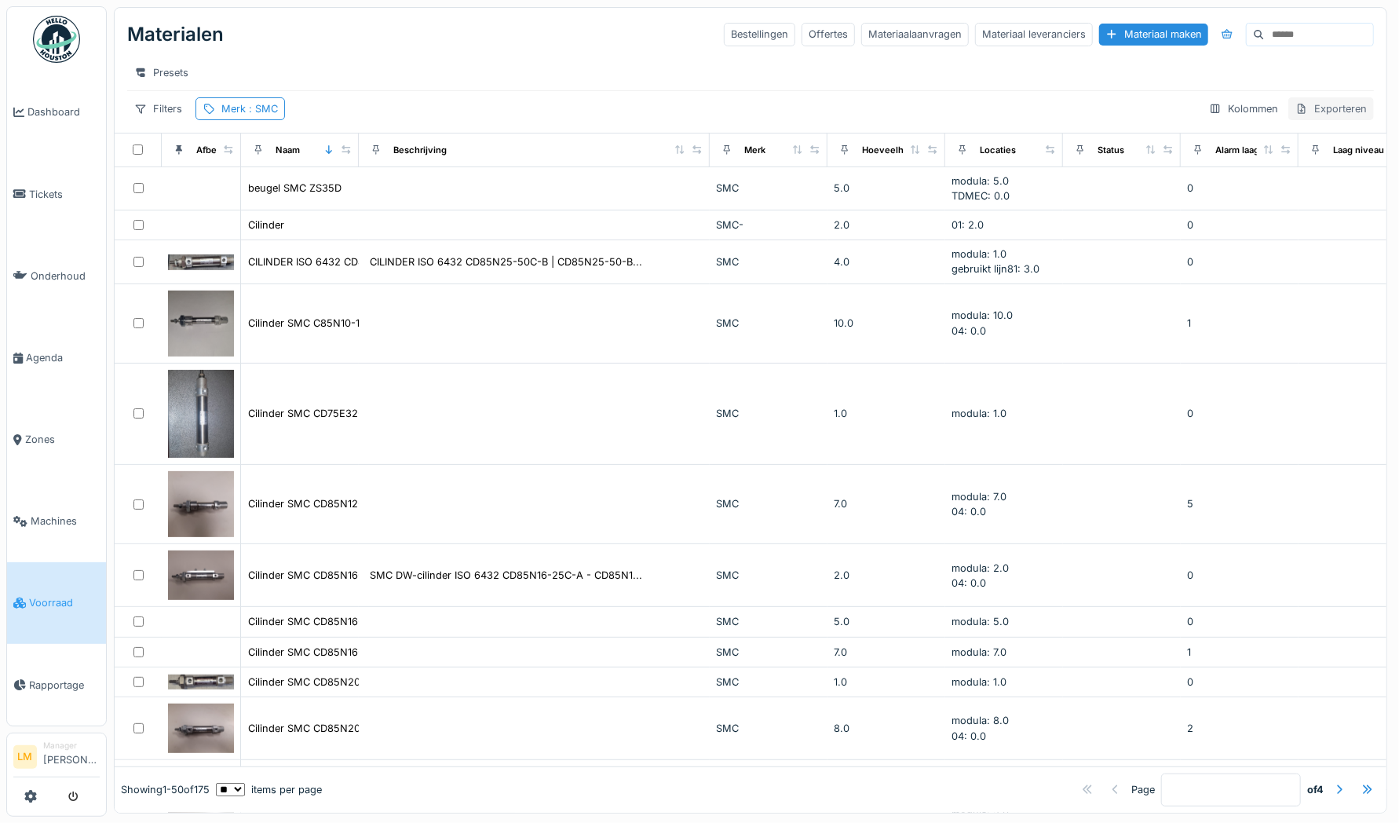
click at [1319, 110] on div "Exporteren" at bounding box center [1332, 108] width 86 height 23
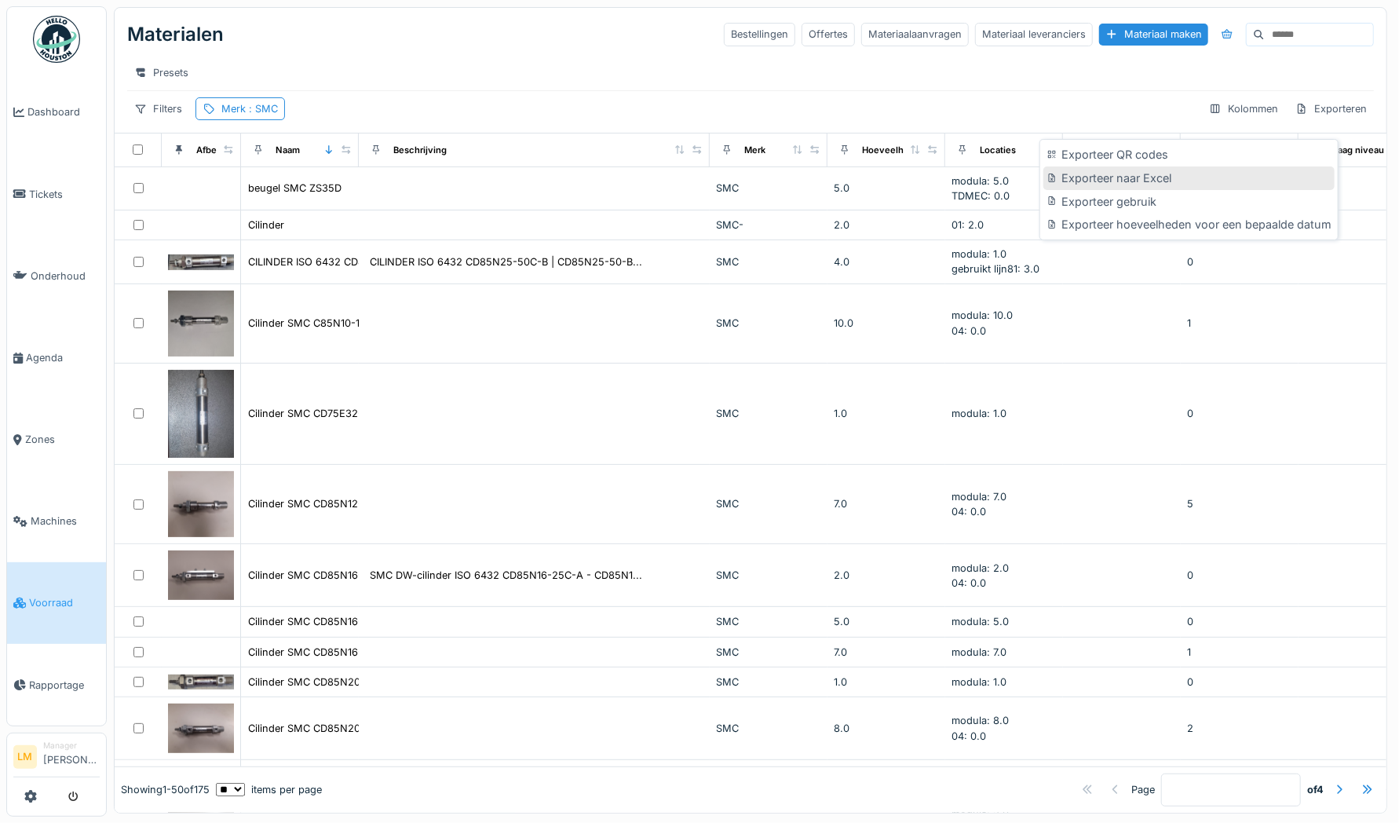
click at [1206, 167] on div "Exporteer naar Excel" at bounding box center [1189, 178] width 291 height 24
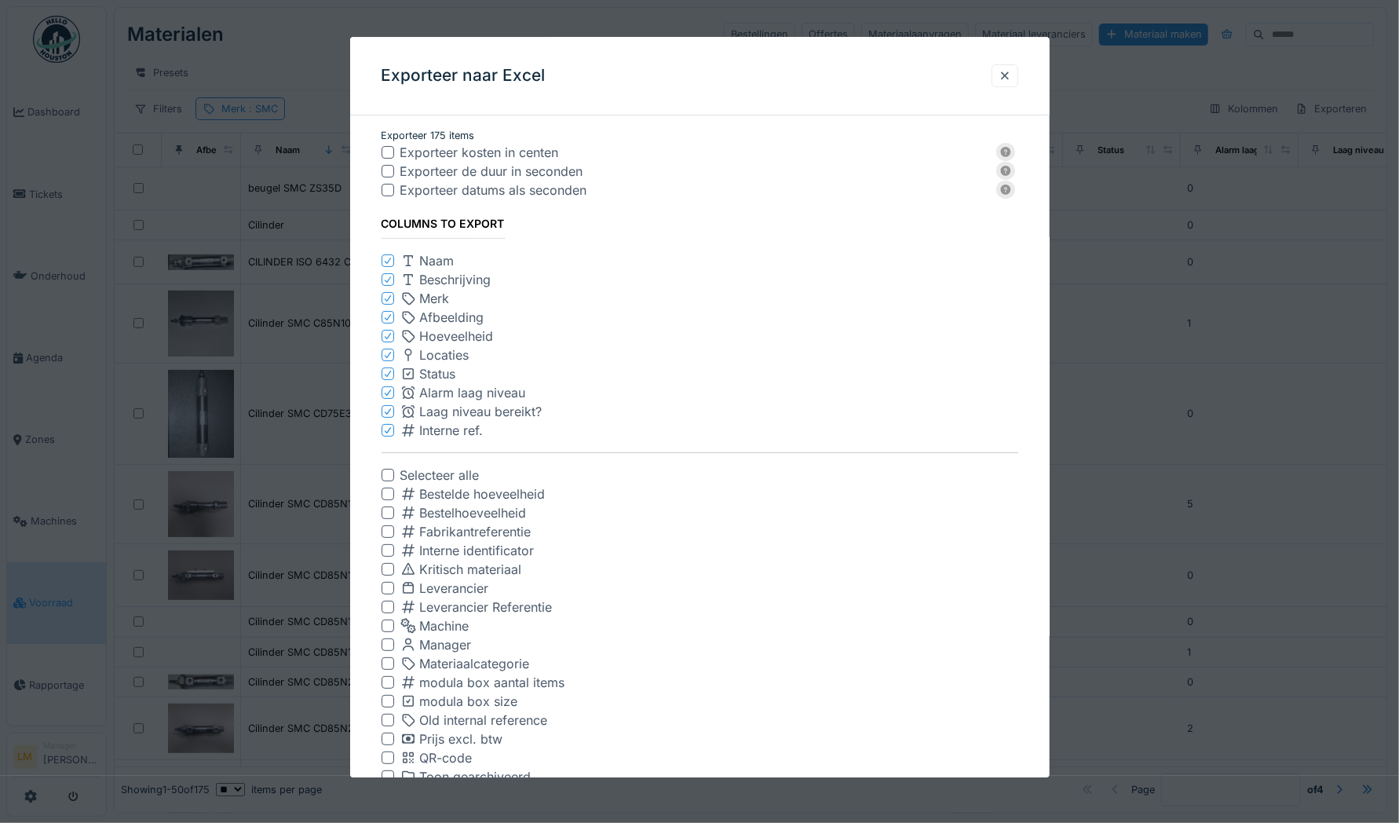
click at [386, 396] on icon at bounding box center [387, 393] width 6 height 6
click at [386, 393] on icon at bounding box center [387, 393] width 9 height 8
click at [388, 377] on icon at bounding box center [387, 374] width 9 height 8
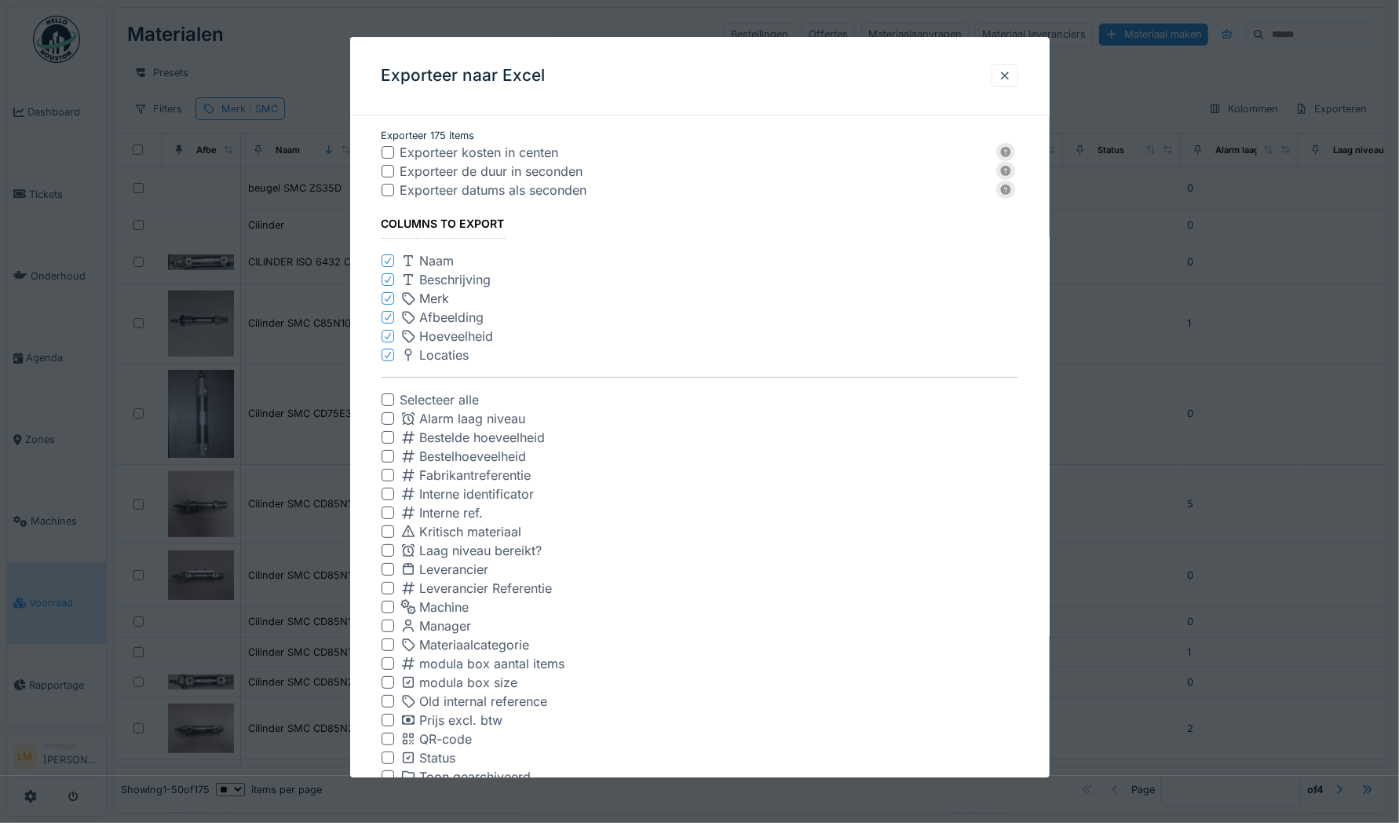
click at [380, 348] on div "**********" at bounding box center [700, 530] width 700 height 804
click at [382, 348] on div "Locaties" at bounding box center [700, 355] width 637 height 19
click at [389, 355] on icon at bounding box center [387, 355] width 6 height 6
click at [385, 337] on icon at bounding box center [387, 336] width 6 height 6
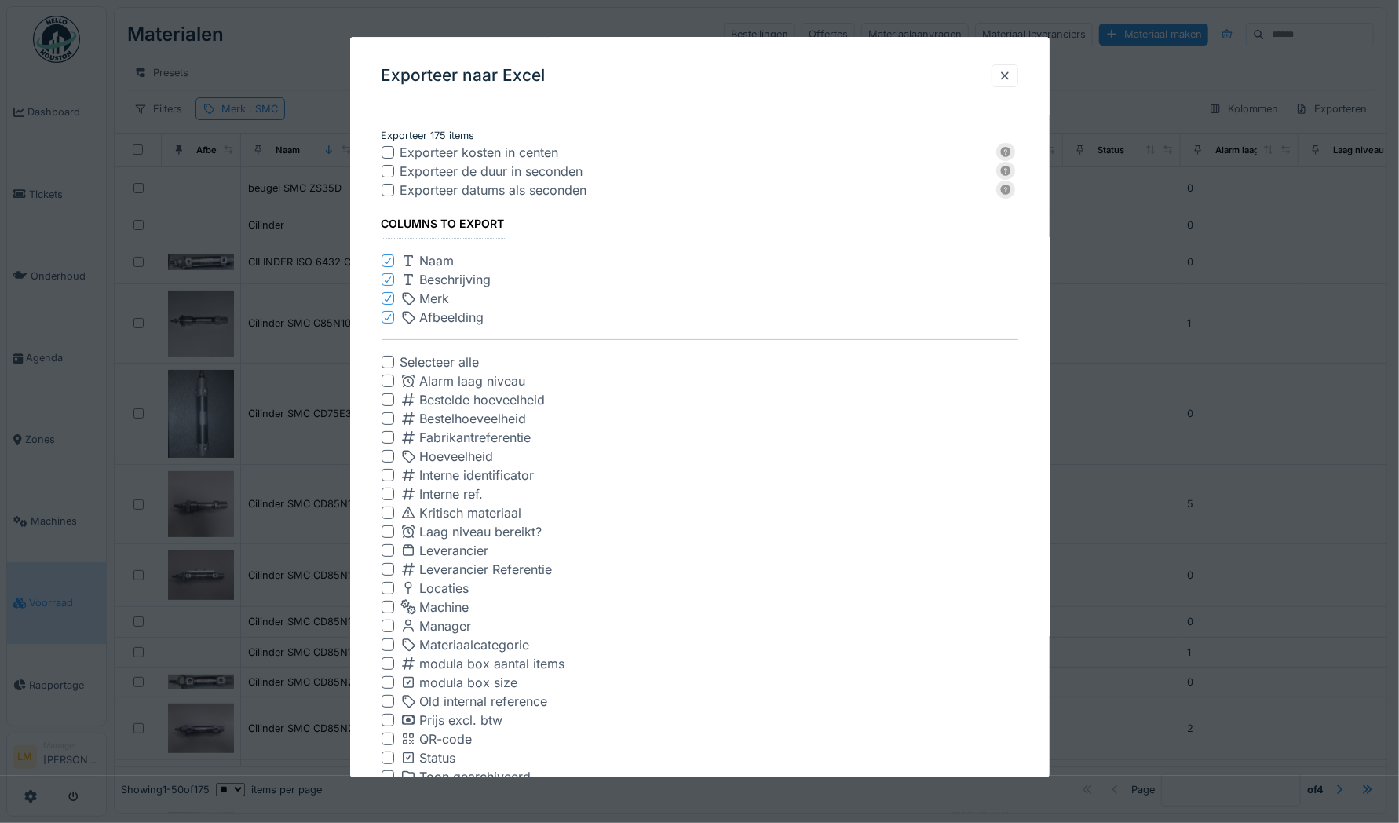
scroll to position [154, 0]
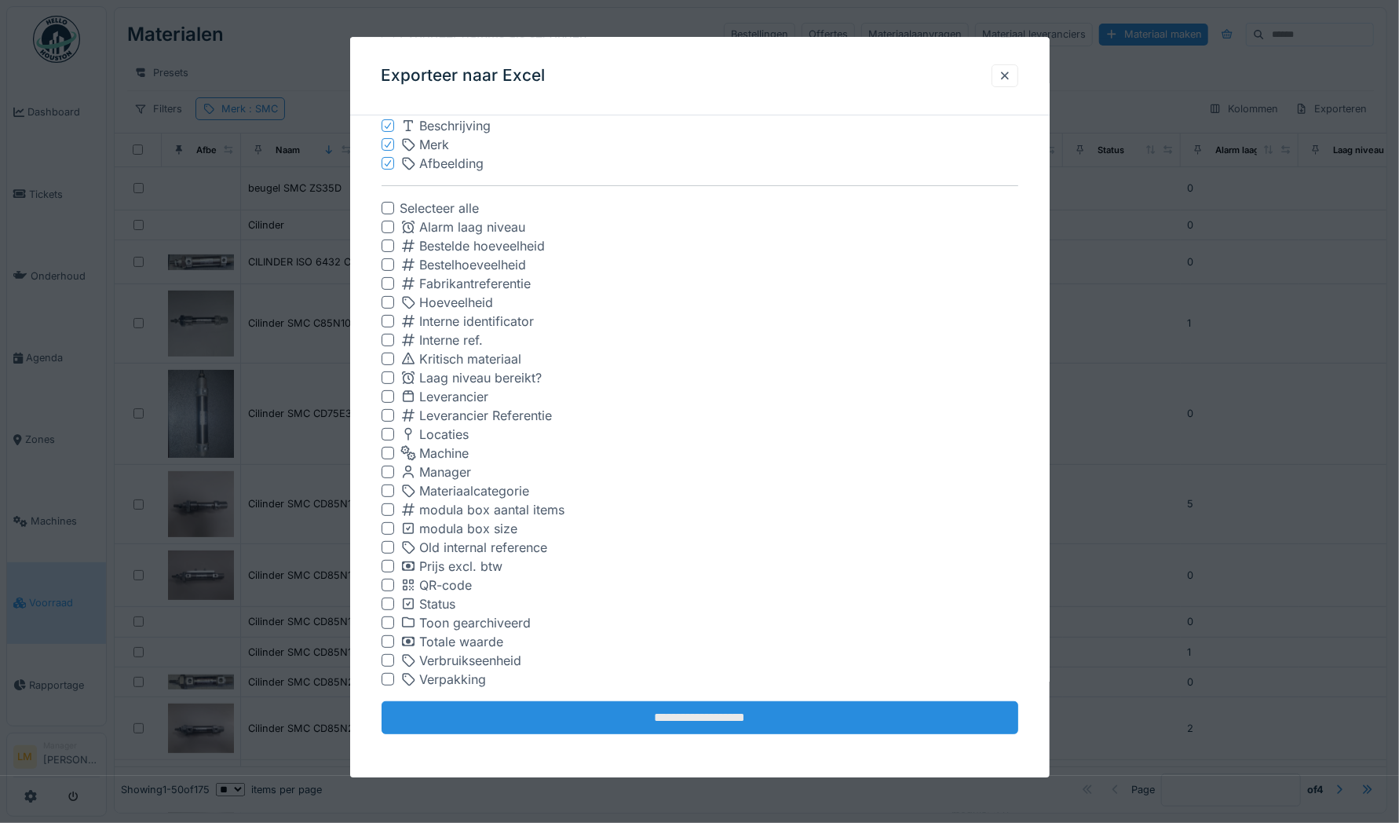
click at [649, 720] on input "**********" at bounding box center [700, 717] width 637 height 33
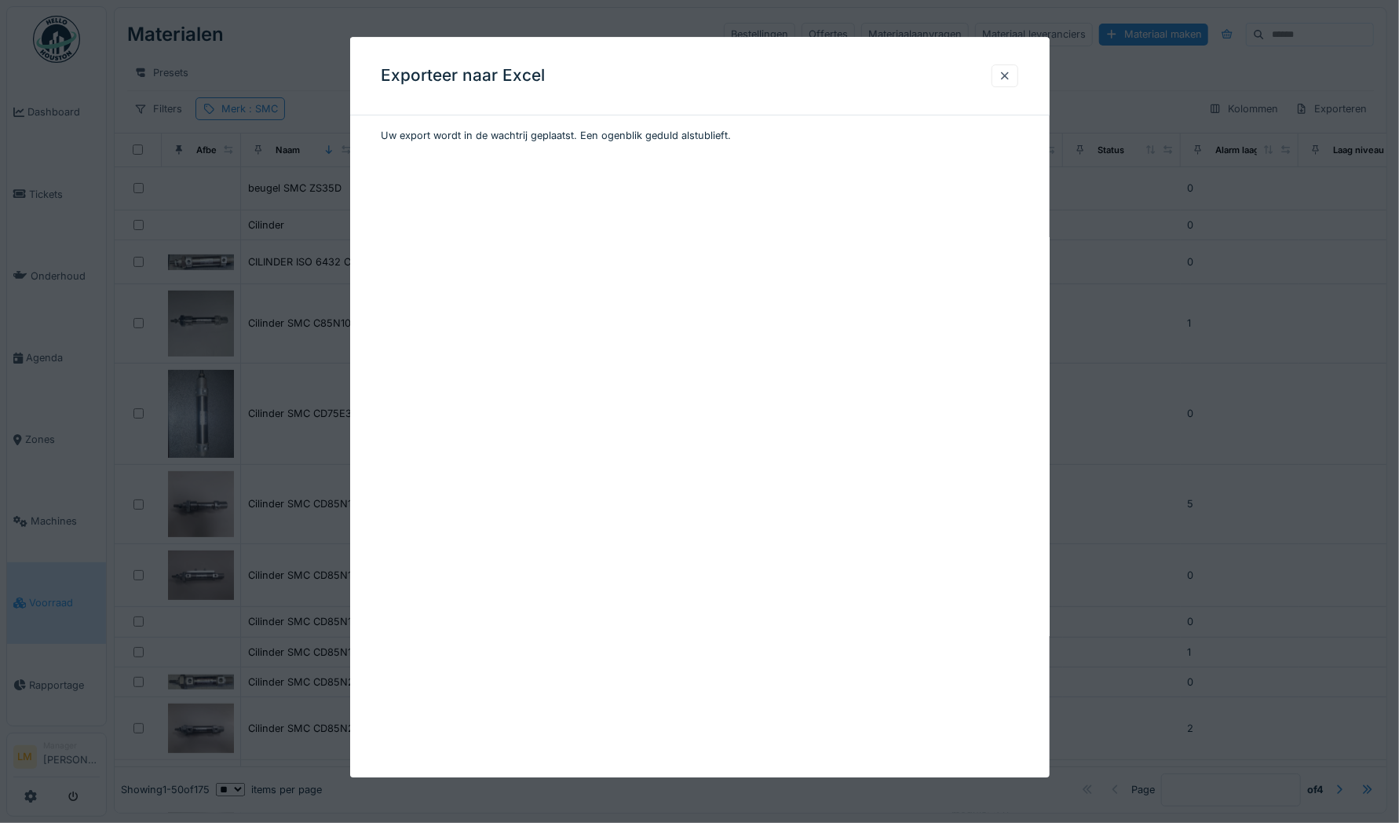
scroll to position [0, 0]
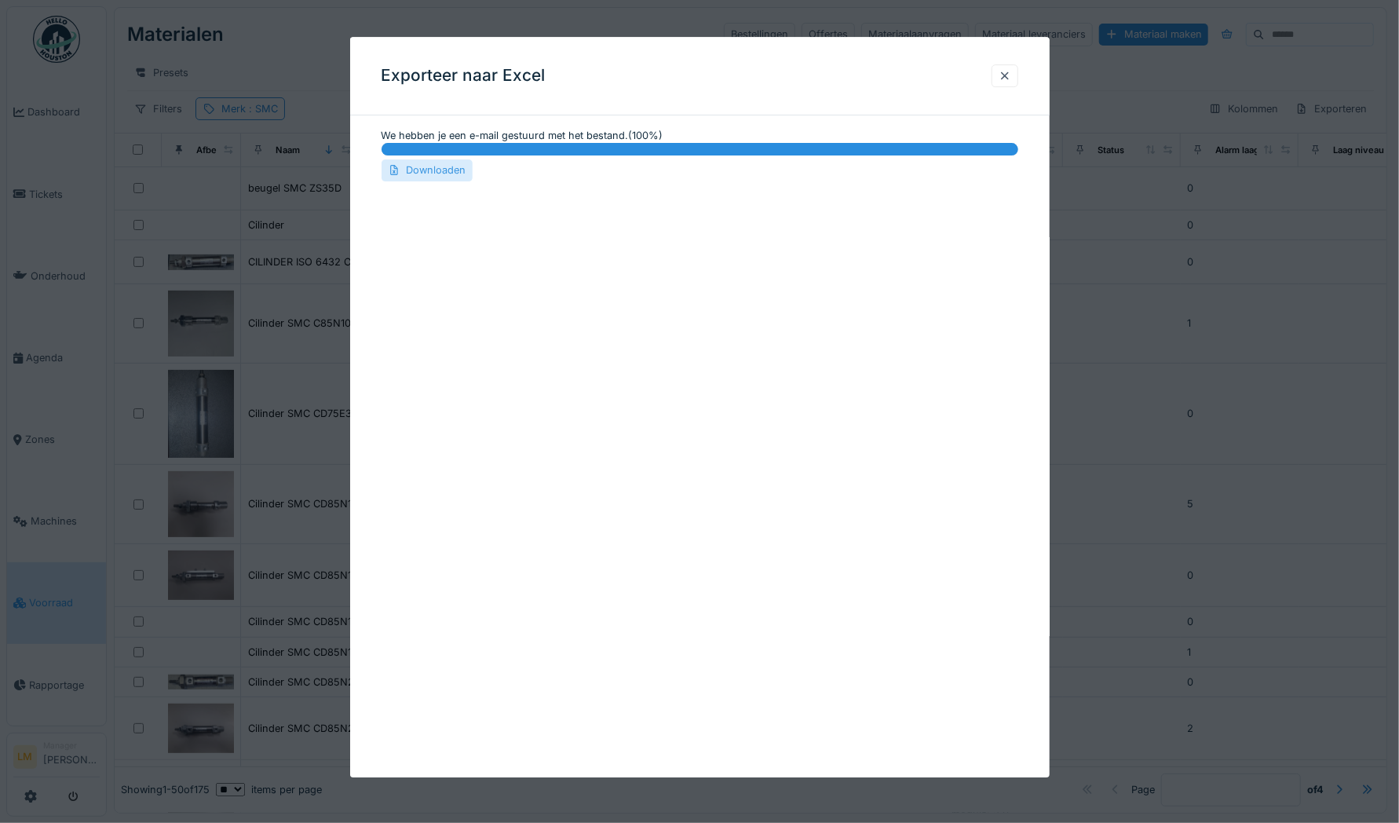
click at [454, 170] on div "Downloaden" at bounding box center [427, 170] width 91 height 21
